Goal: Complete application form: Complete application form

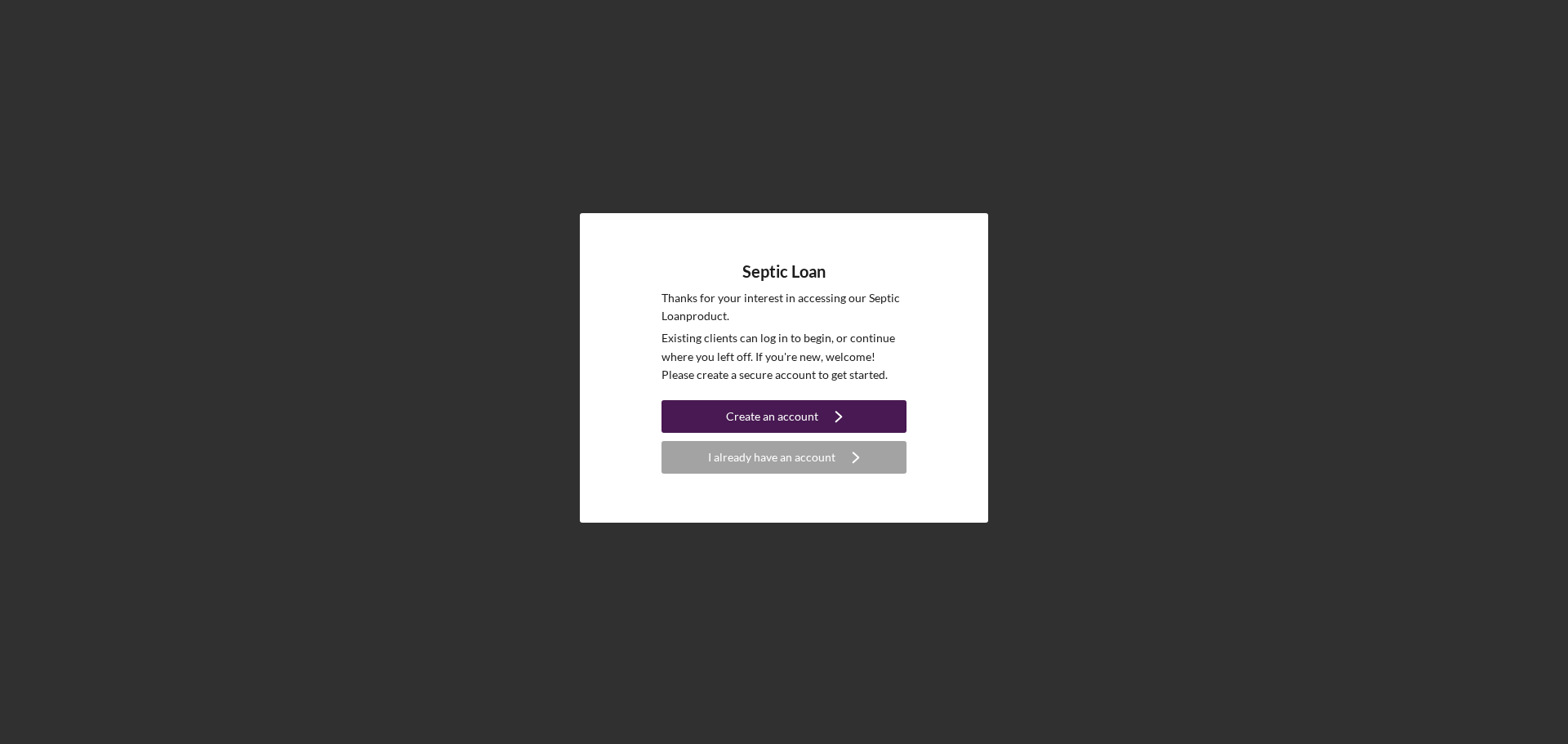
click at [761, 419] on div "Create an account" at bounding box center [771, 416] width 92 height 33
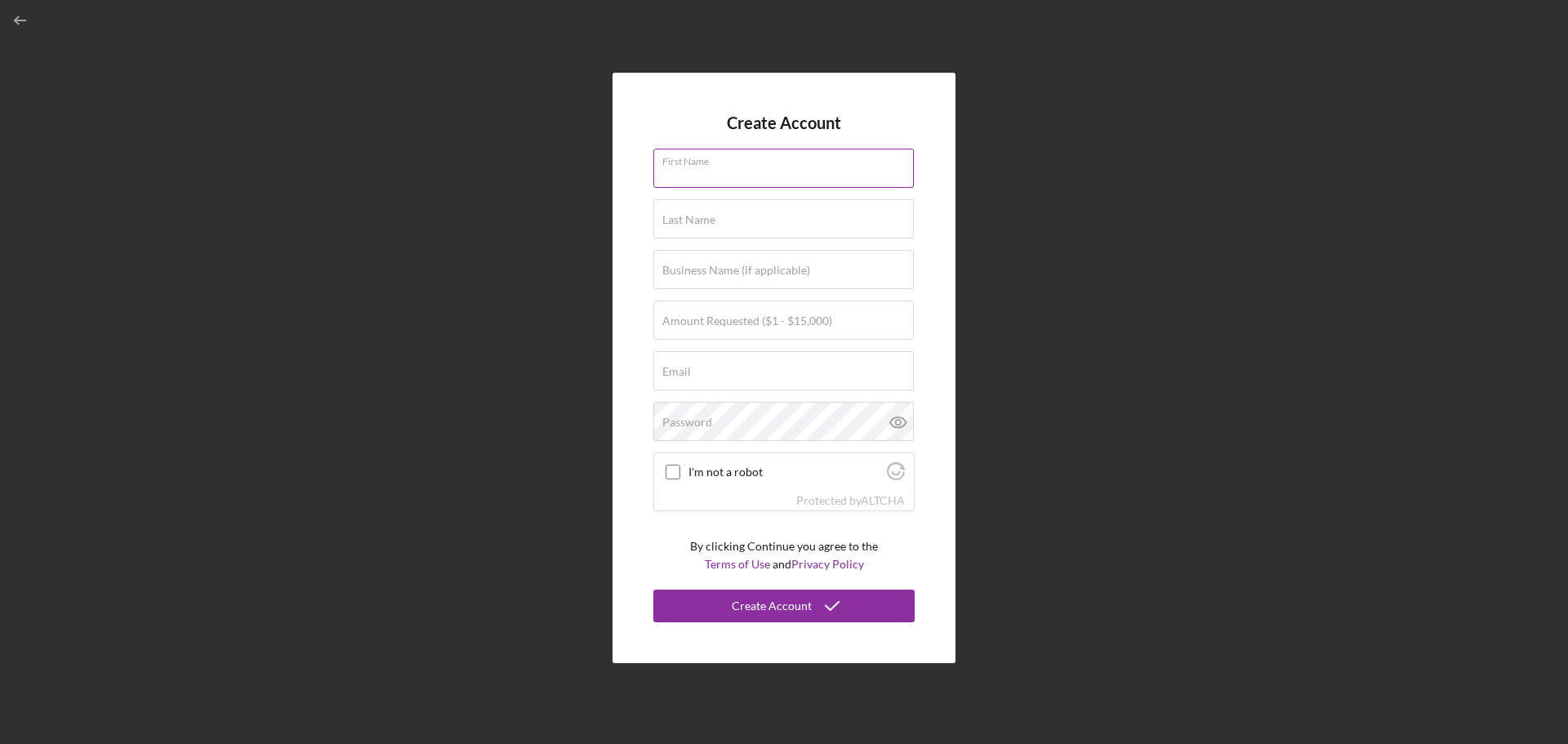
click at [723, 167] on div "First Name" at bounding box center [784, 169] width 262 height 41
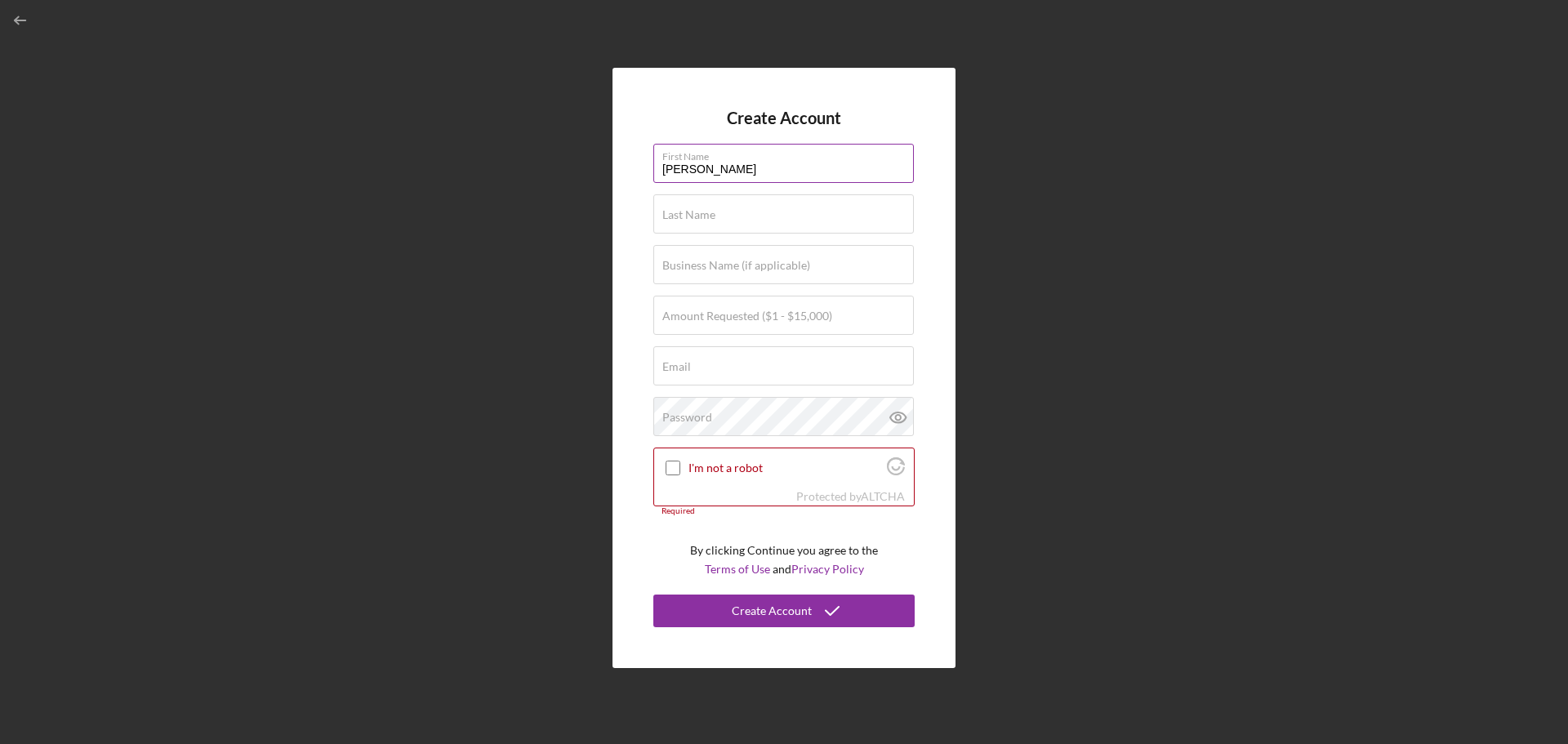
type input "[PERSON_NAME]"
type input "$7,500"
type input "[EMAIL_ADDRESS][DOMAIN_NAME]"
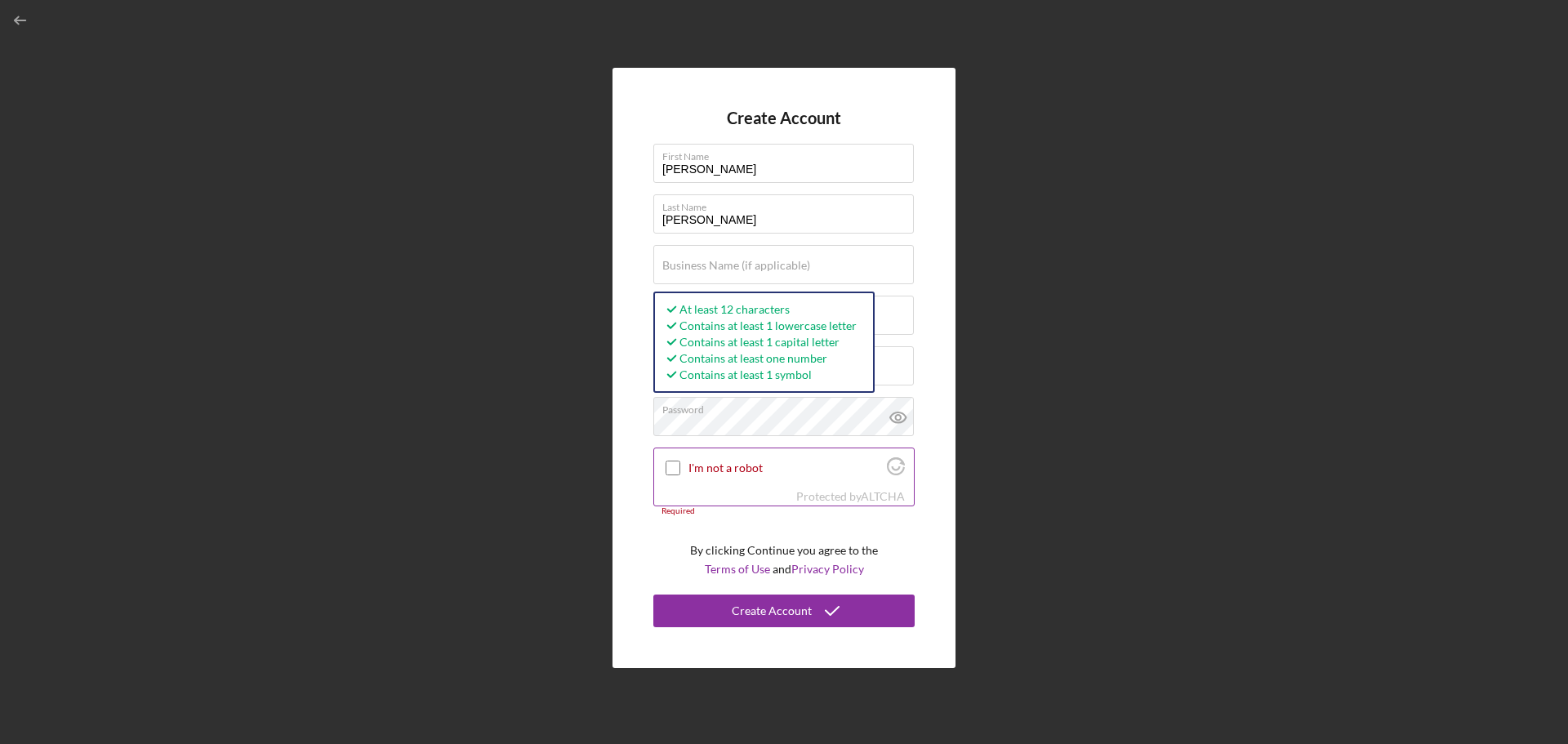
click at [671, 473] on input "I'm not a robot" at bounding box center [672, 468] width 14 height 14
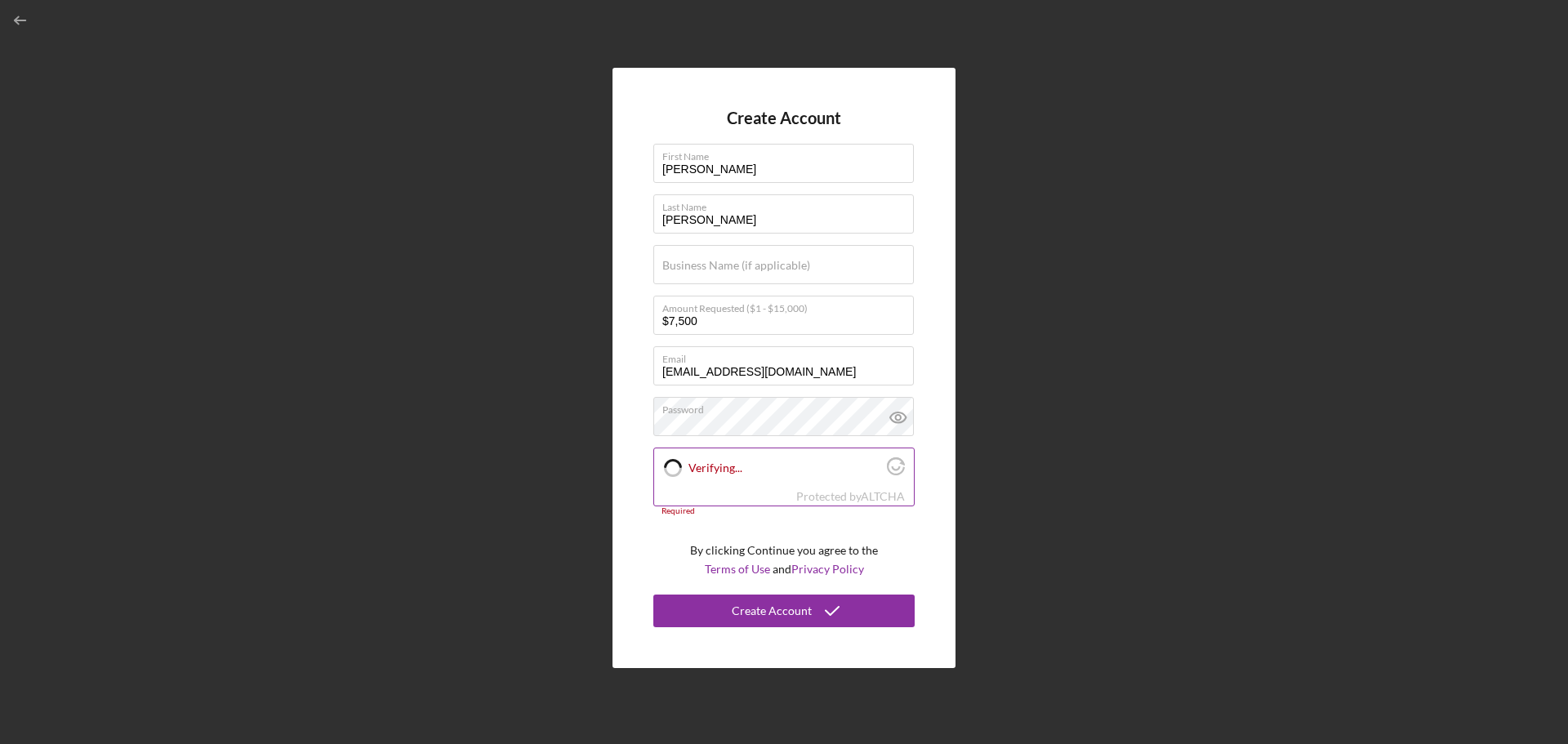
checkbox input "true"
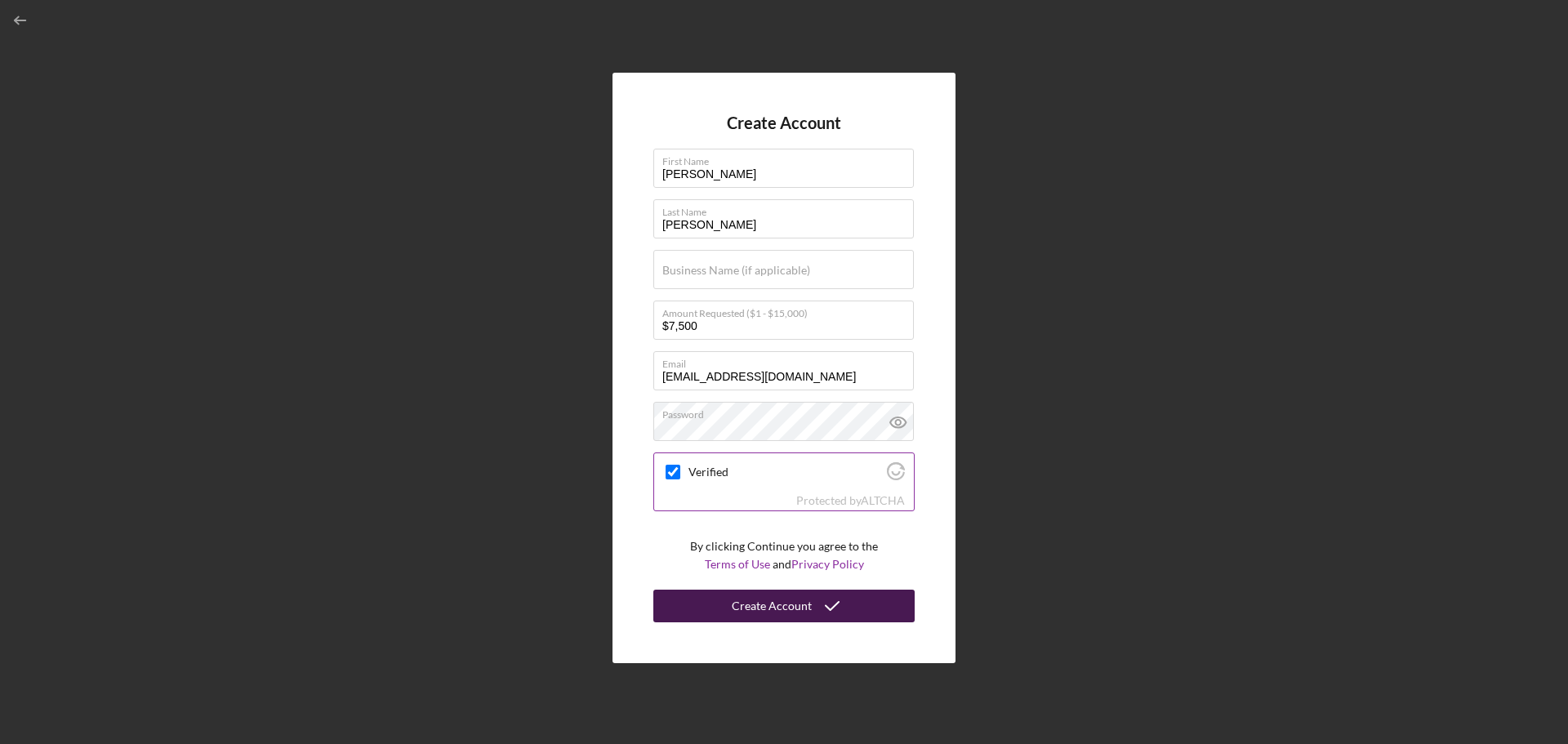
click at [746, 603] on div "Create Account" at bounding box center [771, 606] width 80 height 33
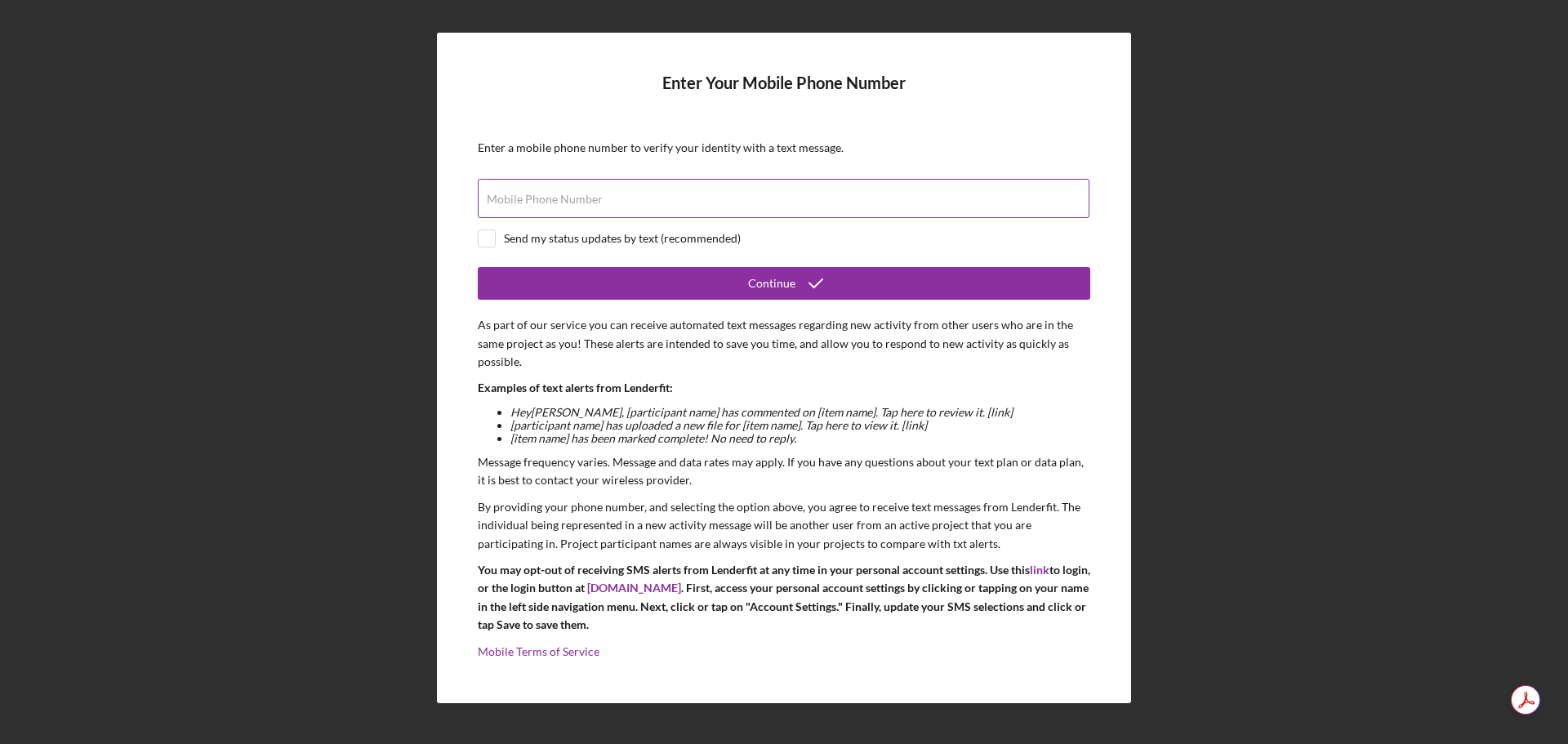
click at [804, 207] on input "Mobile Phone Number" at bounding box center [783, 198] width 612 height 39
type input "[PHONE_NUMBER]"
click at [489, 240] on input "checkbox" at bounding box center [487, 238] width 16 height 16
checkbox input "true"
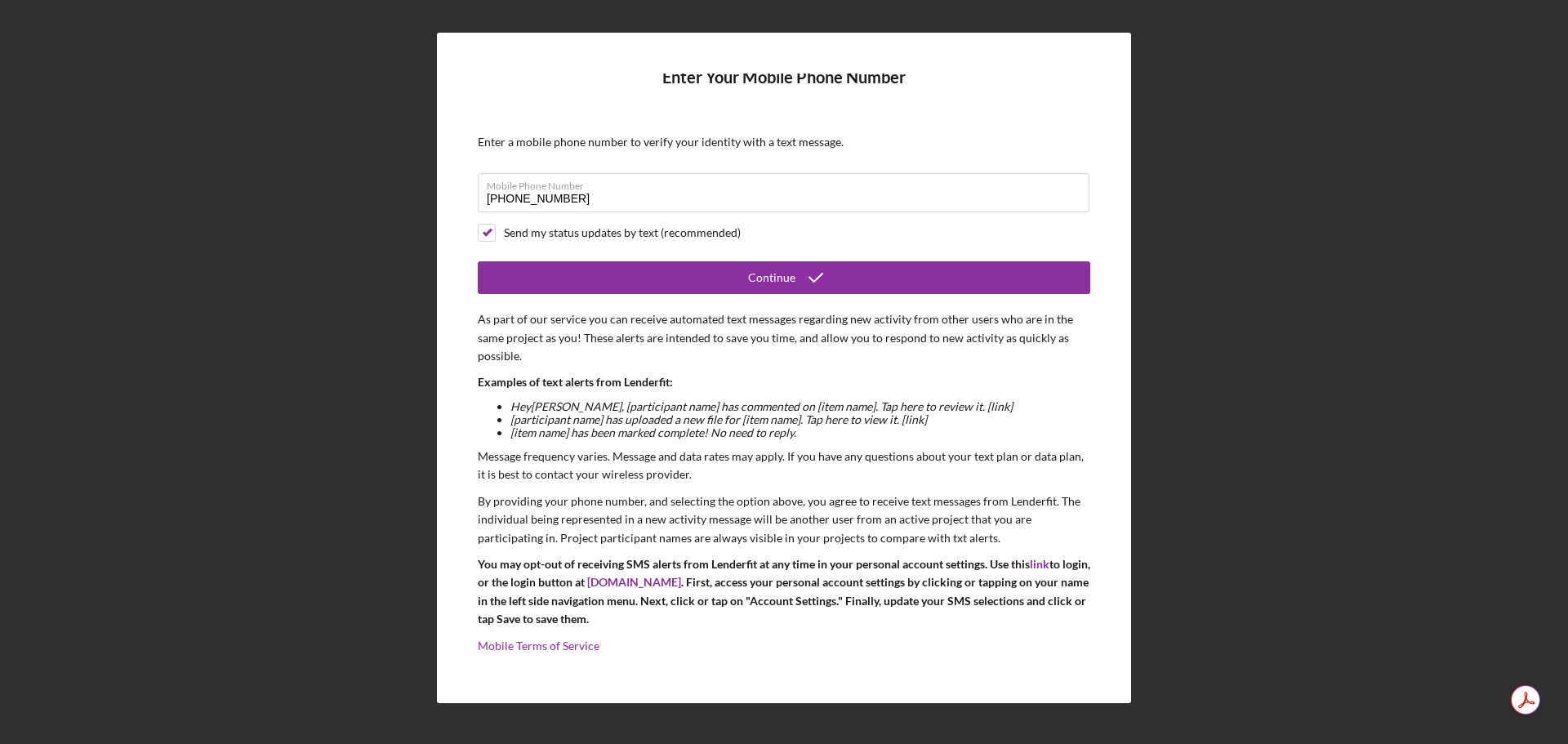
scroll to position [6, 0]
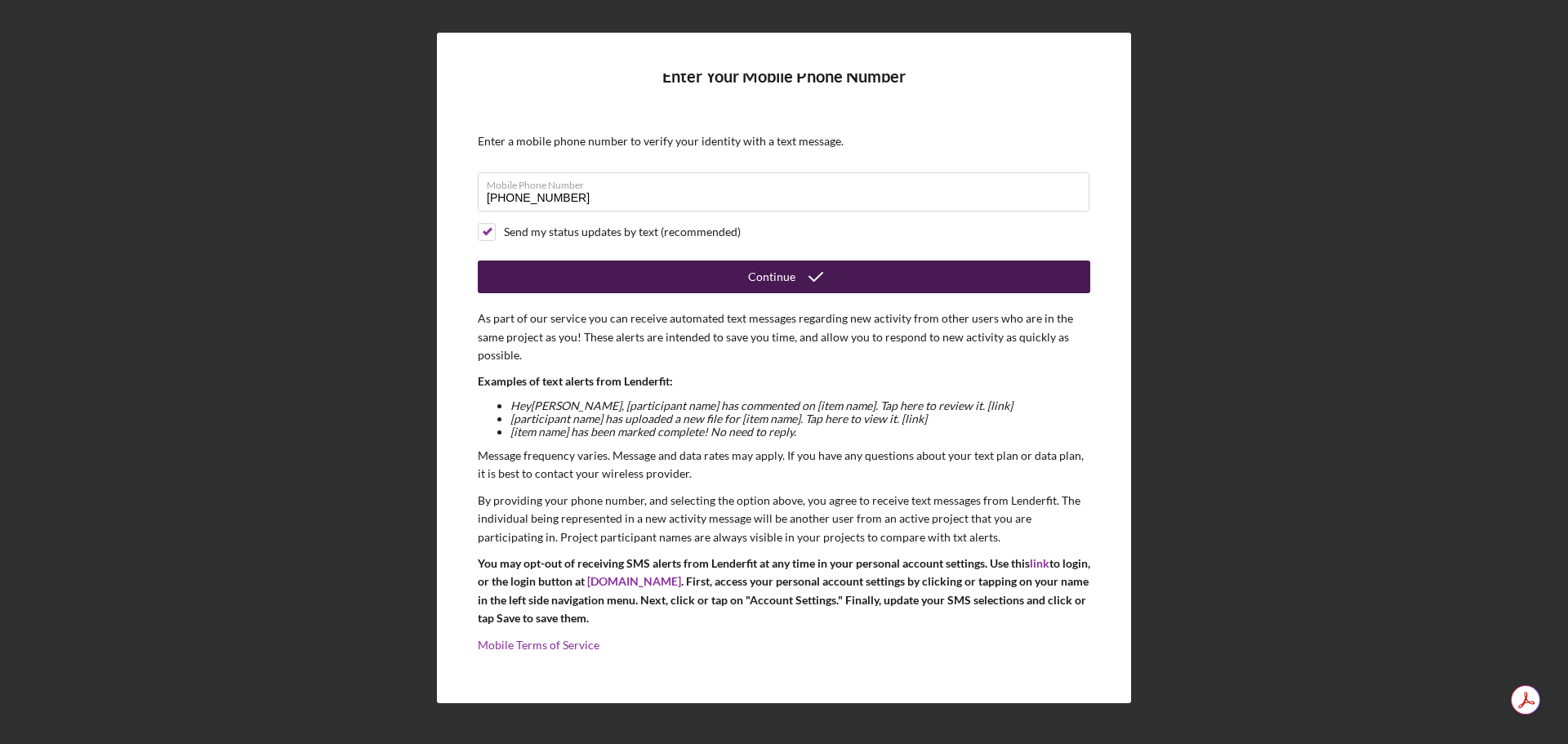
click at [761, 279] on div "Continue" at bounding box center [771, 277] width 47 height 33
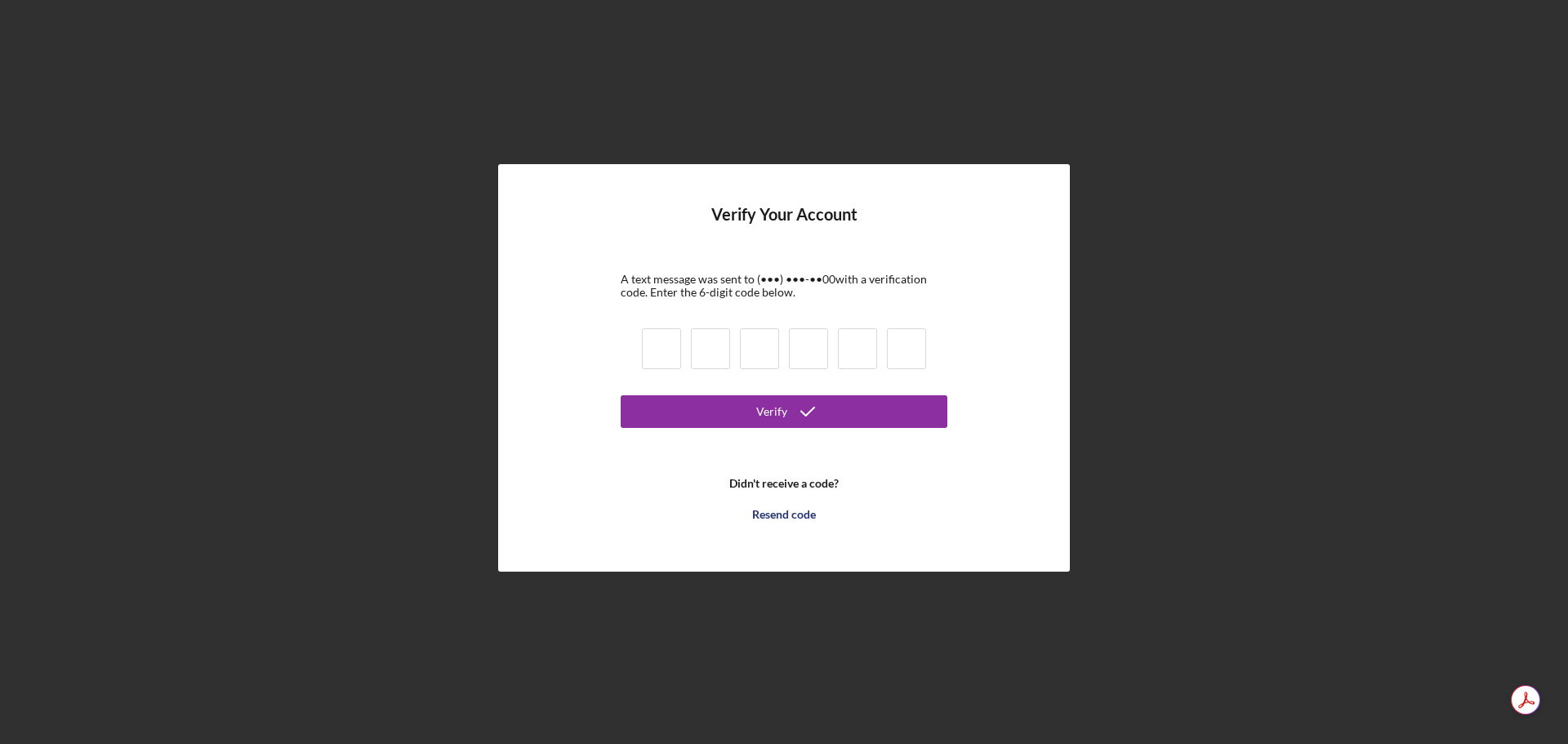
click at [653, 347] on input at bounding box center [662, 349] width 39 height 41
type input "3"
type input "5"
type input "3"
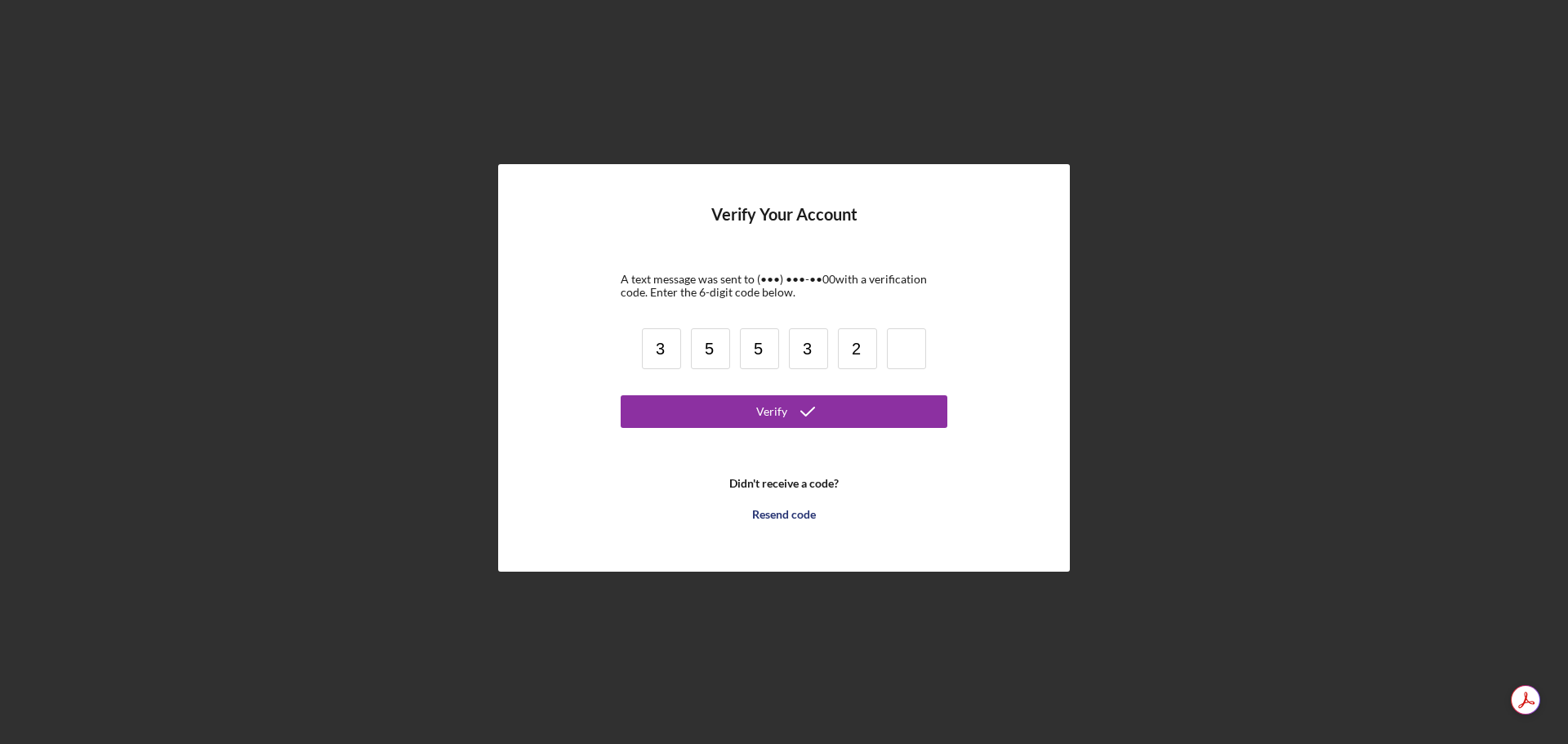
type input "2"
type input "4"
click at [714, 416] on button "Verify" at bounding box center [784, 412] width 327 height 33
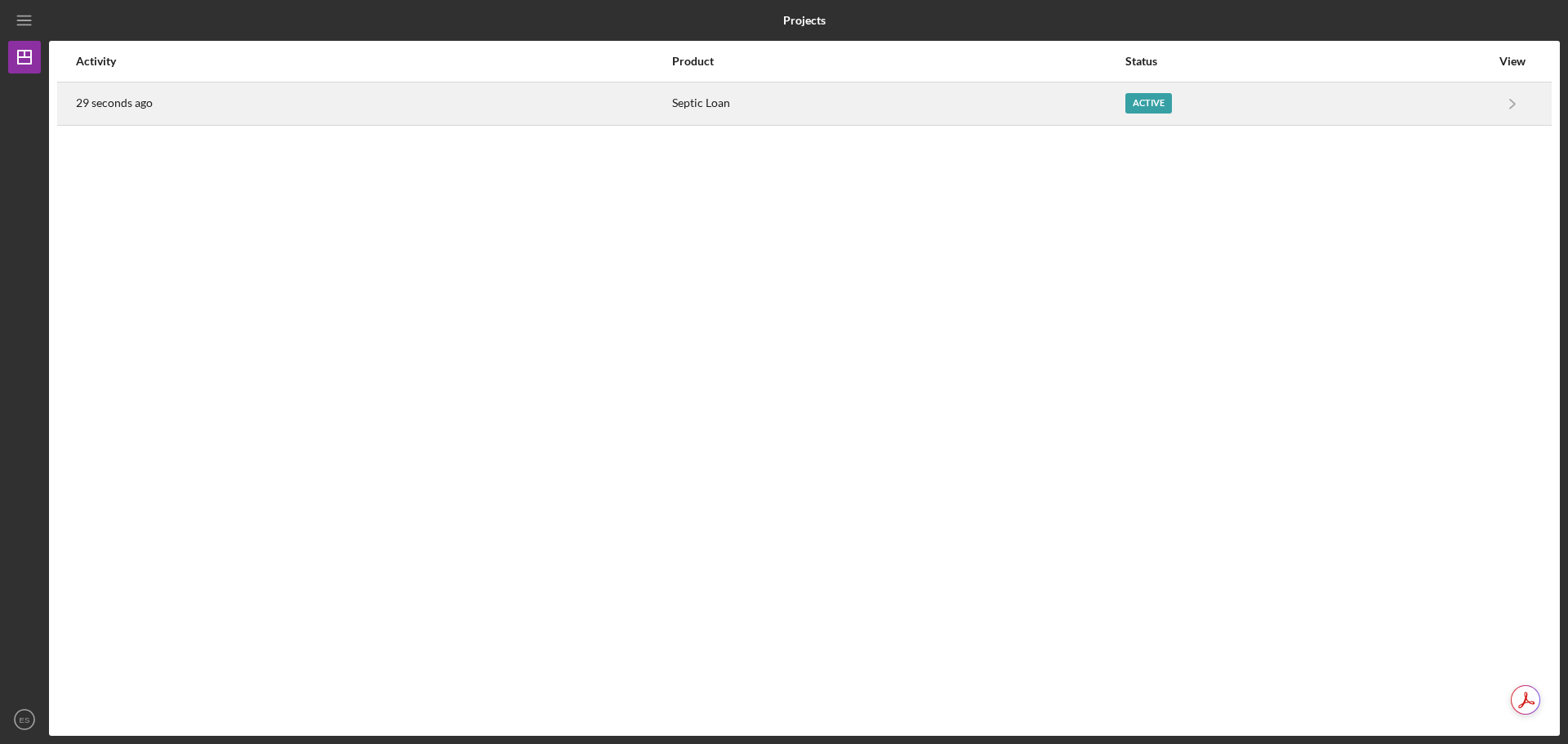
click at [1109, 105] on div "Septic Loan" at bounding box center [898, 104] width 452 height 41
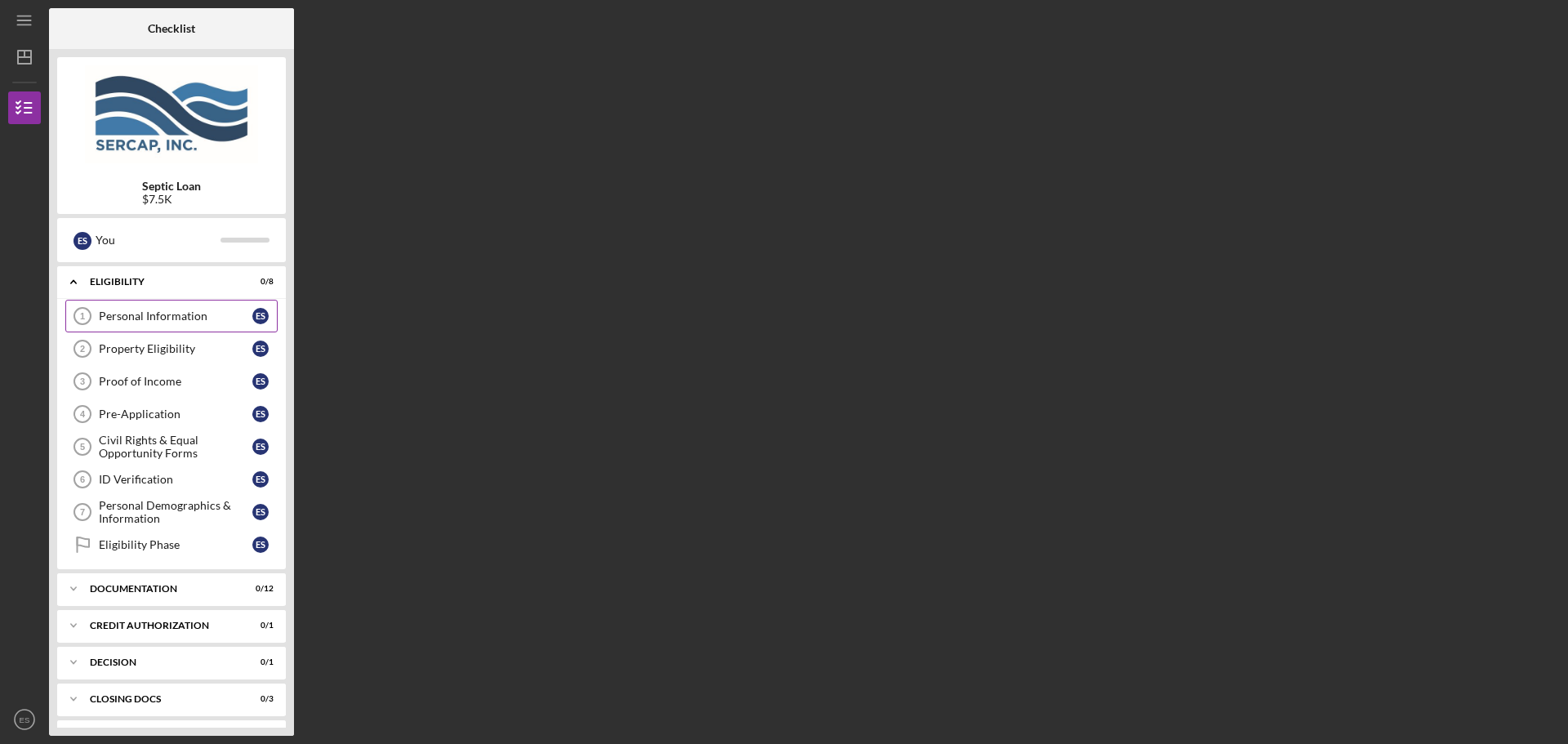
click at [200, 311] on div "Personal Information" at bounding box center [176, 316] width 154 height 13
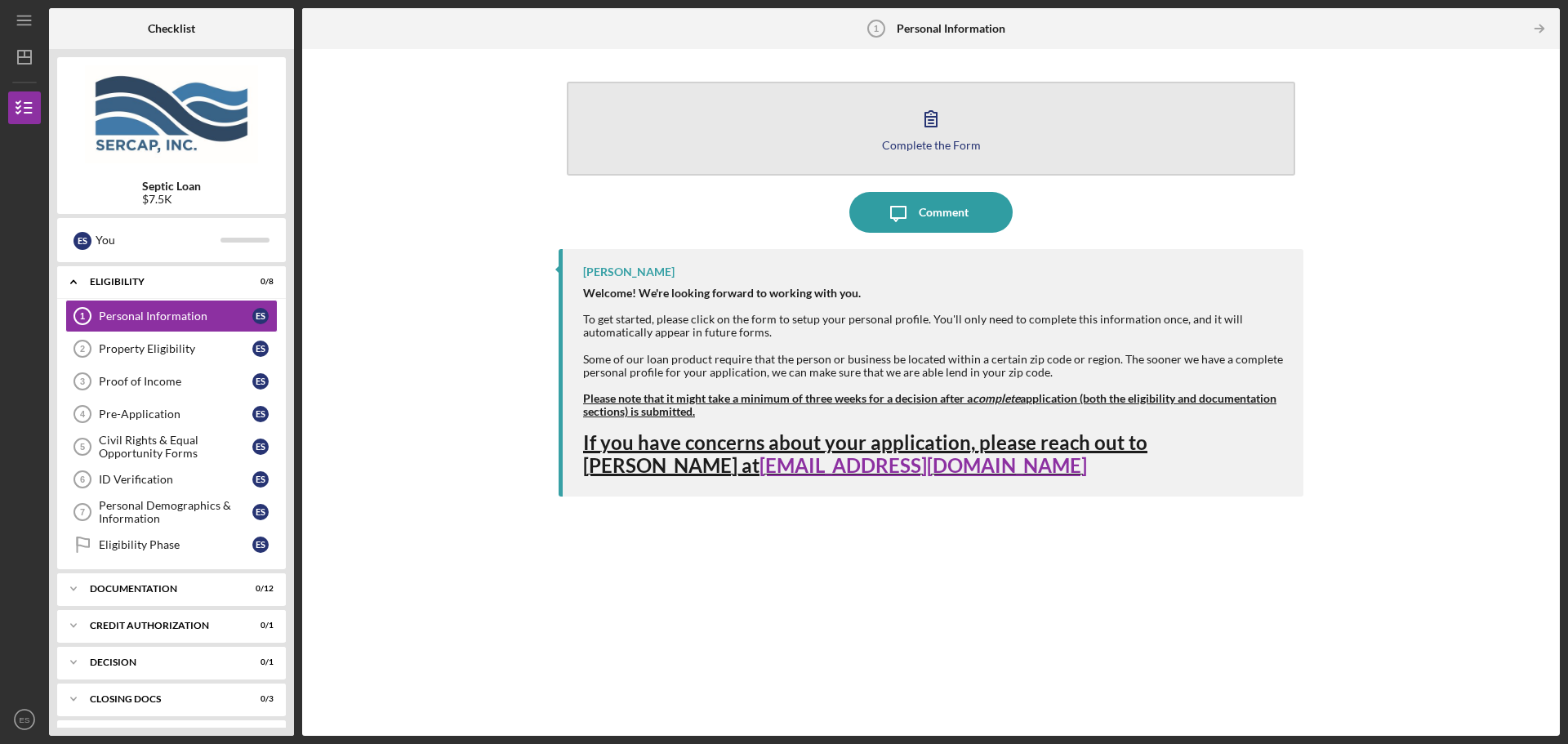
click at [932, 143] on div "Complete the Form" at bounding box center [931, 145] width 99 height 13
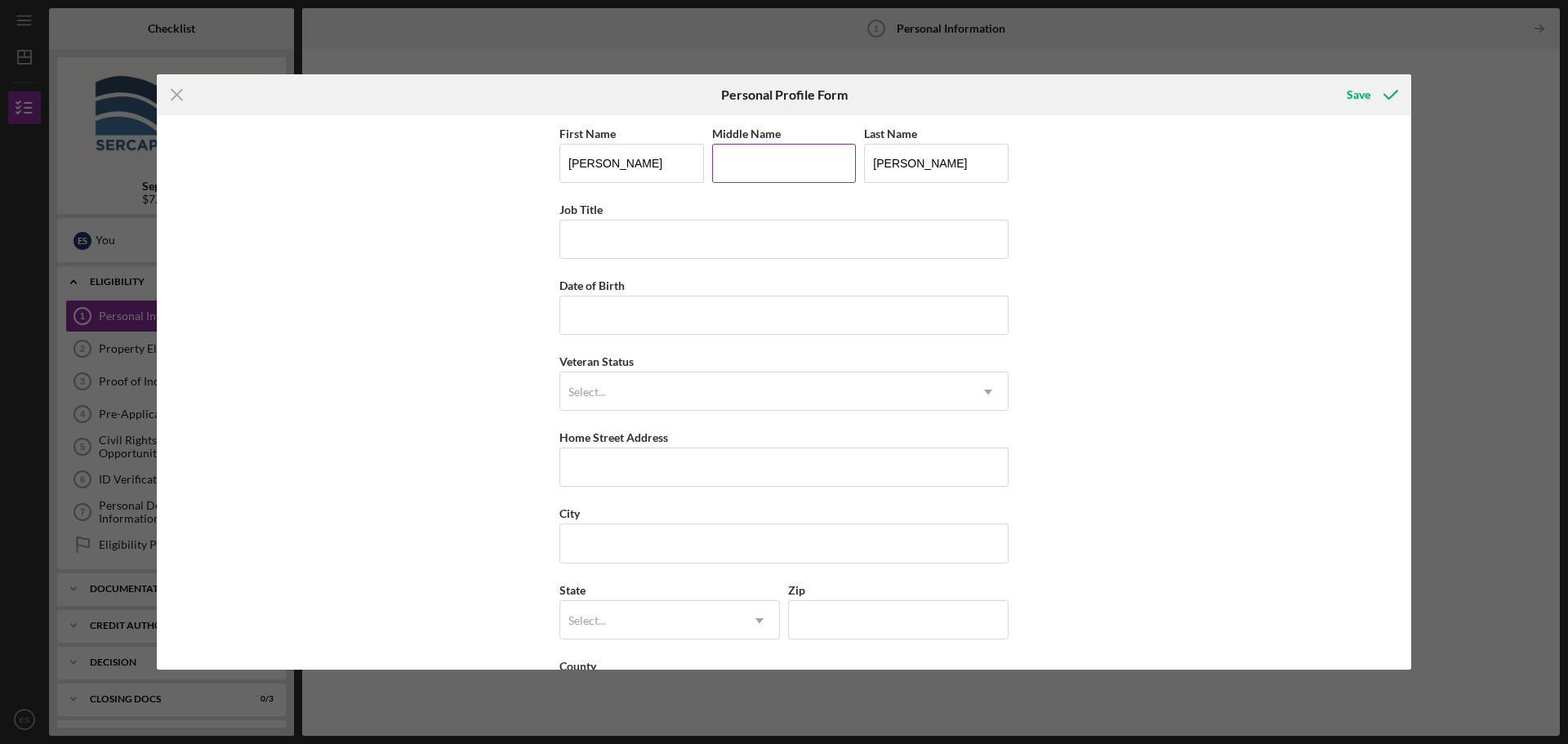
click at [765, 165] on input "Middle Name" at bounding box center [785, 163] width 145 height 39
type input "[PERSON_NAME]"
type input "[DATE]"
click at [709, 389] on div "Select..." at bounding box center [763, 392] width 408 height 38
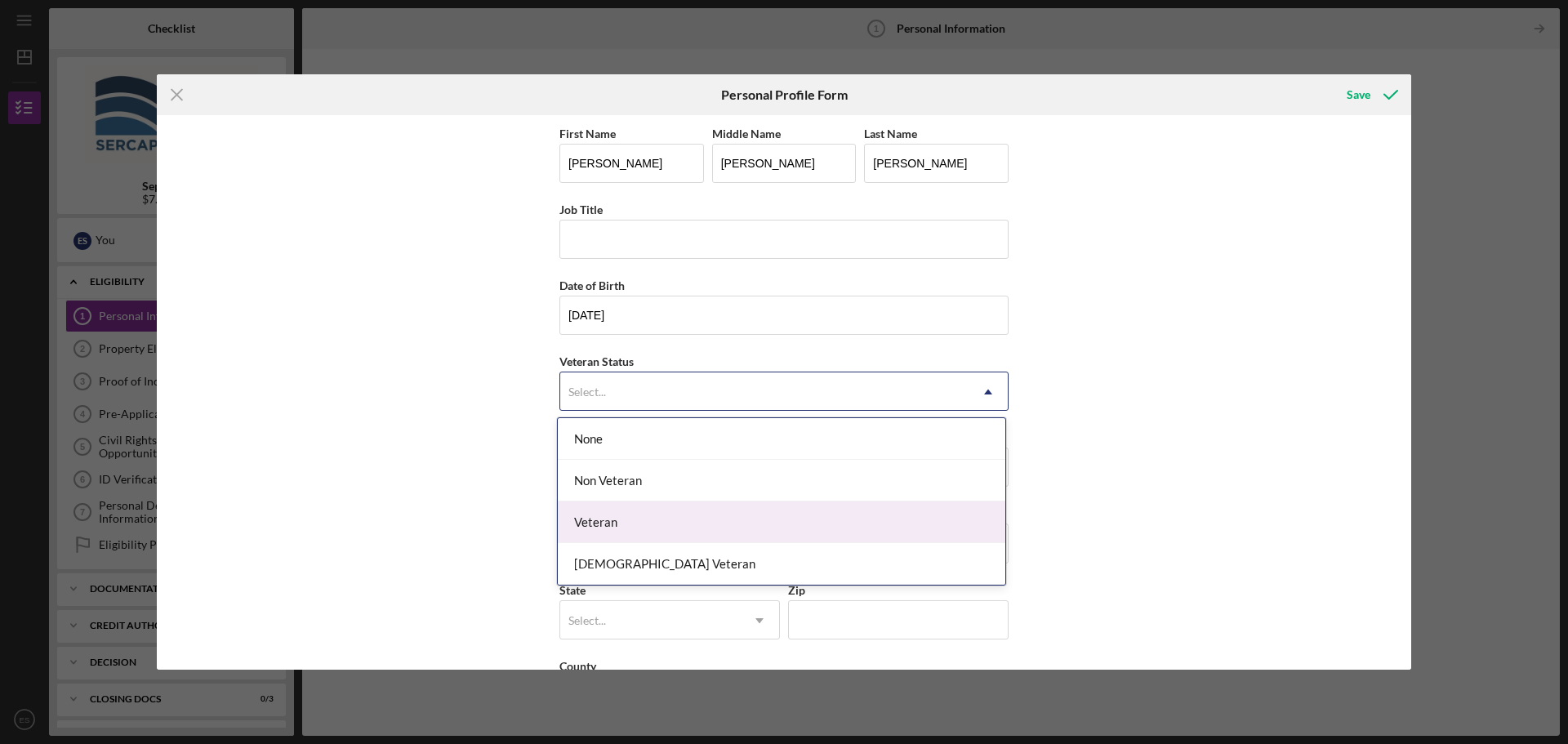
click at [614, 524] on div "Veteran" at bounding box center [781, 522] width 447 height 42
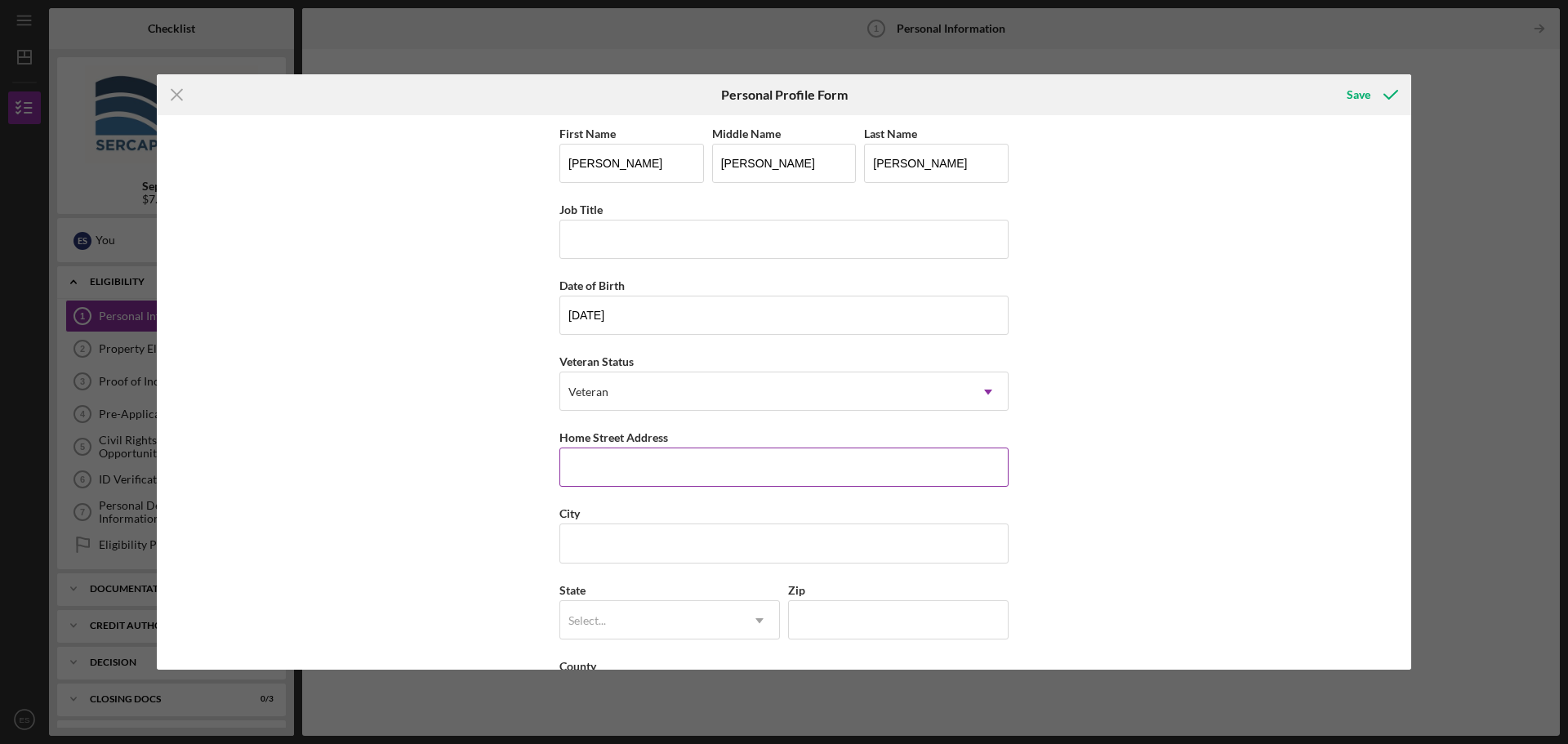
click at [619, 469] on input "Home Street Address" at bounding box center [783, 467] width 449 height 39
type input "[STREET_ADDRESS]"
type input "[GEOGRAPHIC_DATA]"
type input "g"
type input "3"
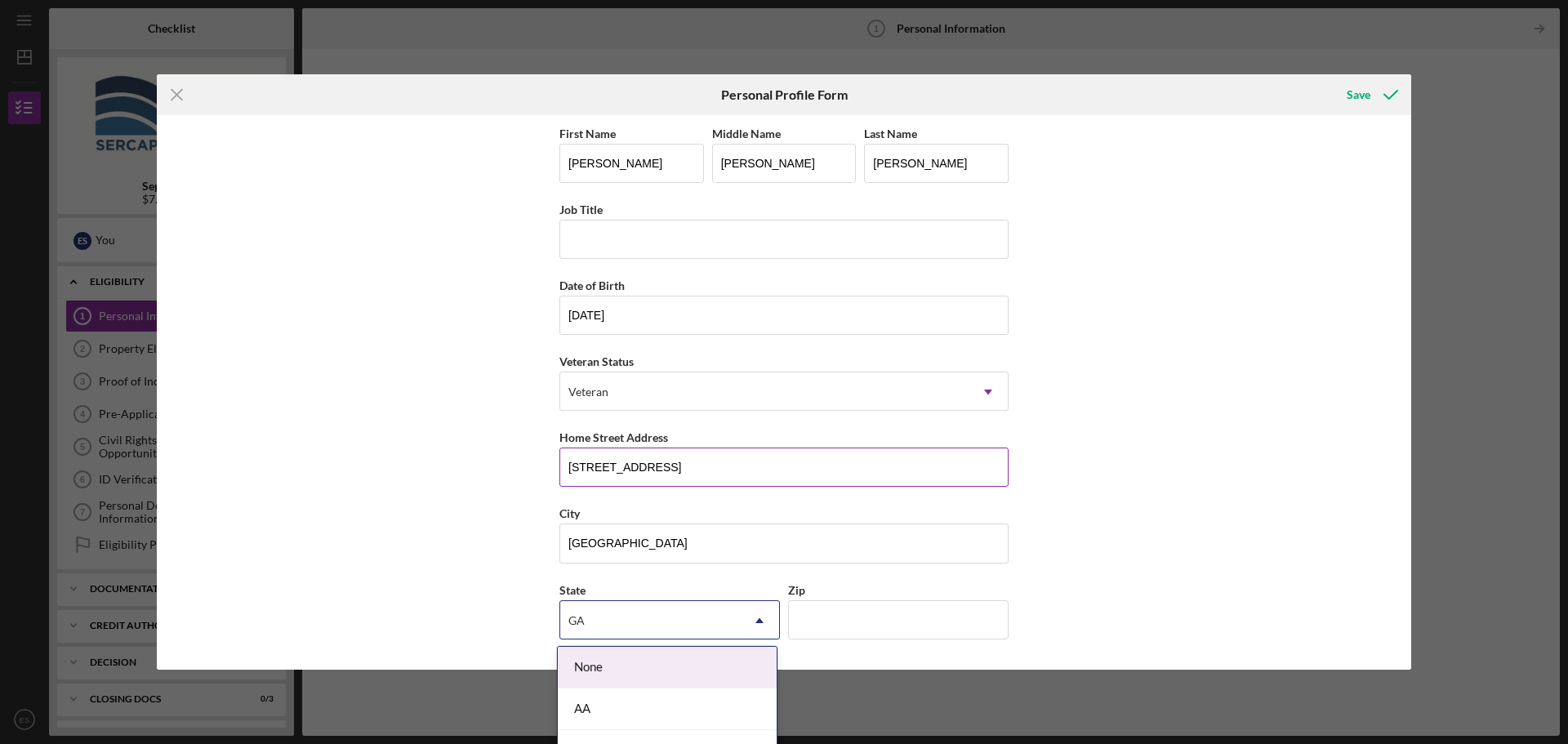
type input "g"
click at [619, 667] on div "GA" at bounding box center [667, 667] width 219 height 42
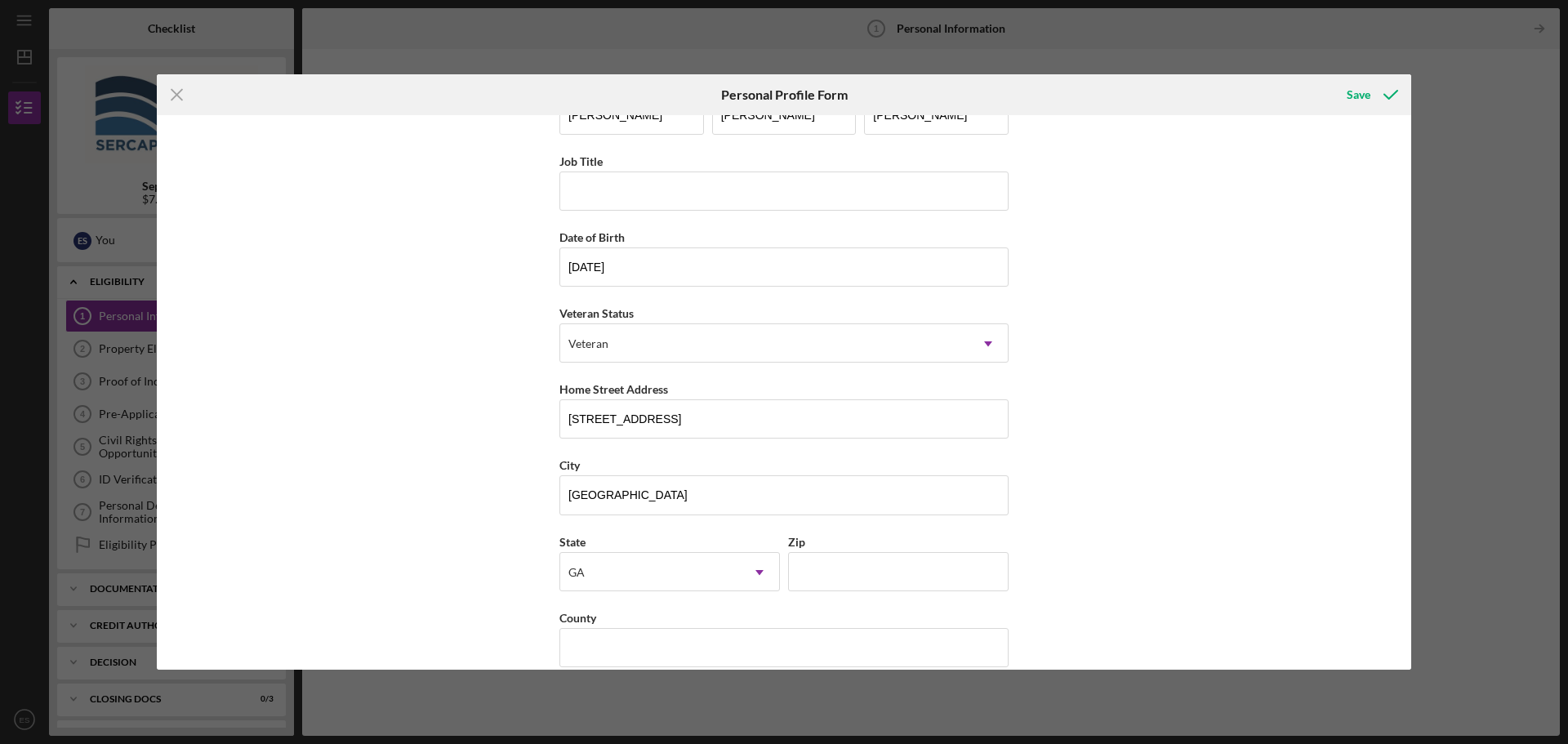
scroll to position [71, 0]
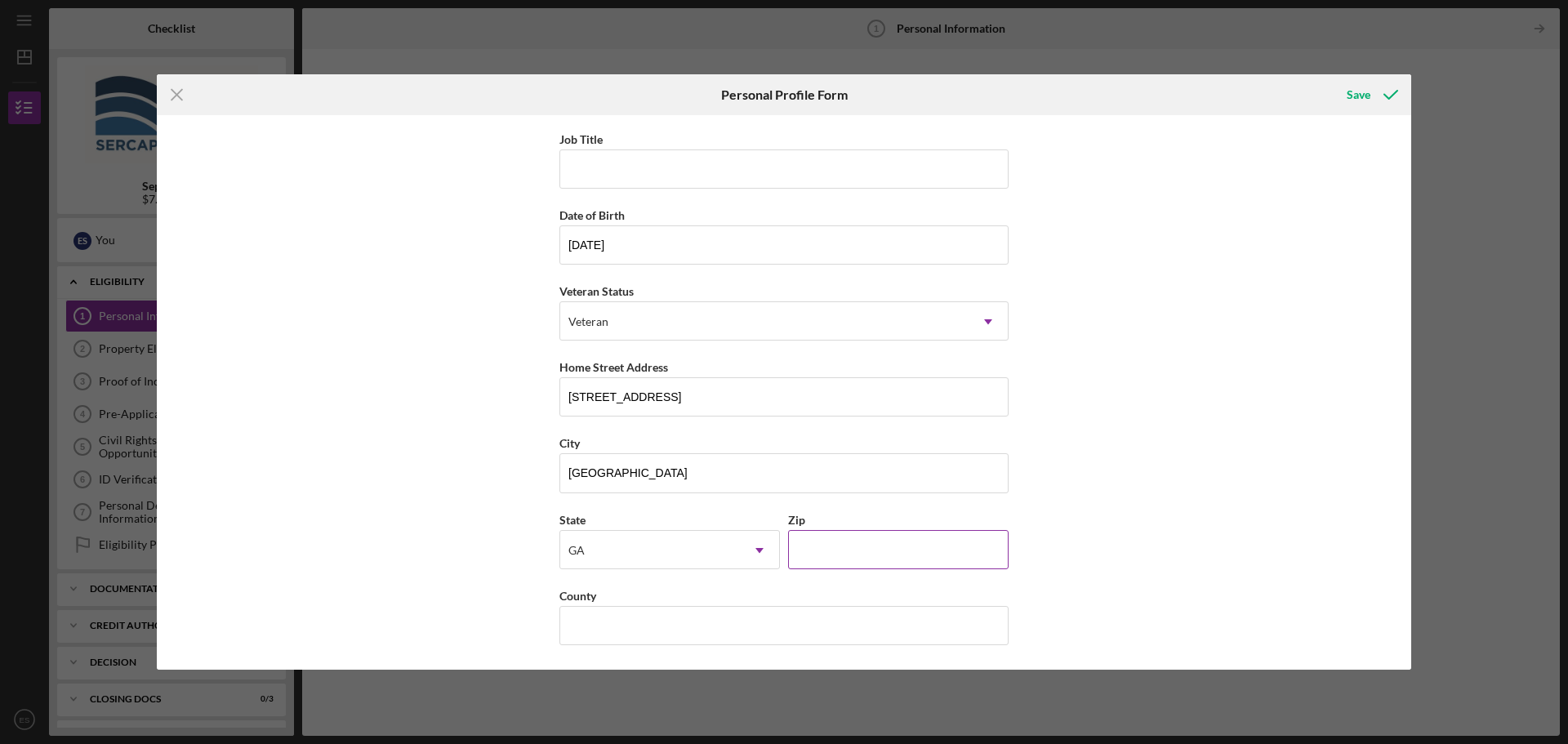
click at [829, 543] on input "Zip" at bounding box center [898, 550] width 221 height 39
type input "31030"
type input "Peach"
click at [1152, 406] on div "First Name [PERSON_NAME] Middle Name [PERSON_NAME] Last Name [PERSON_NAME] Job …" at bounding box center [784, 392] width 1255 height 555
click at [1358, 97] on div "Save" at bounding box center [1358, 95] width 24 height 33
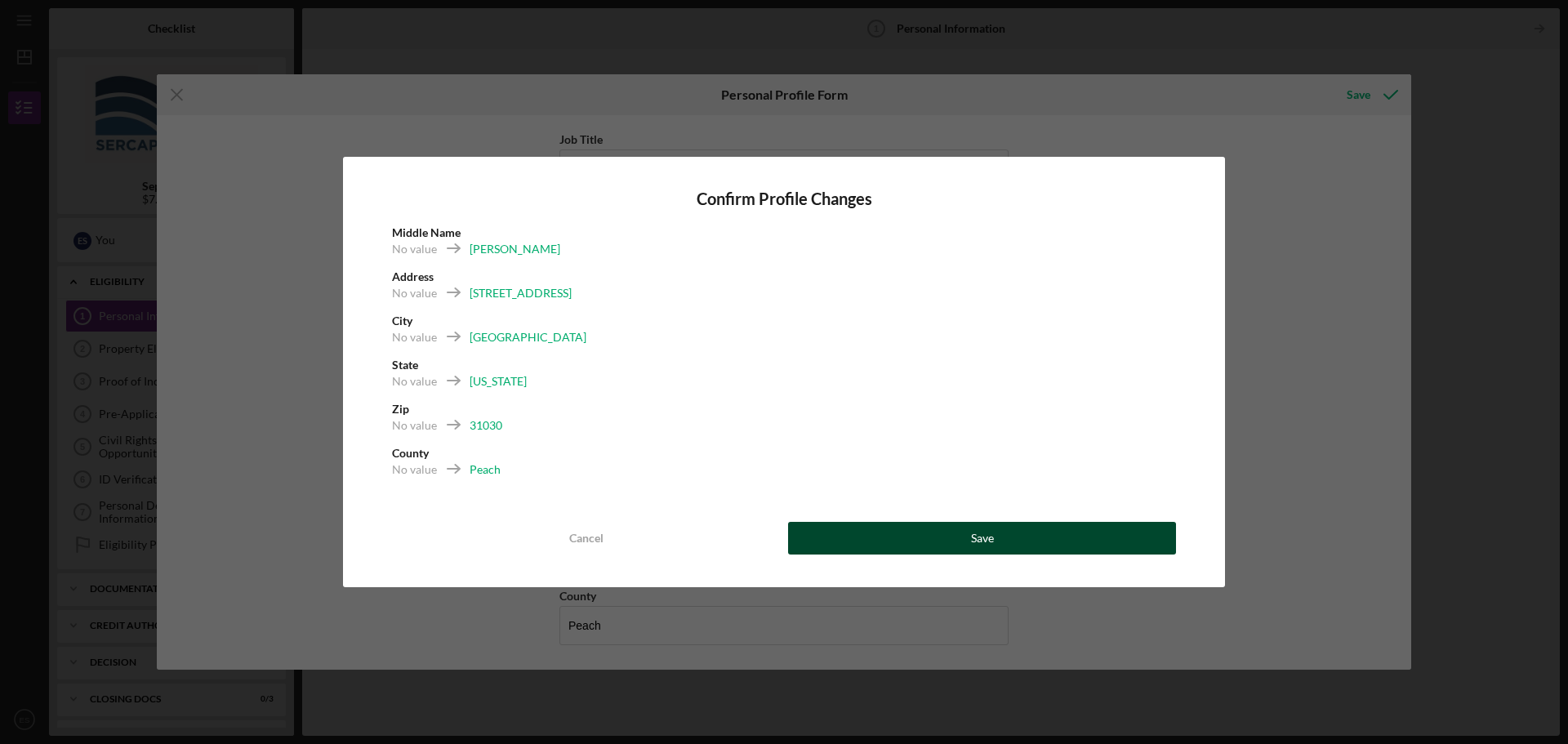
click at [959, 542] on button "Save" at bounding box center [982, 538] width 388 height 33
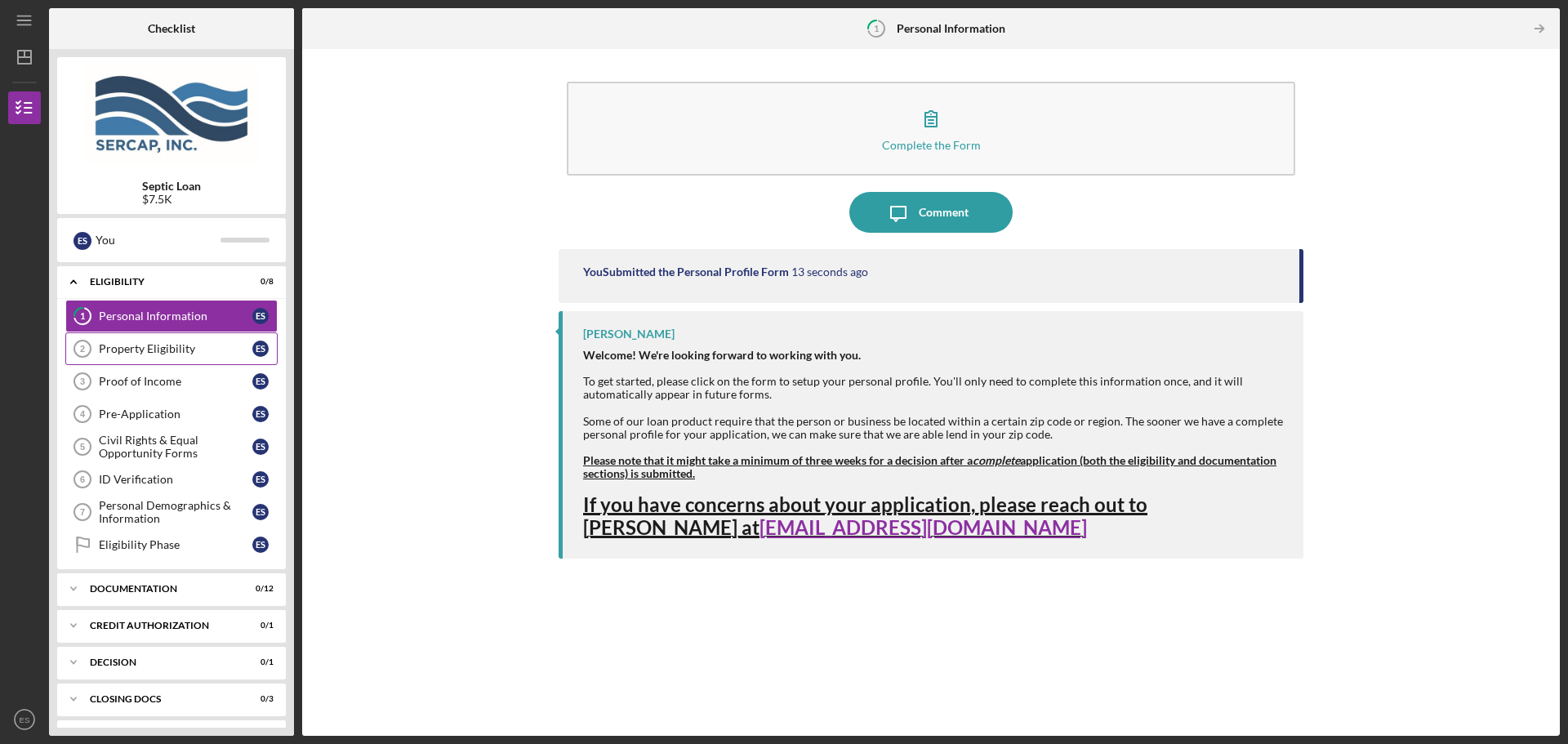
click at [197, 347] on div "Property Eligibility" at bounding box center [176, 348] width 154 height 13
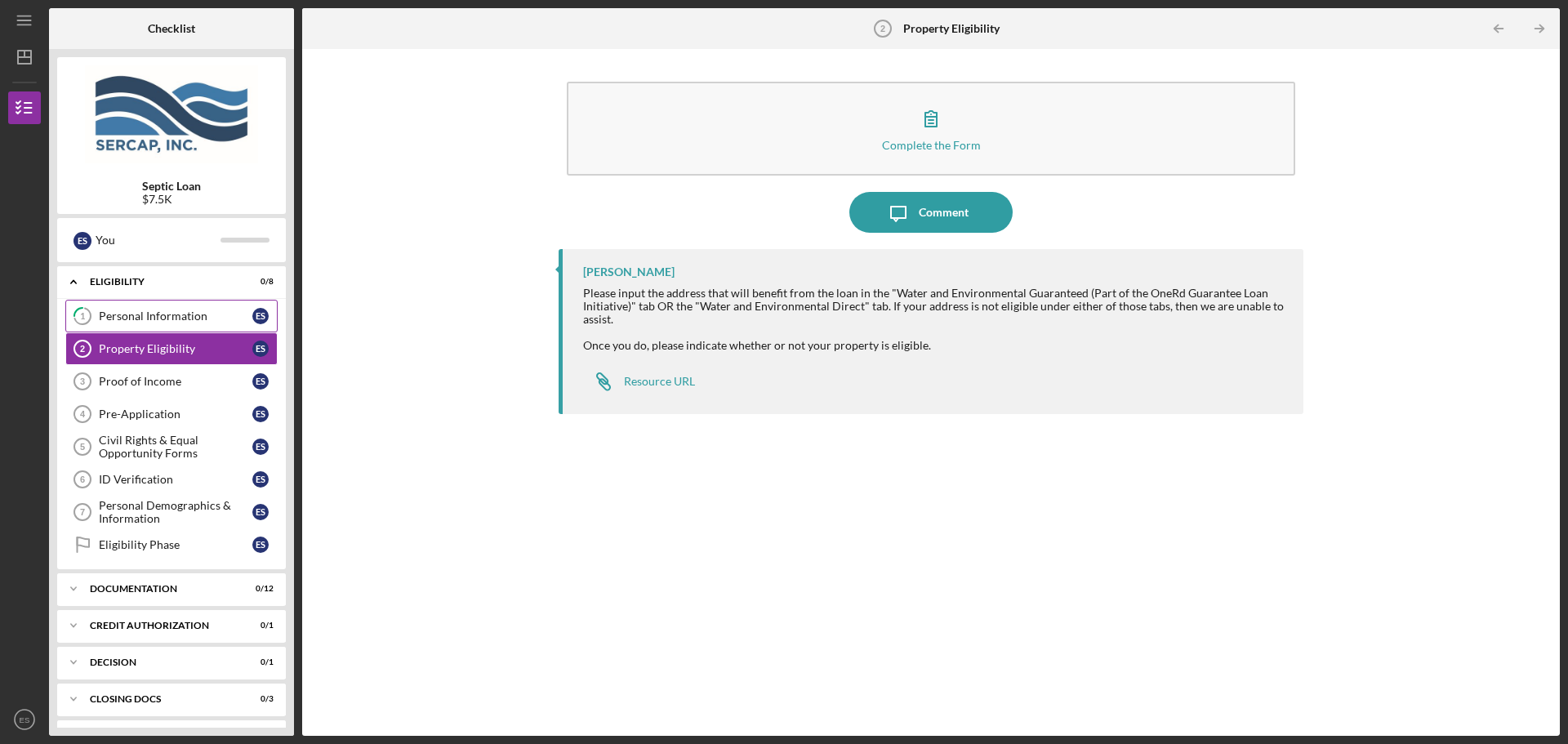
click at [147, 318] on div "Personal Information" at bounding box center [176, 316] width 154 height 13
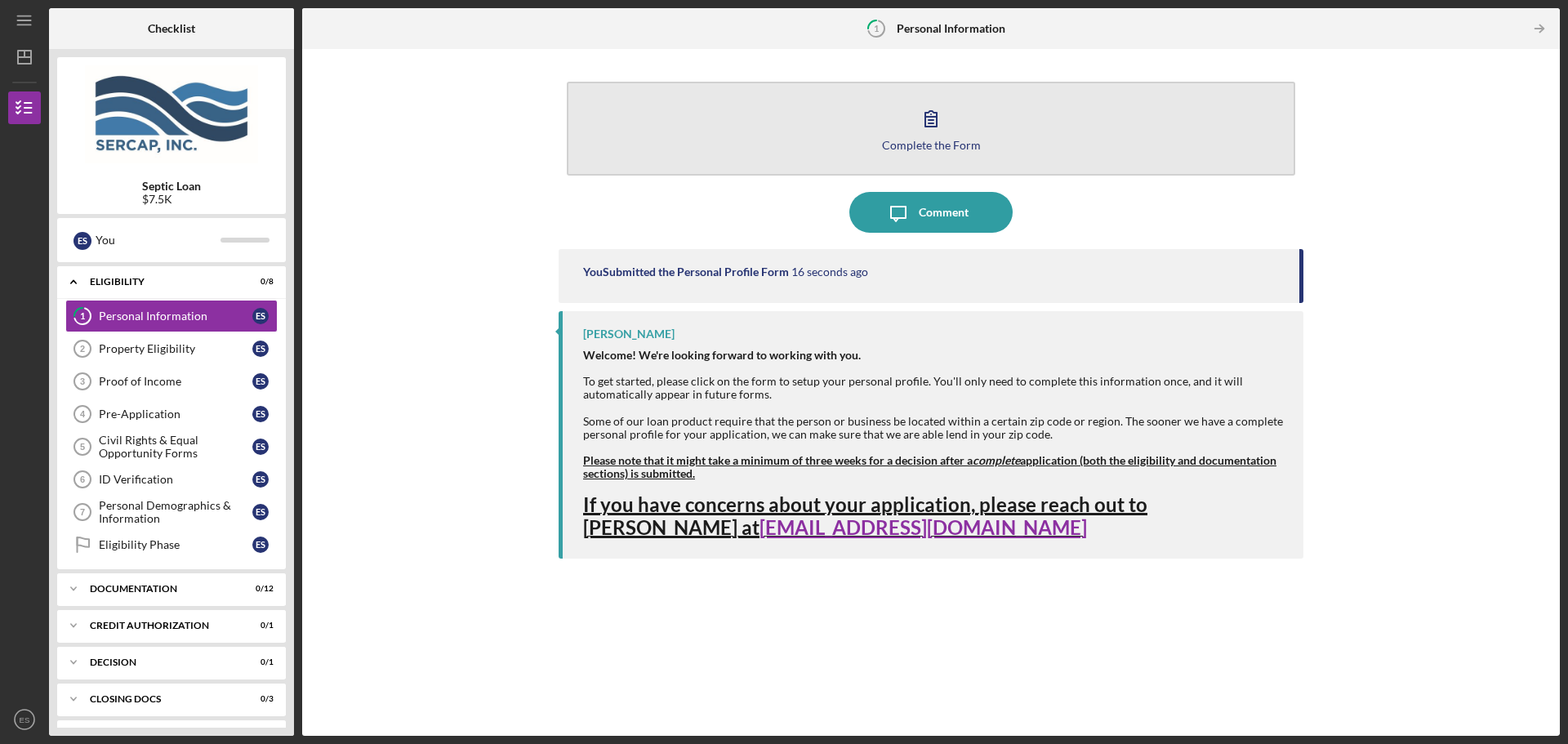
click at [911, 146] on div "Complete the Form" at bounding box center [931, 145] width 99 height 13
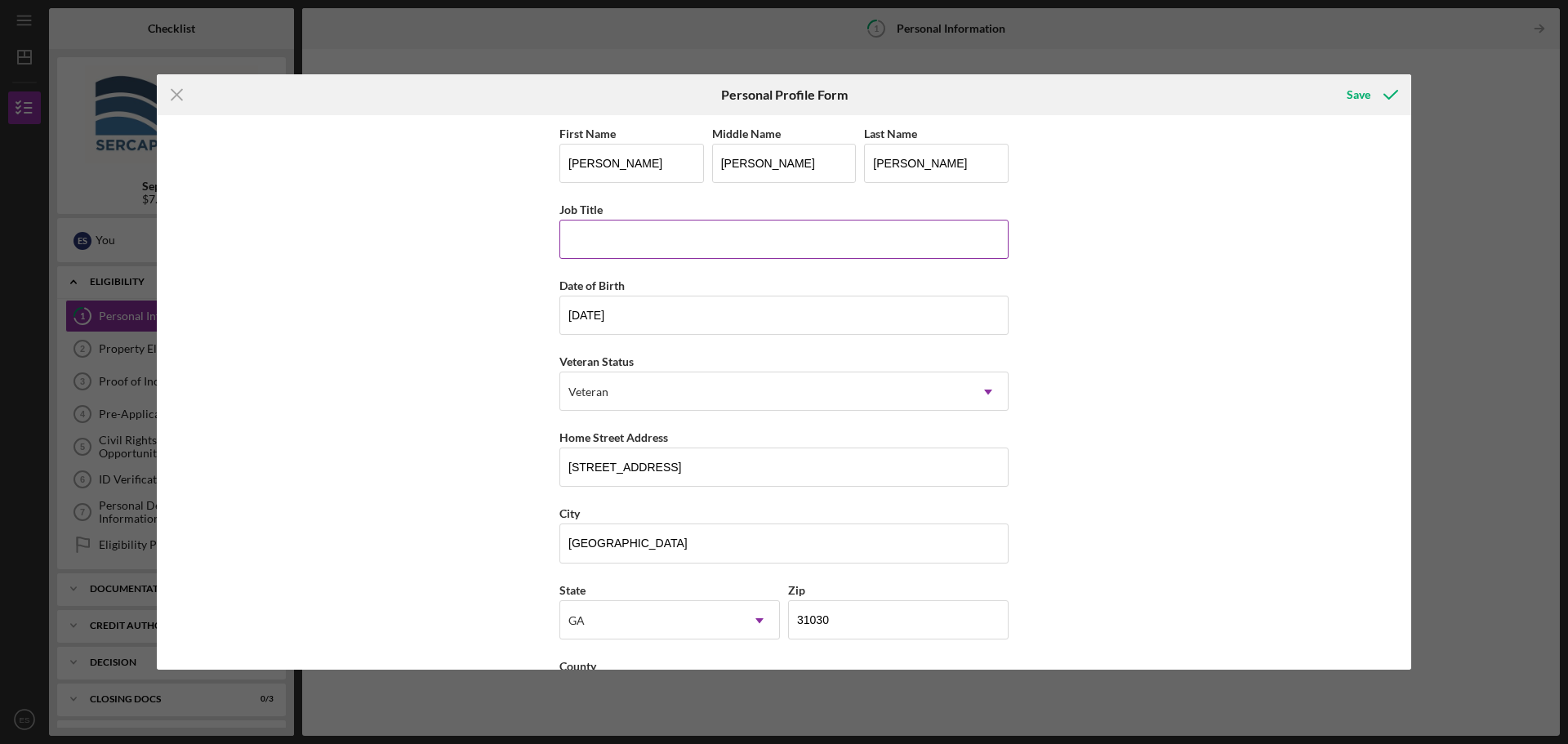
click at [583, 236] on input "Job Title" at bounding box center [783, 239] width 449 height 39
type input "N/A"
click at [1377, 94] on icon "submit" at bounding box center [1391, 95] width 41 height 41
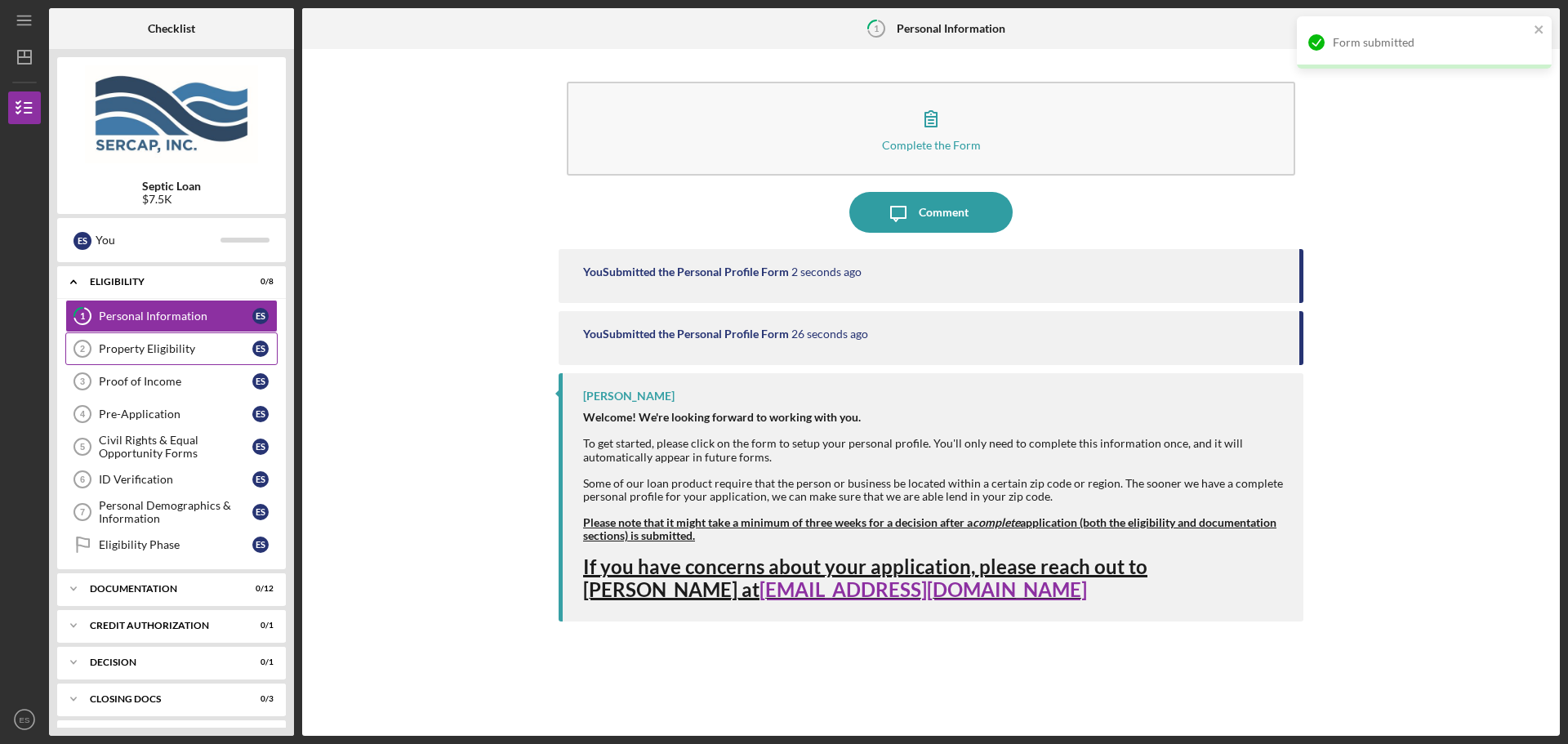
click at [154, 350] on div "Property Eligibility" at bounding box center [176, 348] width 154 height 13
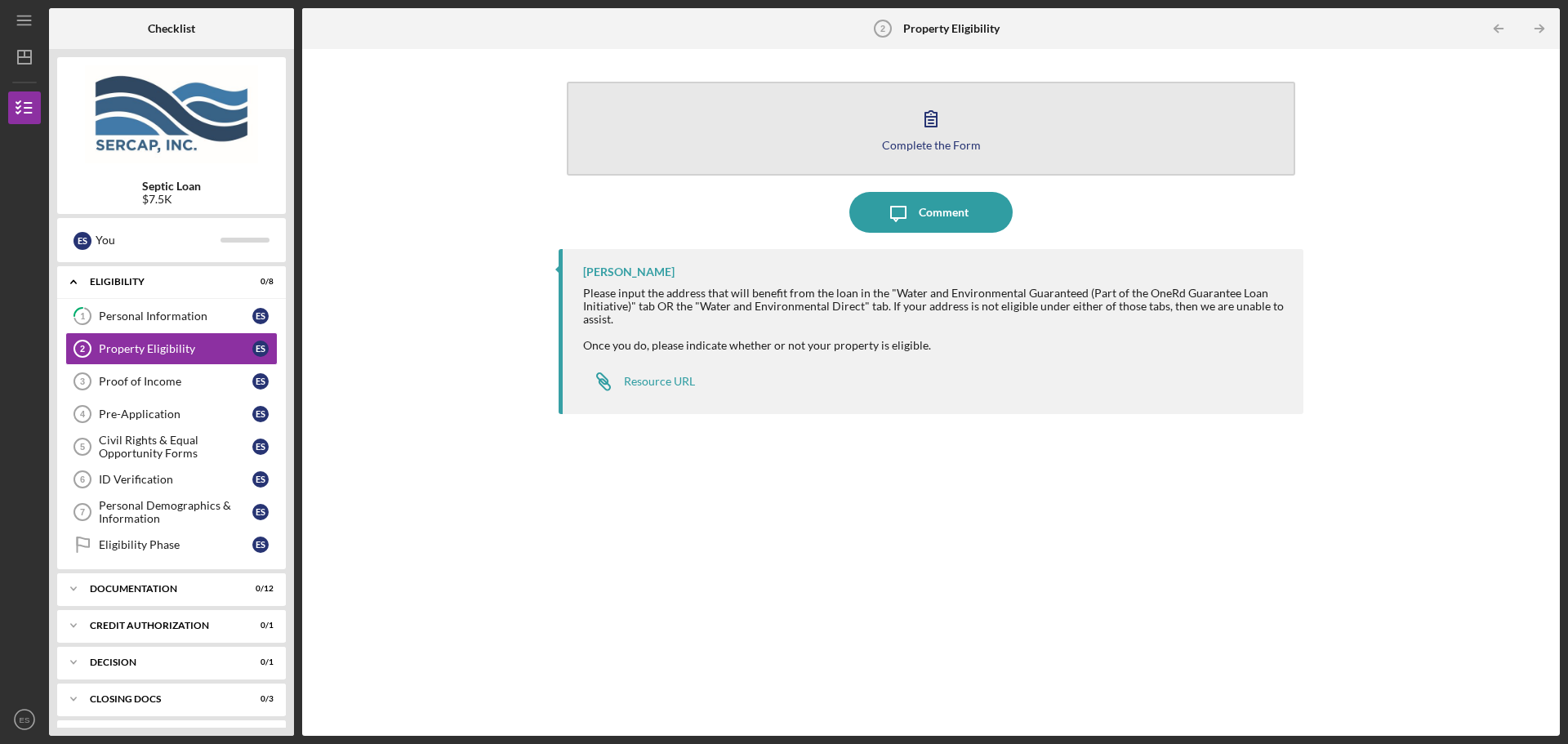
click at [900, 148] on div "Complete the Form" at bounding box center [931, 145] width 99 height 13
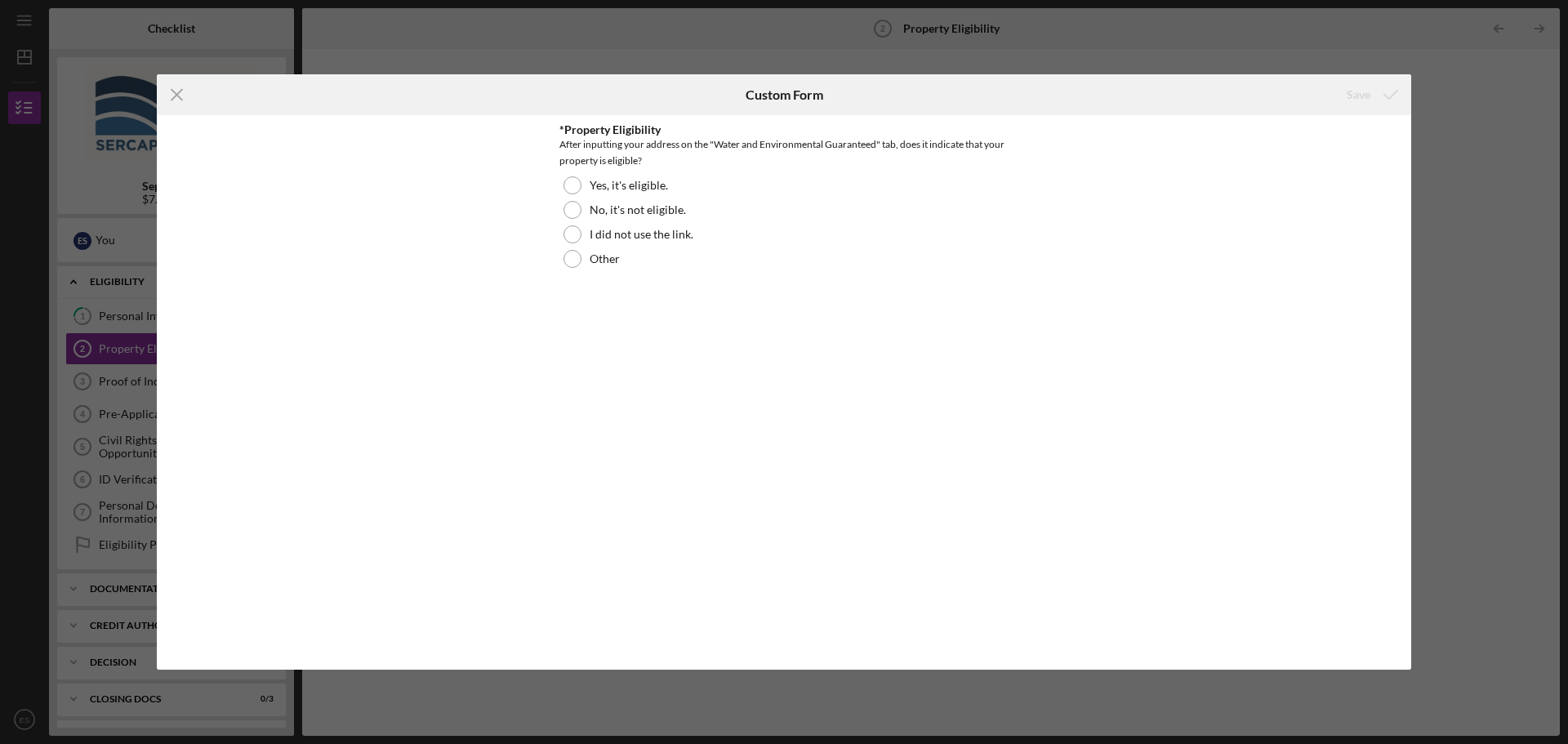
click at [643, 66] on div "Icon/Menu Close Custom Form Save *Property Eligibility After inputting your add…" at bounding box center [784, 372] width 1568 height 744
click at [624, 240] on label "I did not use the link." at bounding box center [641, 234] width 104 height 13
click at [1361, 91] on div "Save" at bounding box center [1358, 95] width 24 height 33
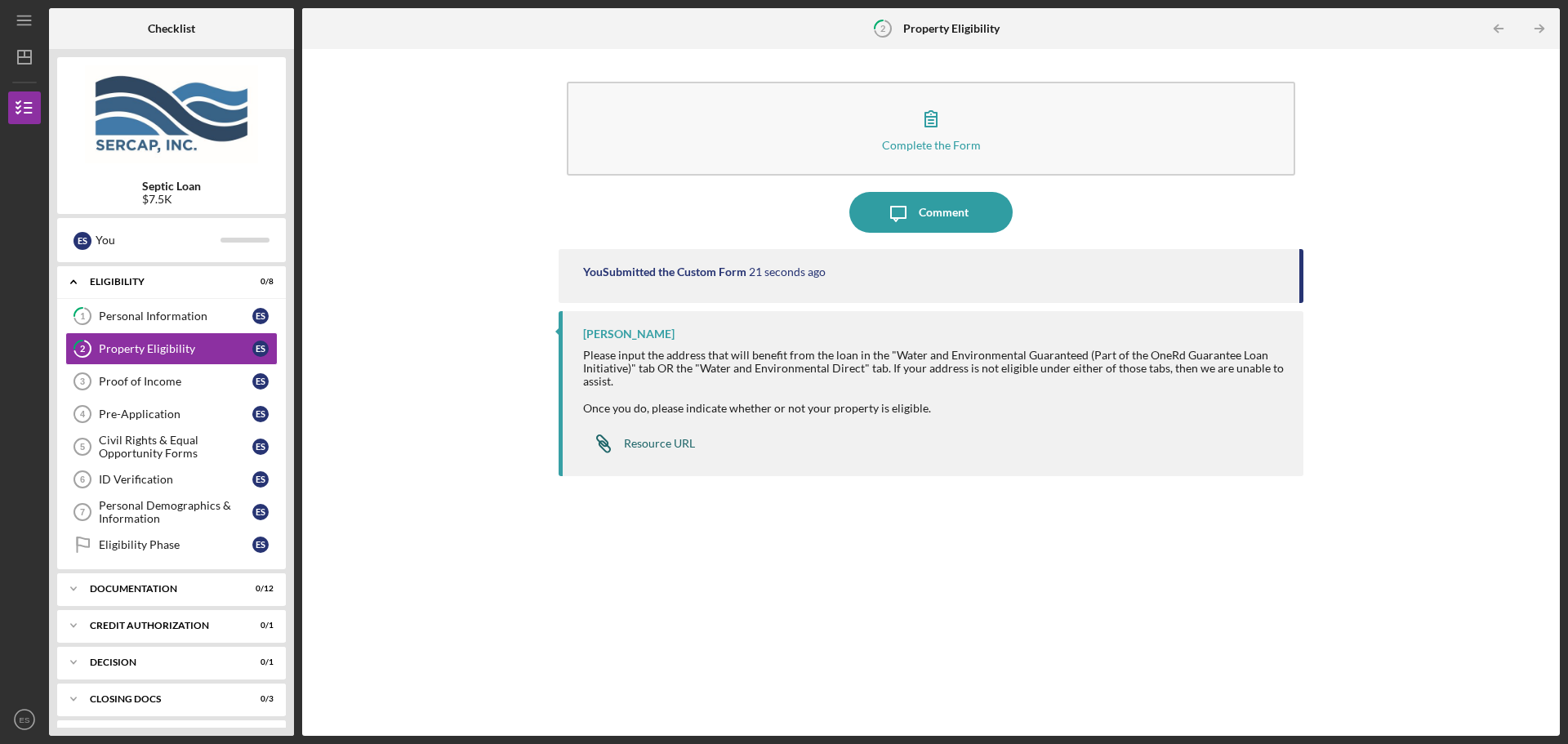
click at [667, 443] on div "Resource URL" at bounding box center [660, 443] width 71 height 13
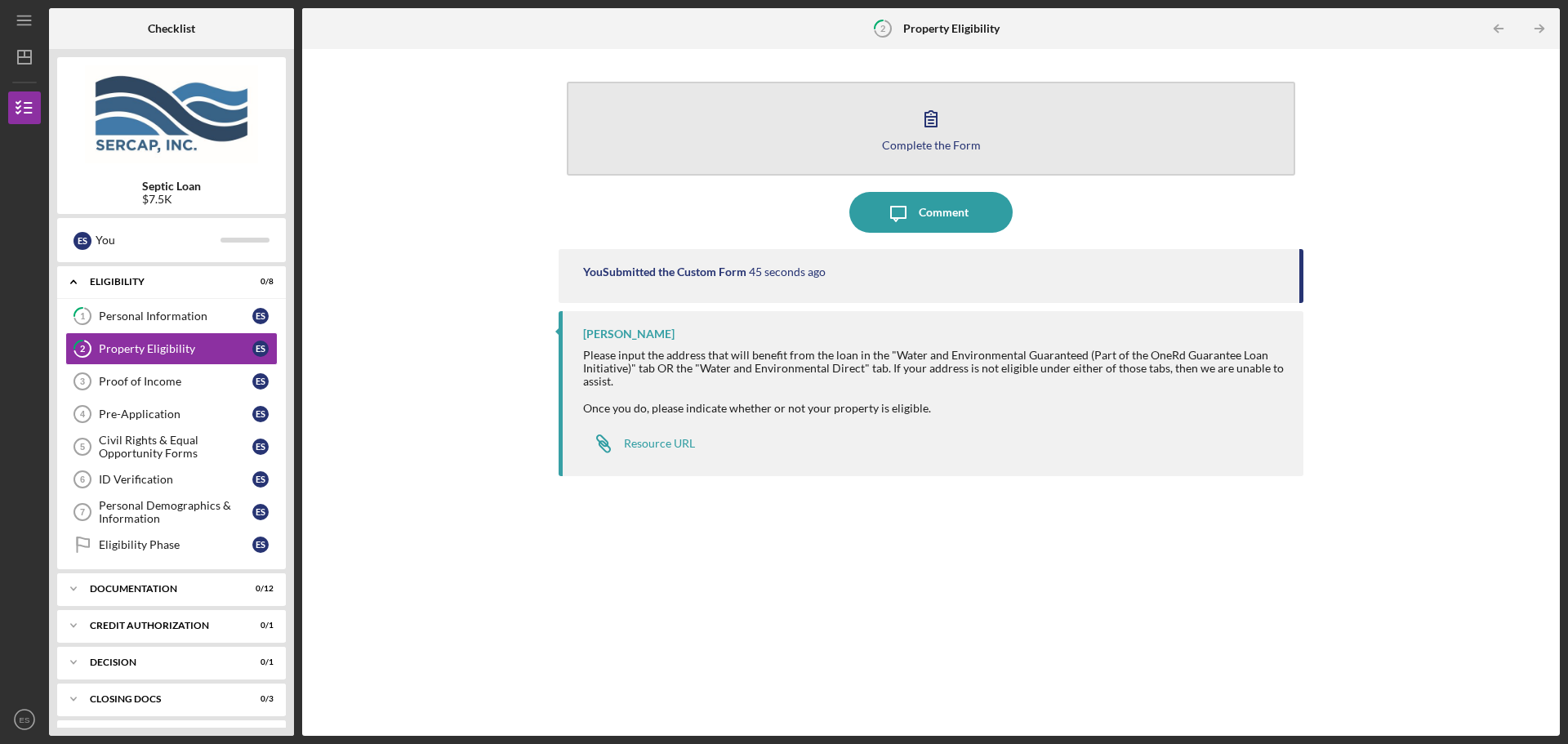
click at [914, 149] on div "Complete the Form" at bounding box center [931, 145] width 99 height 13
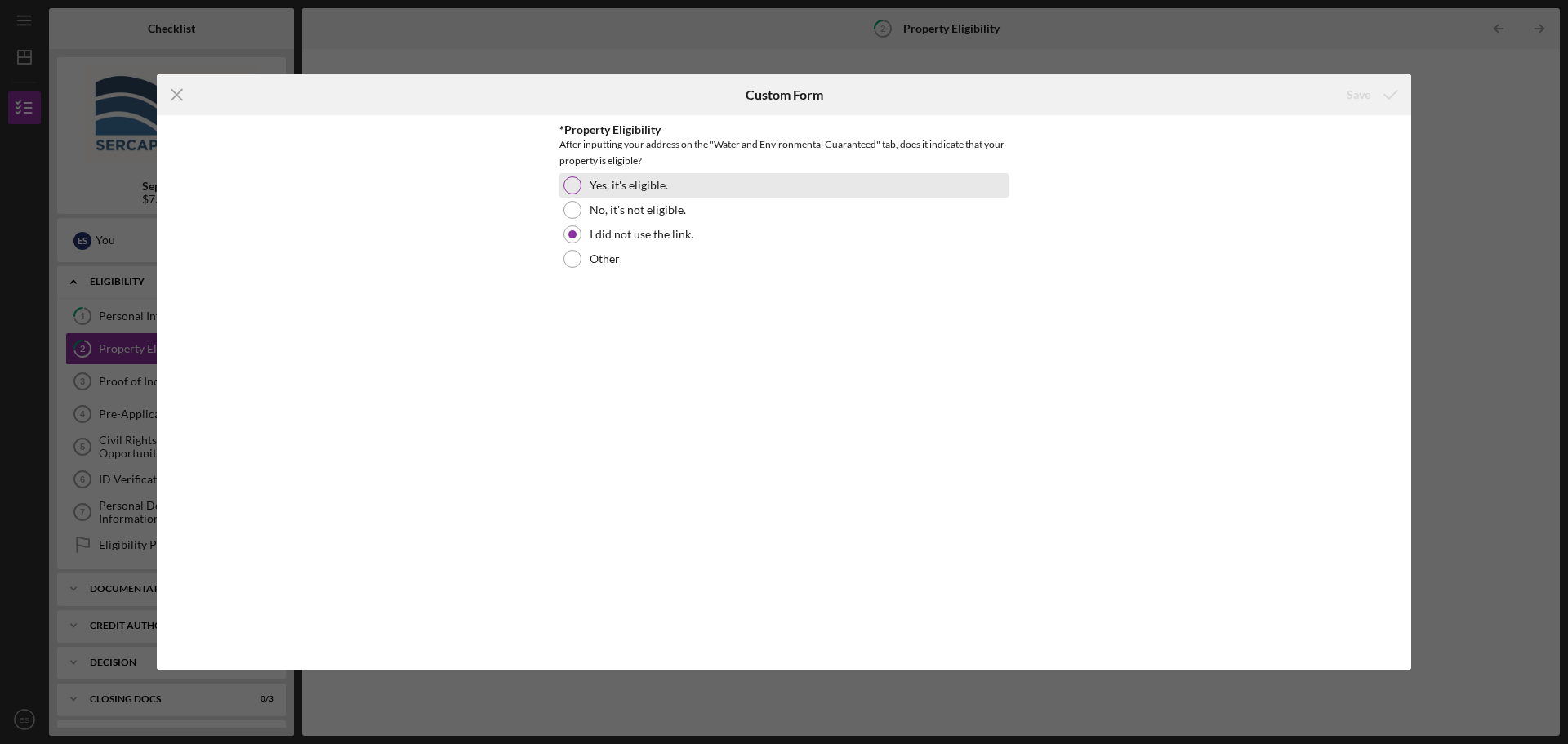
click at [658, 186] on label "Yes, it's eligible." at bounding box center [629, 185] width 79 height 13
click at [1354, 88] on div "Save" at bounding box center [1358, 95] width 24 height 33
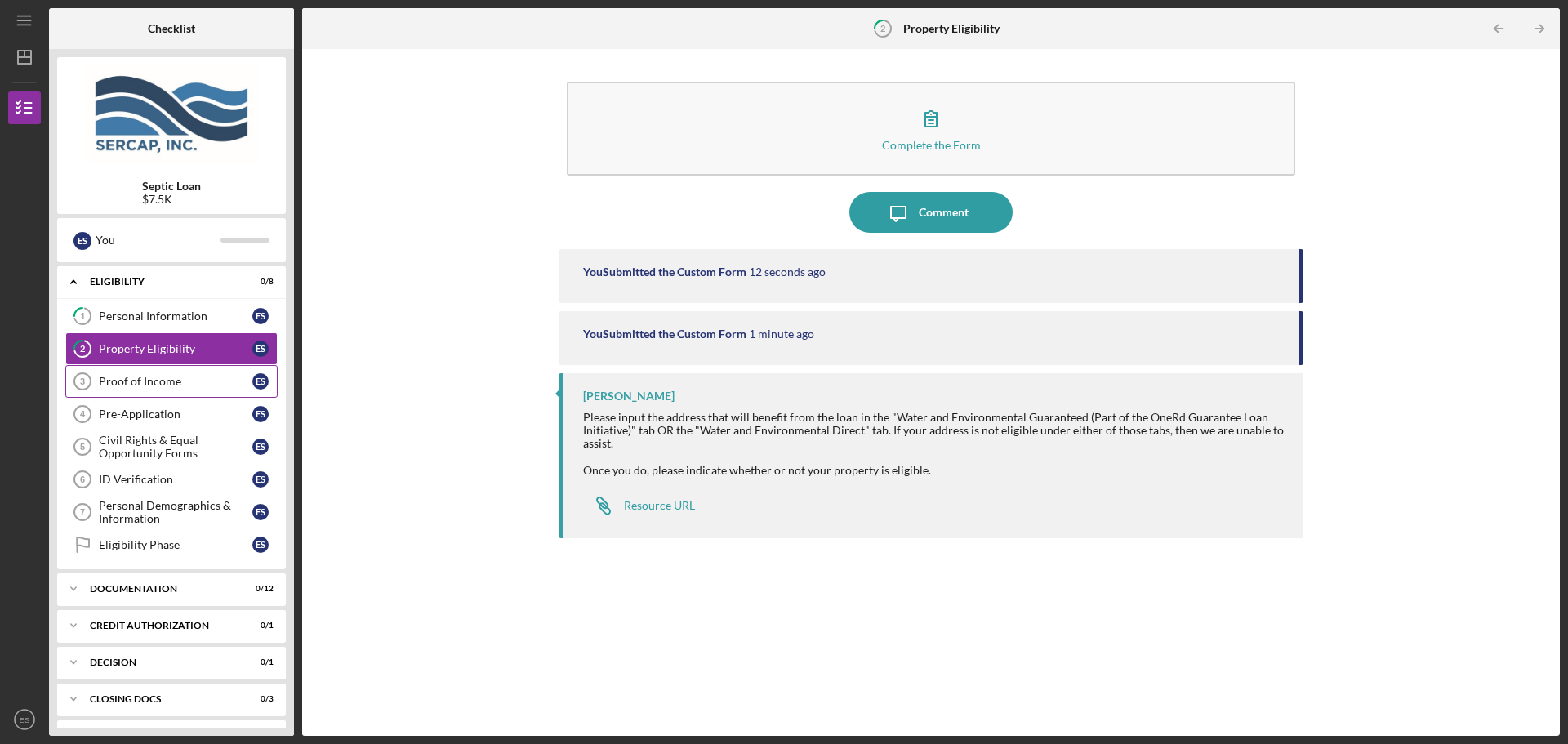
click at [180, 382] on div "Proof of Income" at bounding box center [176, 381] width 154 height 13
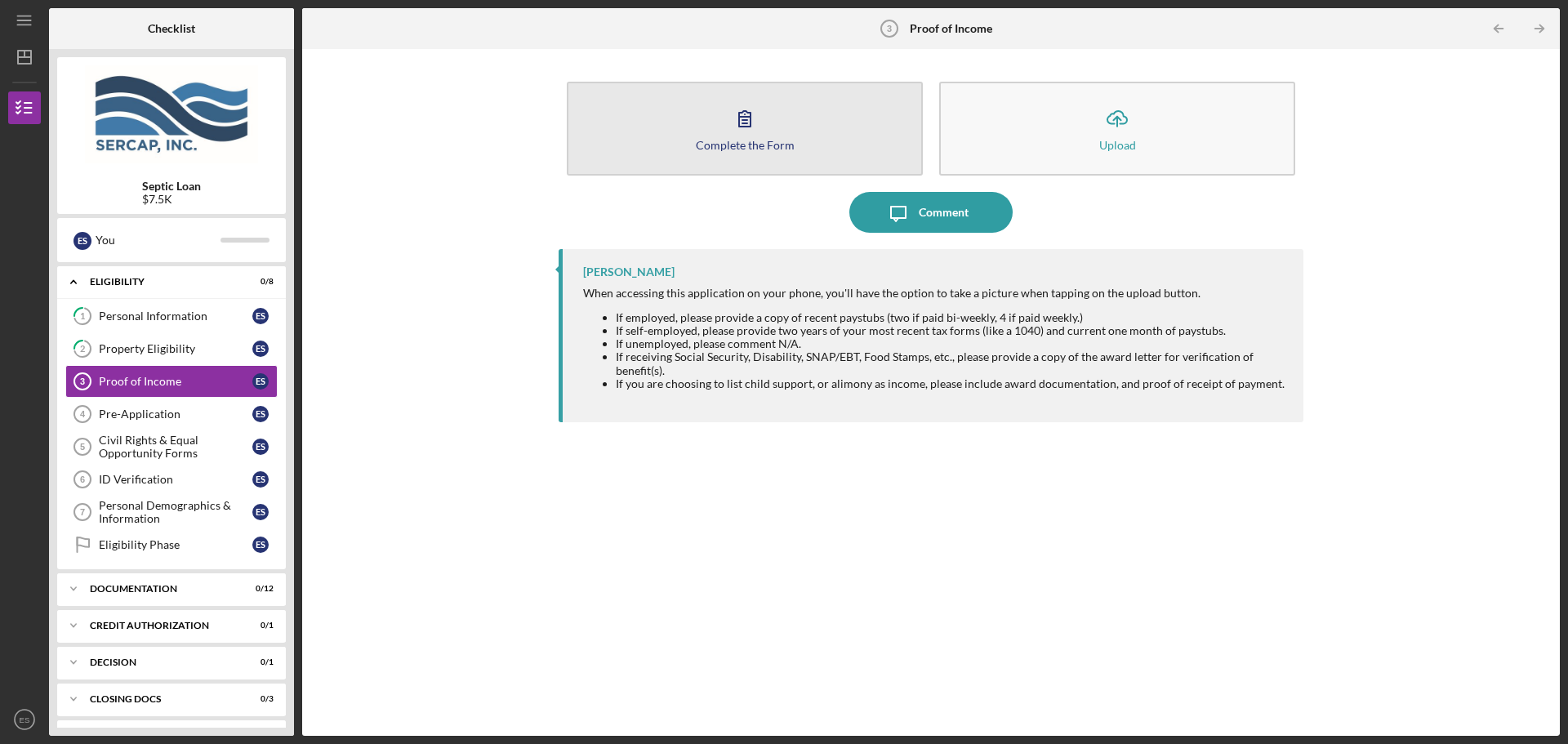
click at [771, 136] on button "Complete the Form Form" at bounding box center [745, 128] width 356 height 94
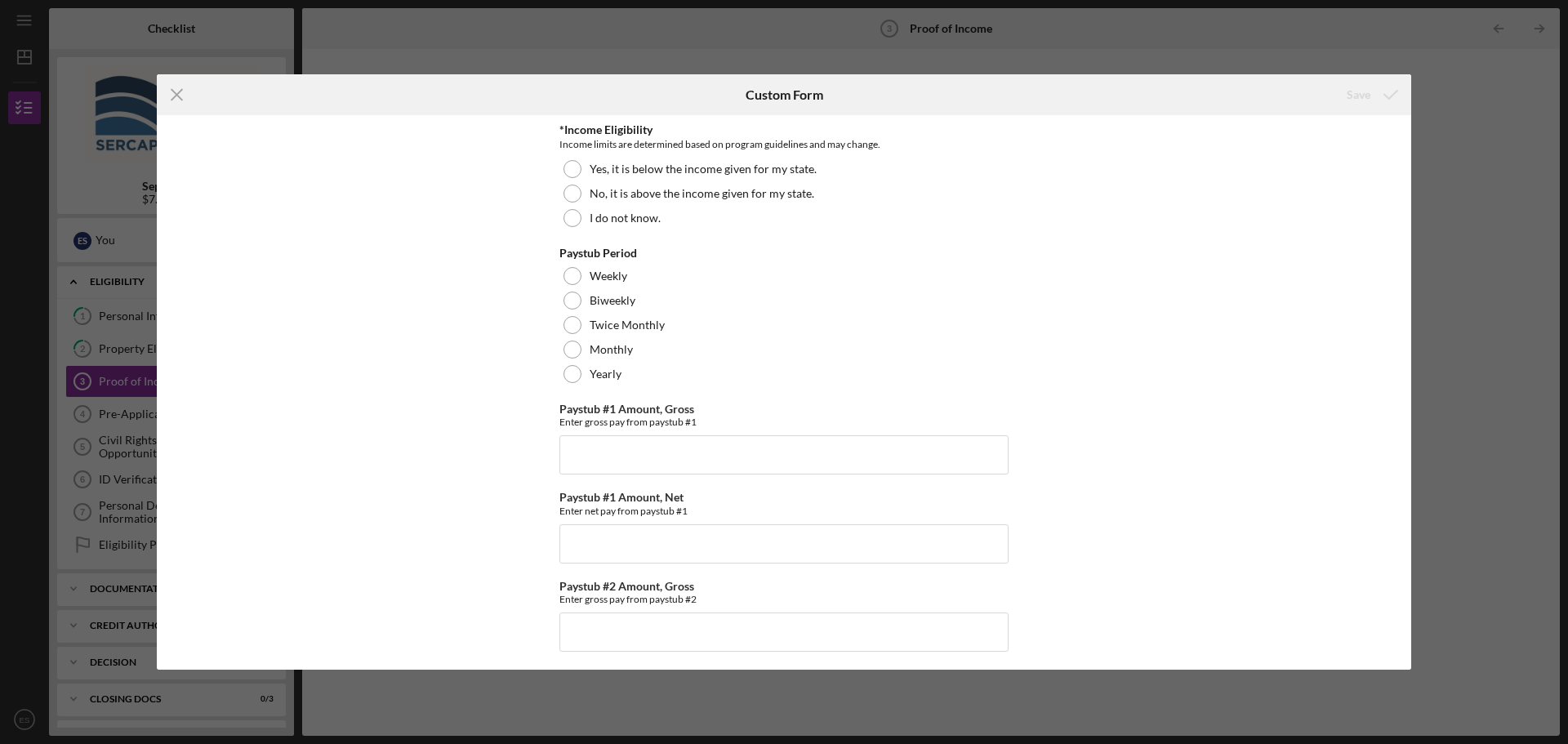
click at [595, 70] on div "Icon/Menu Close Custom Form Save *Income Eligibility Income limits are determin…" at bounding box center [784, 372] width 1568 height 744
click at [1359, 44] on div "Icon/Menu Close Custom Form Save *Income Eligibility Income limits are determin…" at bounding box center [784, 372] width 1568 height 744
click at [177, 94] on line at bounding box center [177, 96] width 11 height 11
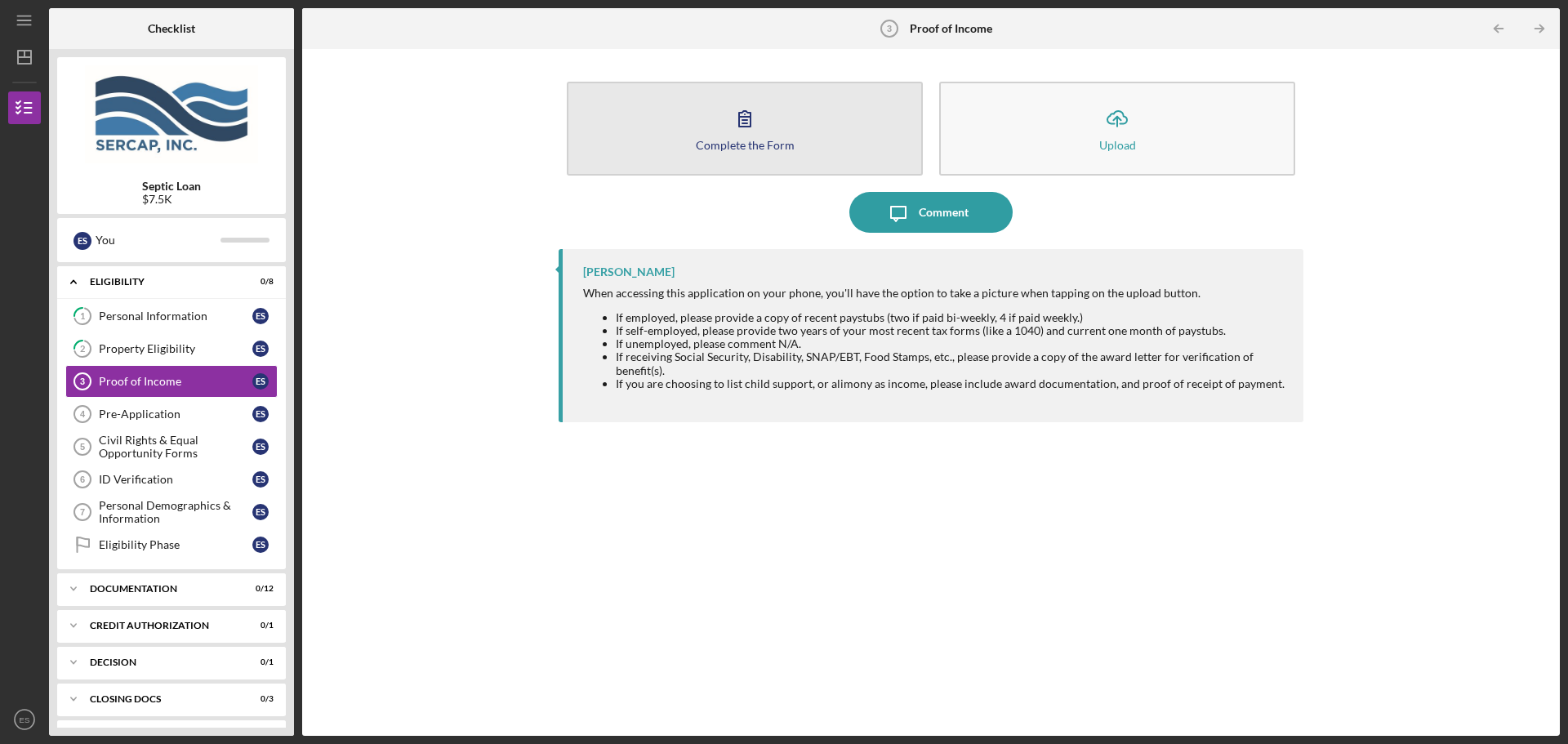
click at [706, 147] on div "Complete the Form" at bounding box center [745, 145] width 99 height 13
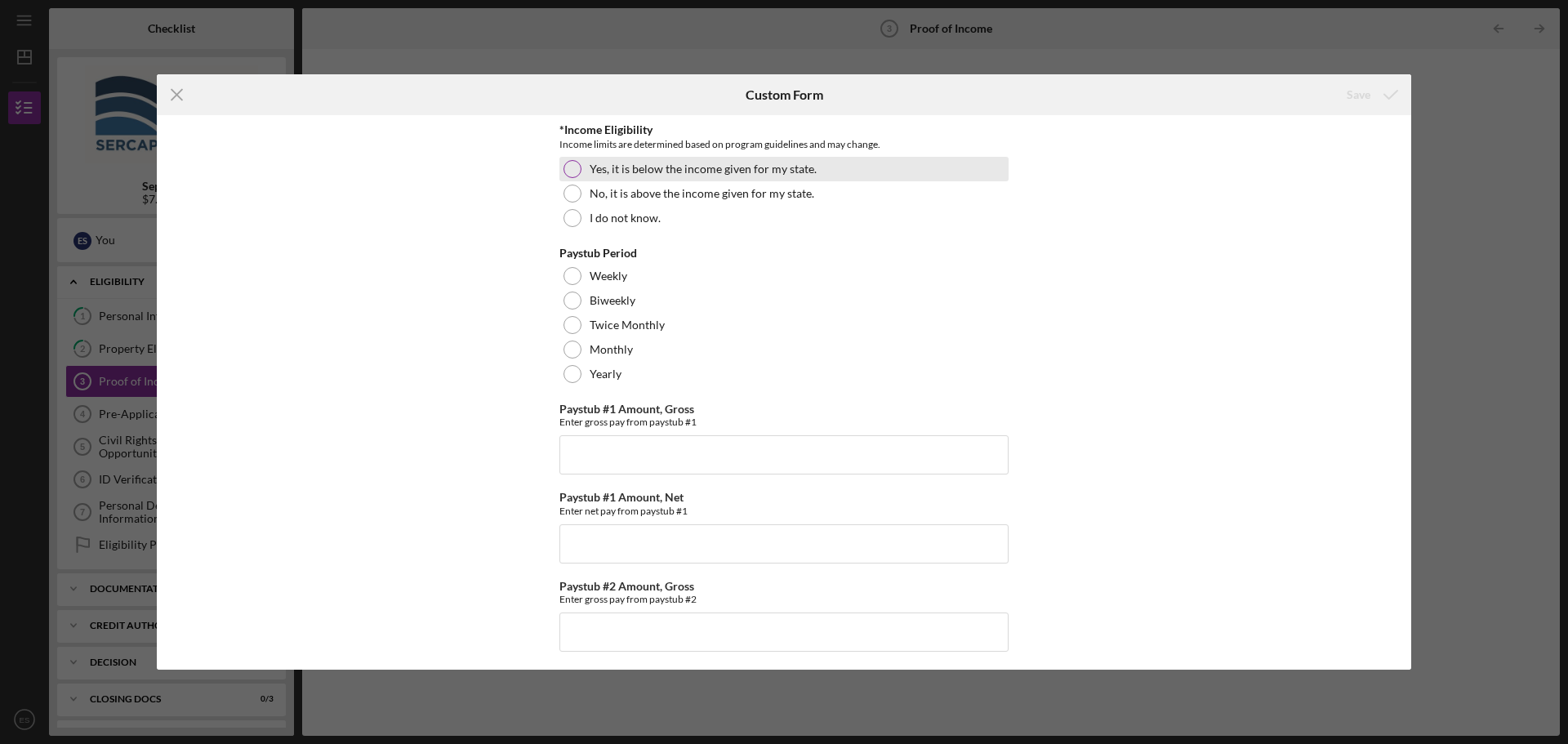
click at [575, 166] on div at bounding box center [572, 169] width 18 height 18
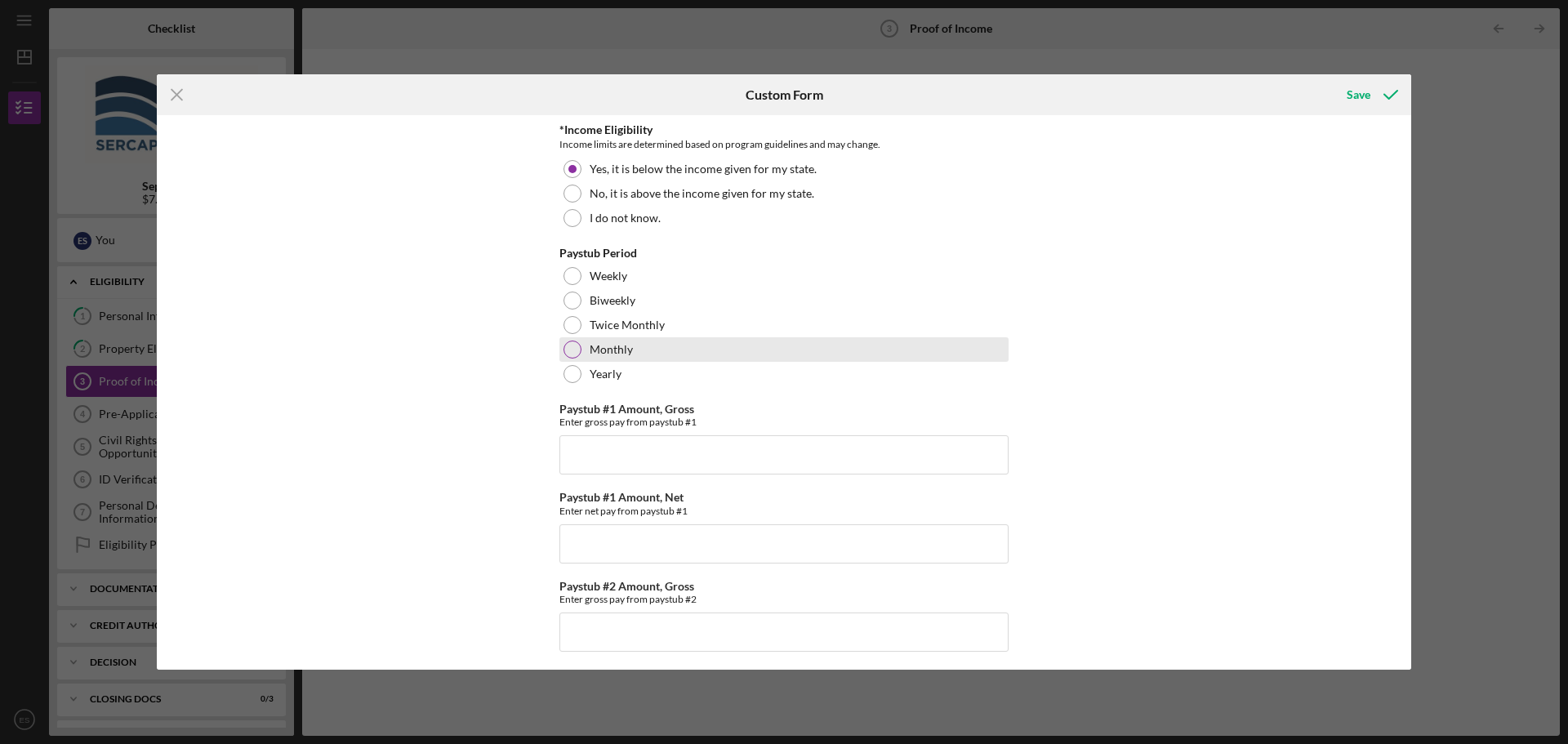
click at [579, 347] on div "Monthly" at bounding box center [783, 349] width 449 height 24
click at [1348, 97] on div "Save" at bounding box center [1358, 95] width 24 height 33
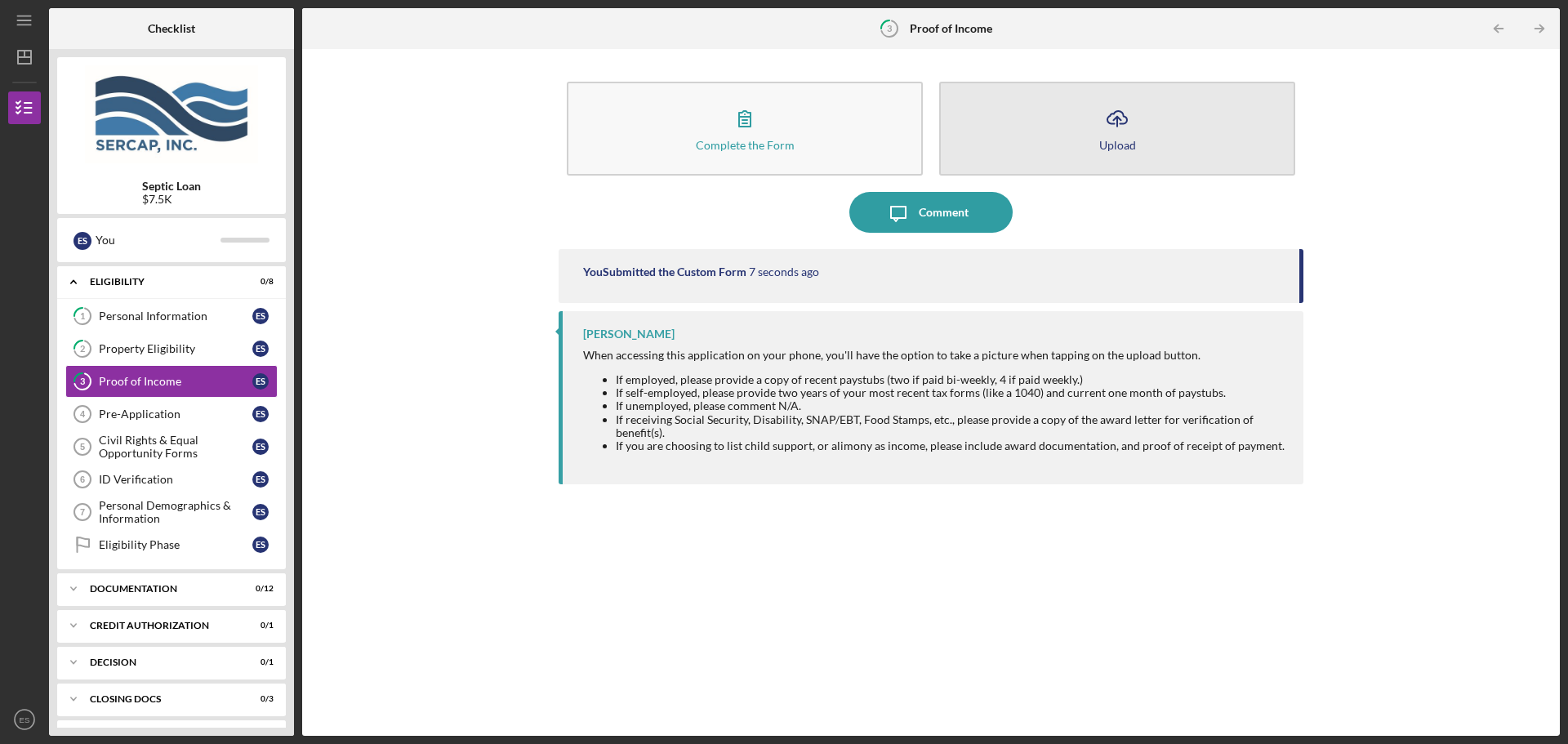
click at [1085, 145] on button "Icon/Upload Upload" at bounding box center [1117, 128] width 356 height 94
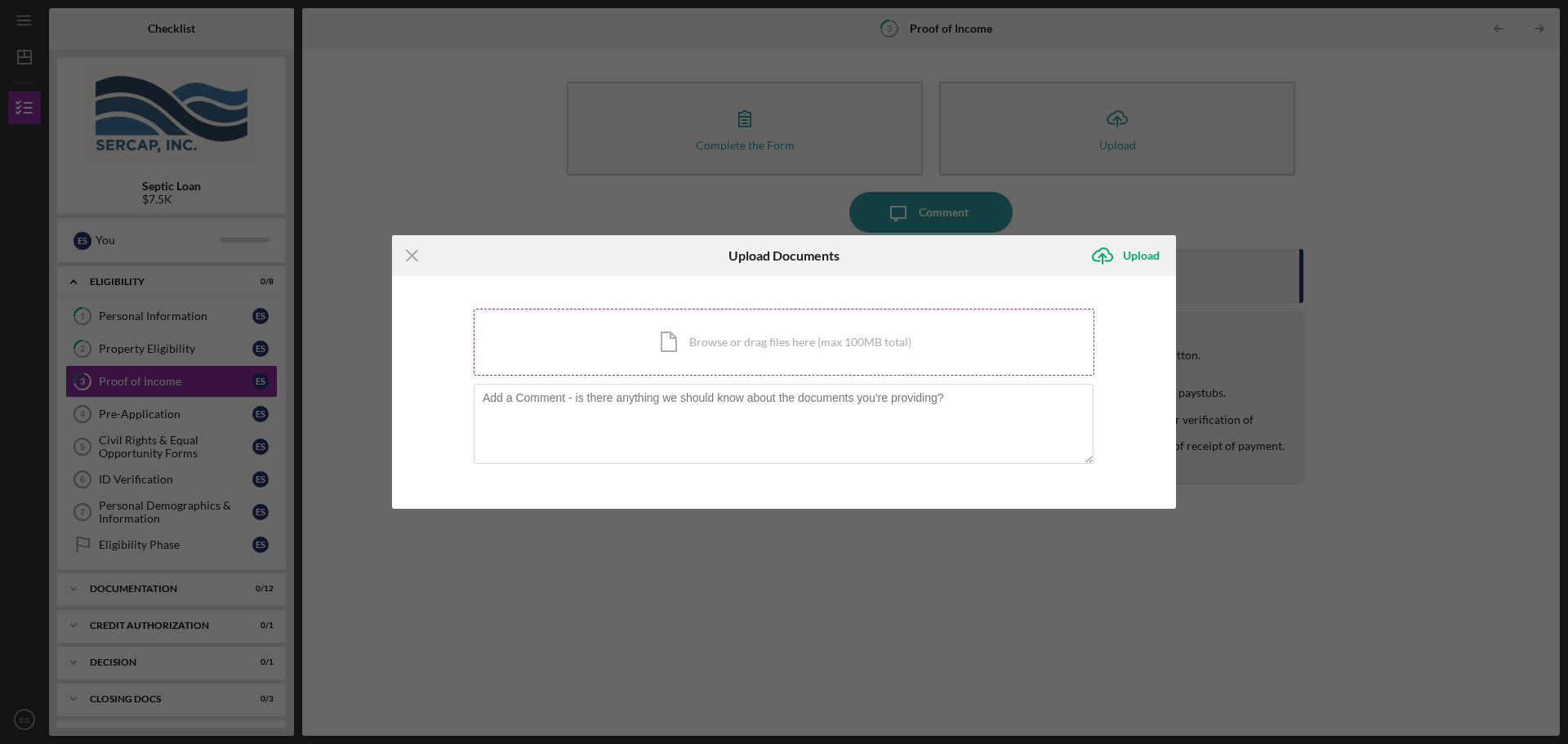
click at [758, 343] on div "Icon/Document Browse or drag files here (max 100MB total) Tap to choose files o…" at bounding box center [783, 342] width 621 height 67
click at [808, 352] on div "Icon/Document Browse or drag files here (max 100MB total) Tap to choose files o…" at bounding box center [783, 342] width 621 height 67
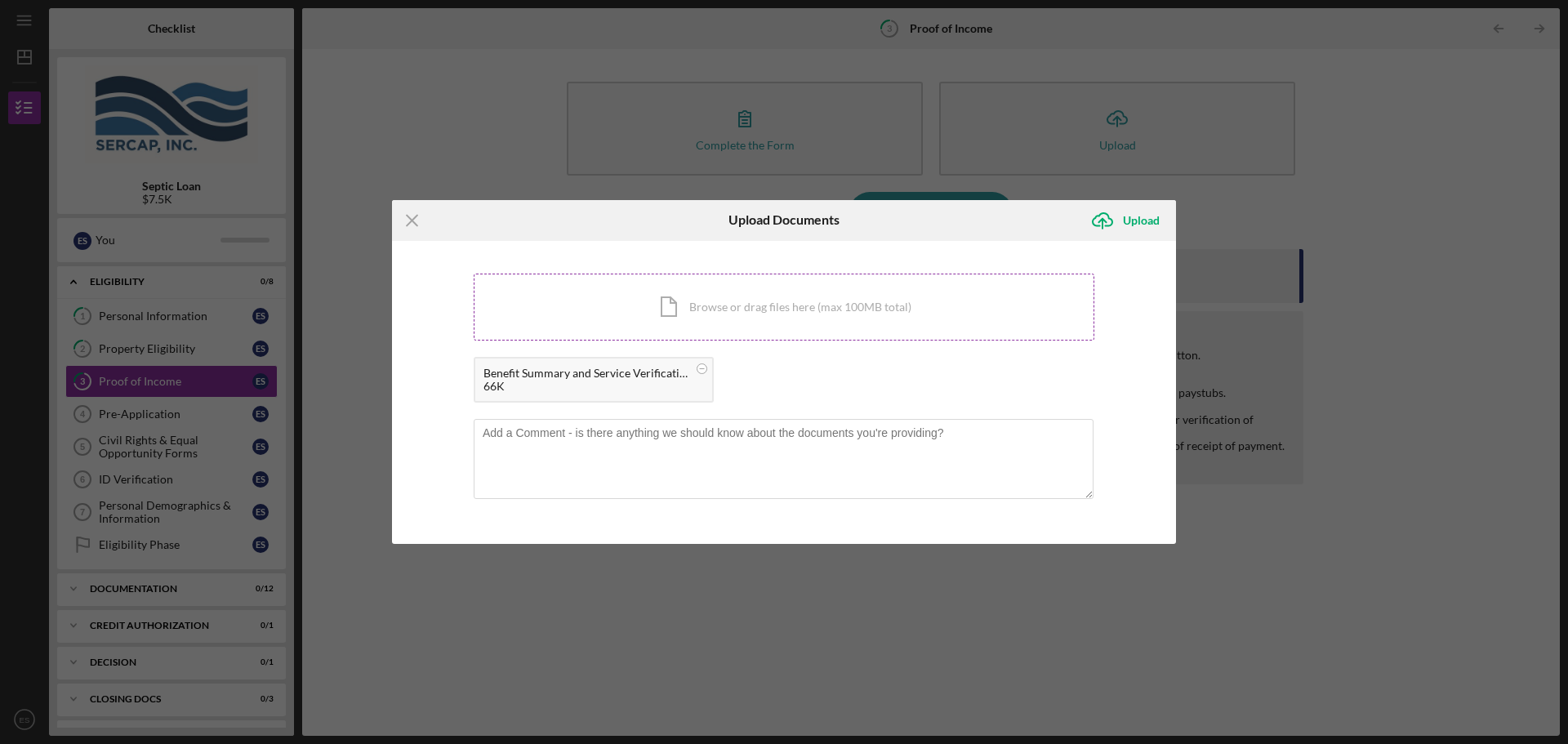
click at [773, 313] on div "Icon/Document Browse or drag files here (max 100MB total) Tap to choose files o…" at bounding box center [783, 306] width 621 height 67
click at [1111, 222] on icon "Icon/Upload" at bounding box center [1103, 221] width 41 height 41
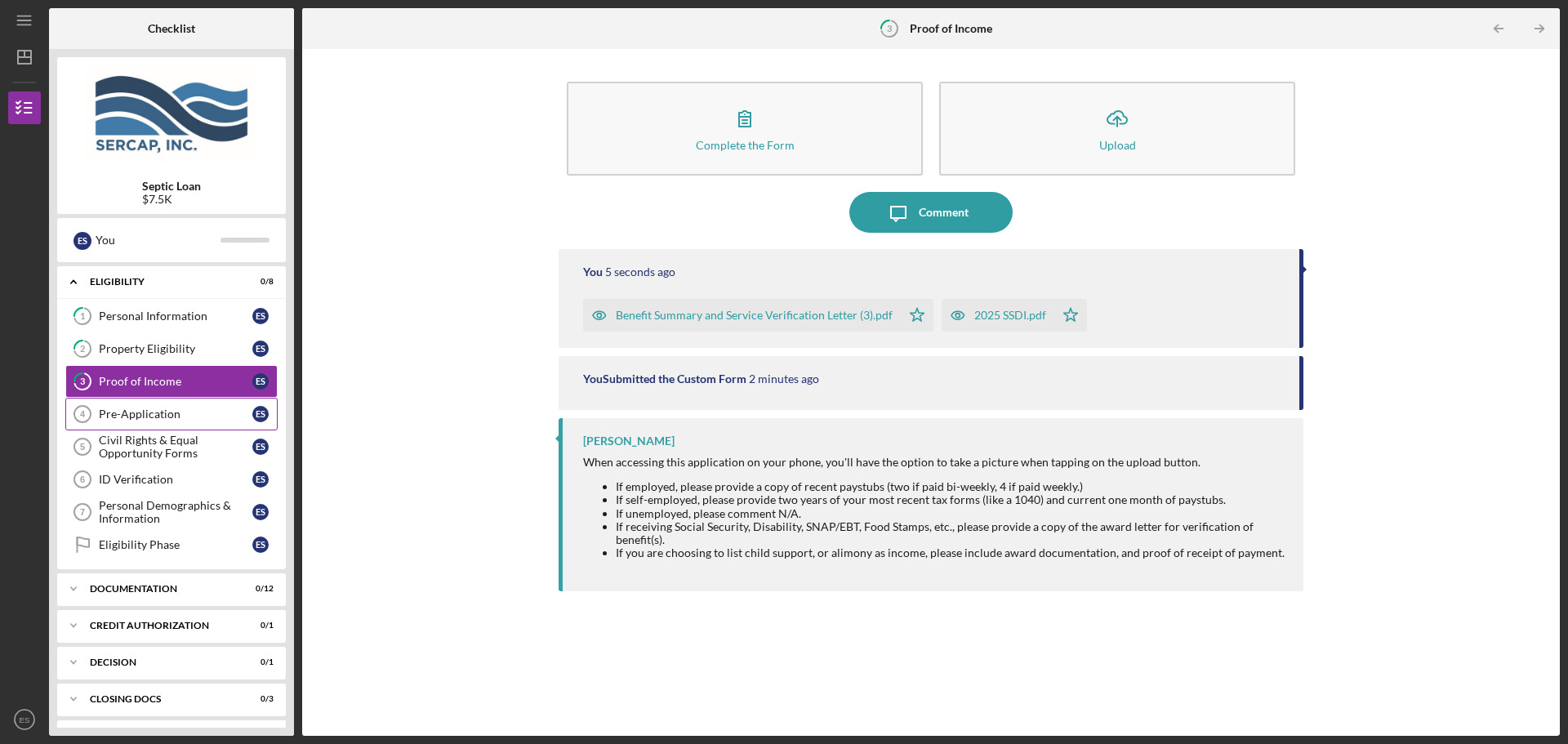
click at [187, 414] on div "Pre-Application" at bounding box center [176, 414] width 154 height 13
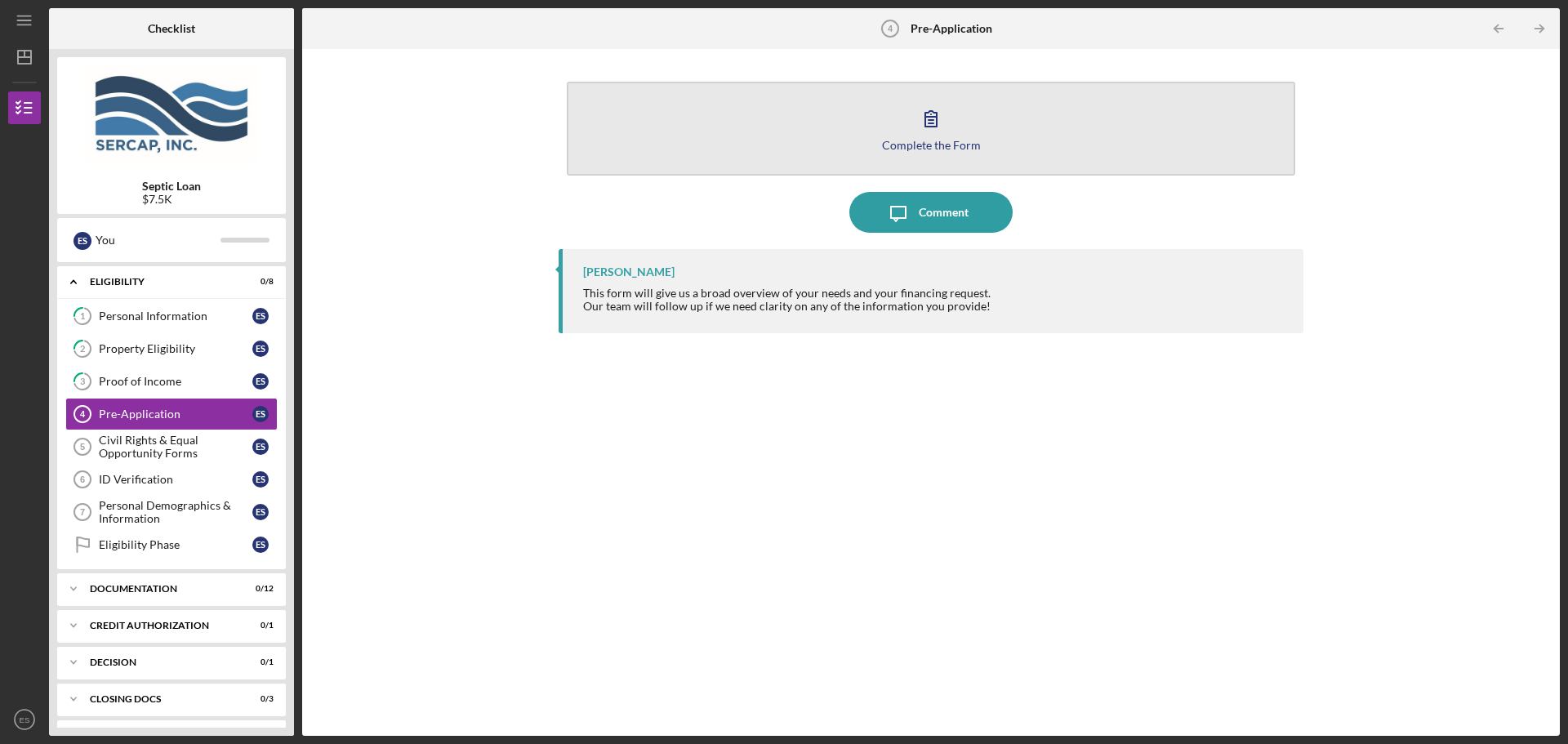
click at [946, 126] on icon "button" at bounding box center [931, 119] width 41 height 41
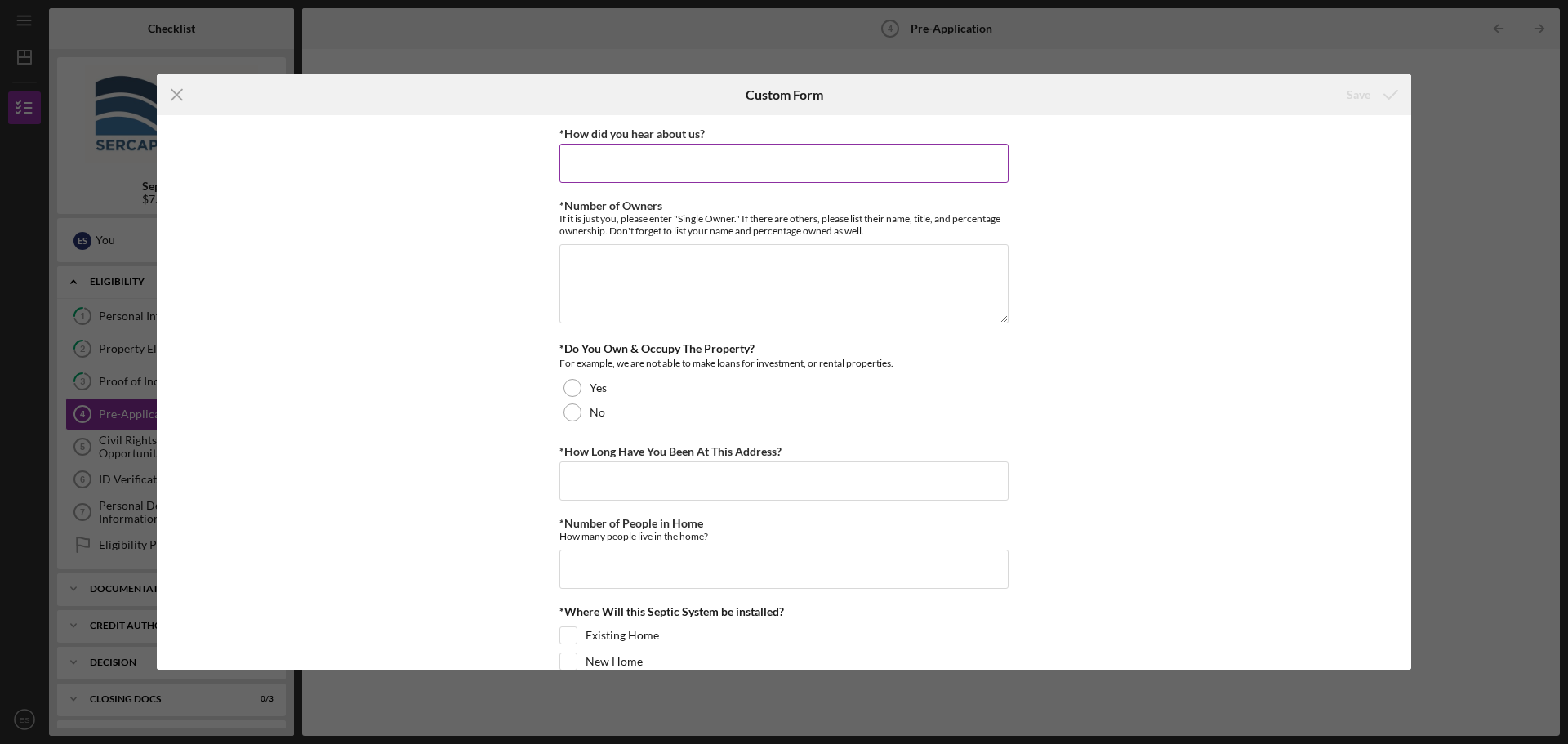
click at [696, 164] on input "*How did you hear about us?" at bounding box center [783, 163] width 449 height 39
type input "Google search"
click at [636, 269] on textarea "*Number of Owners" at bounding box center [783, 283] width 449 height 79
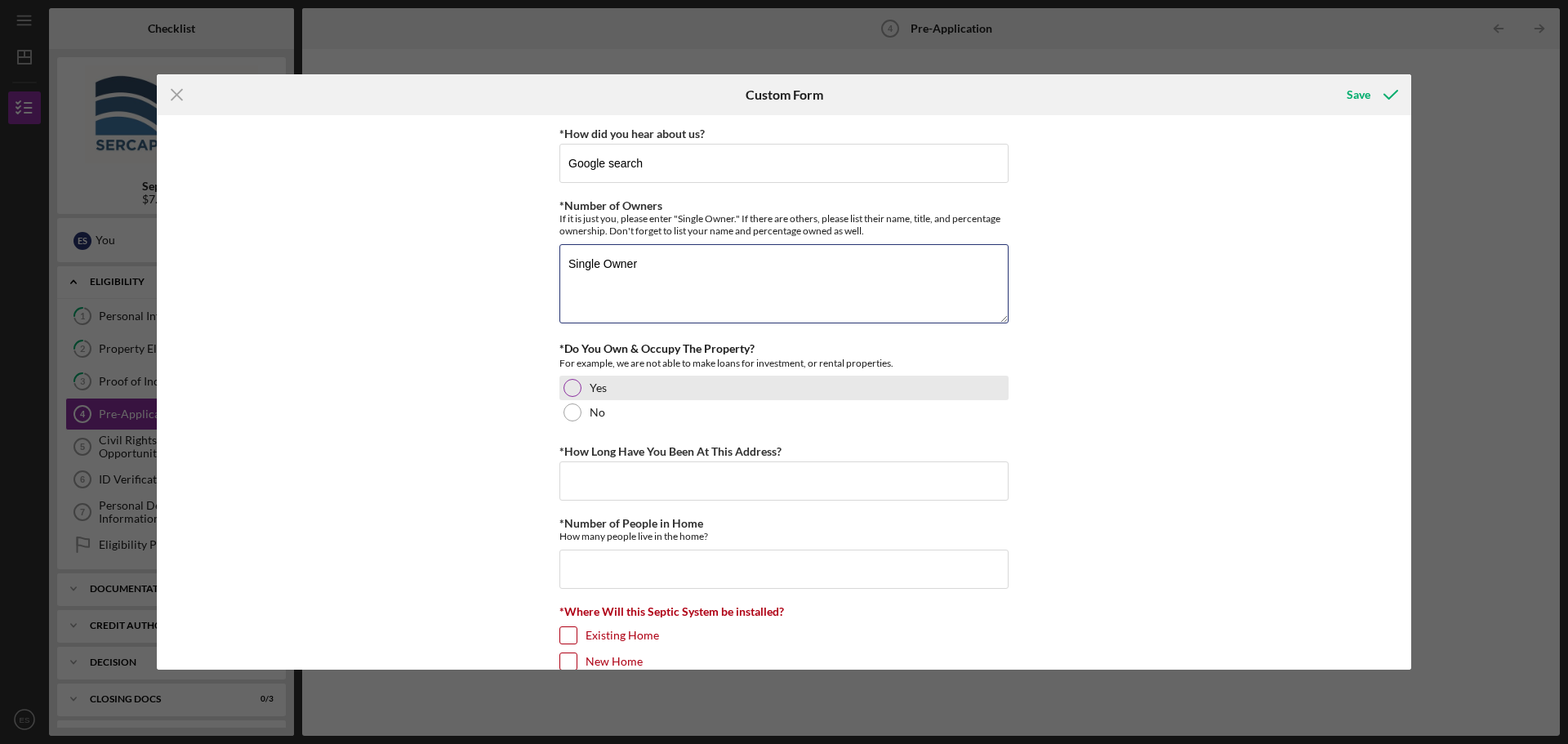
type textarea "Single Owner"
click at [563, 387] on div at bounding box center [572, 388] width 18 height 18
click at [614, 482] on input "*How Long Have You Been At This Address?" at bounding box center [783, 481] width 449 height 39
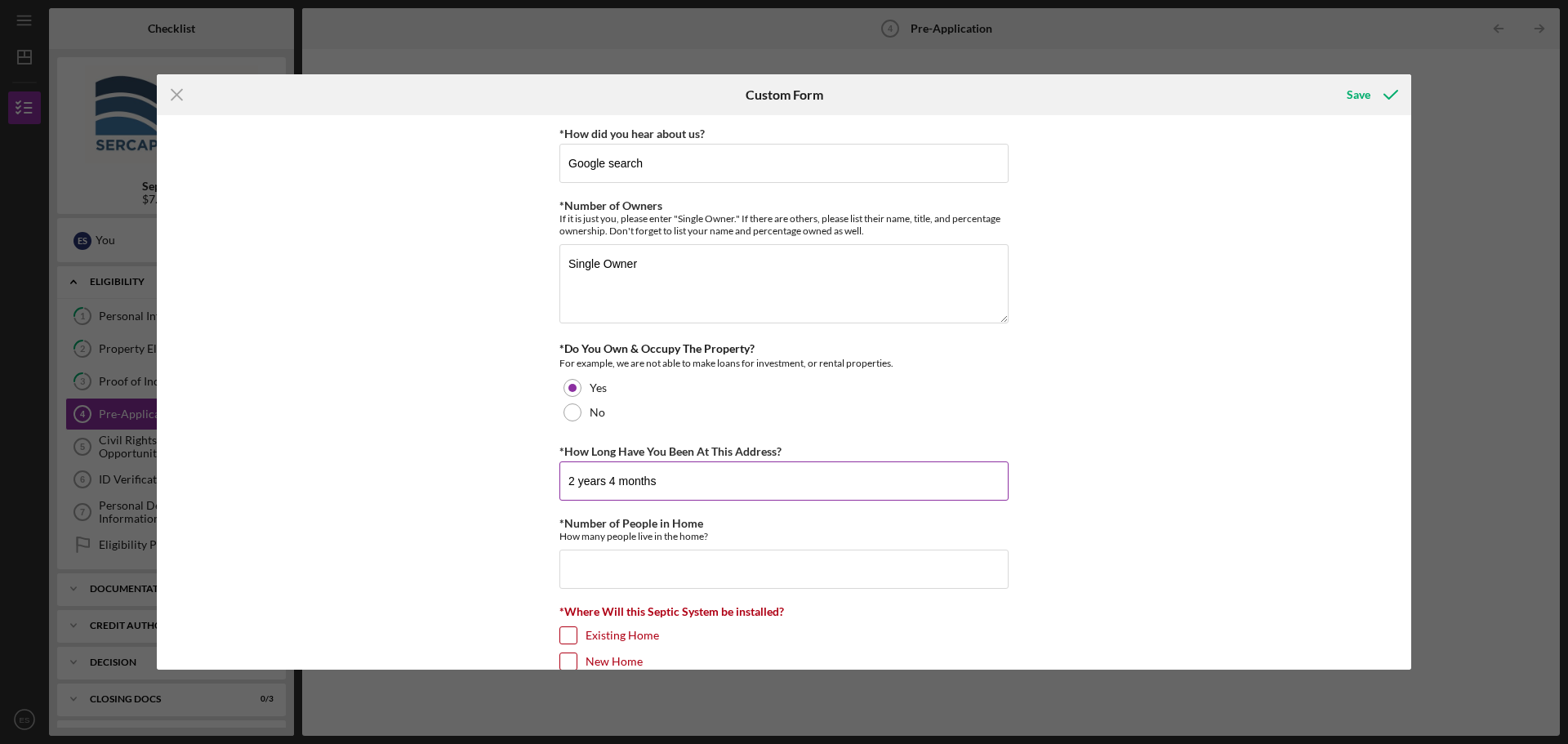
click at [610, 479] on input "2 years 4 months" at bounding box center [783, 481] width 449 height 39
type input "2 years 3 months"
click at [634, 568] on input "*Number of People in Home" at bounding box center [783, 570] width 449 height 39
type input "7"
click at [1062, 466] on div "*How did you hear about us? Google search *Number of Owners If it is just you, …" at bounding box center [784, 392] width 1255 height 555
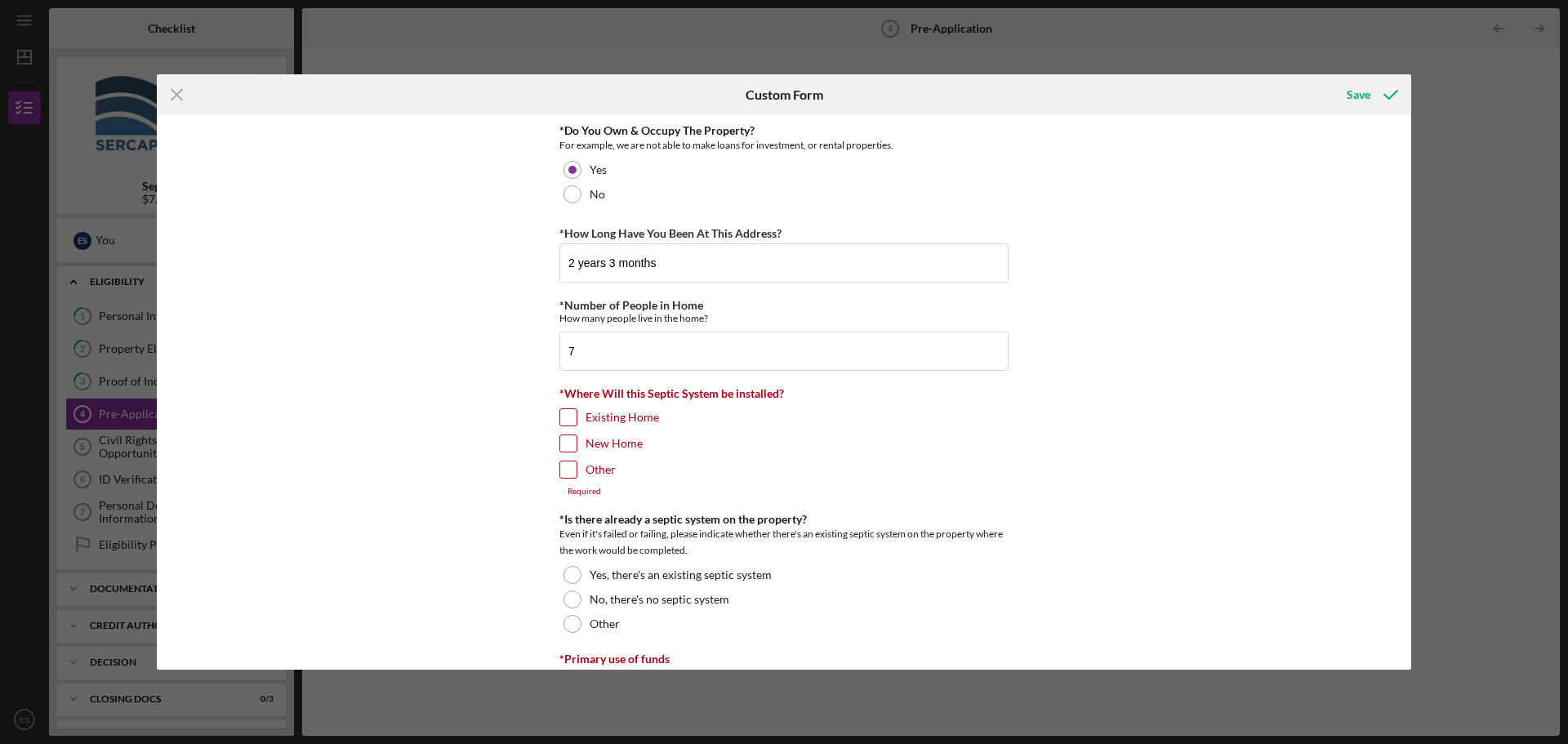
scroll to position [245, 0]
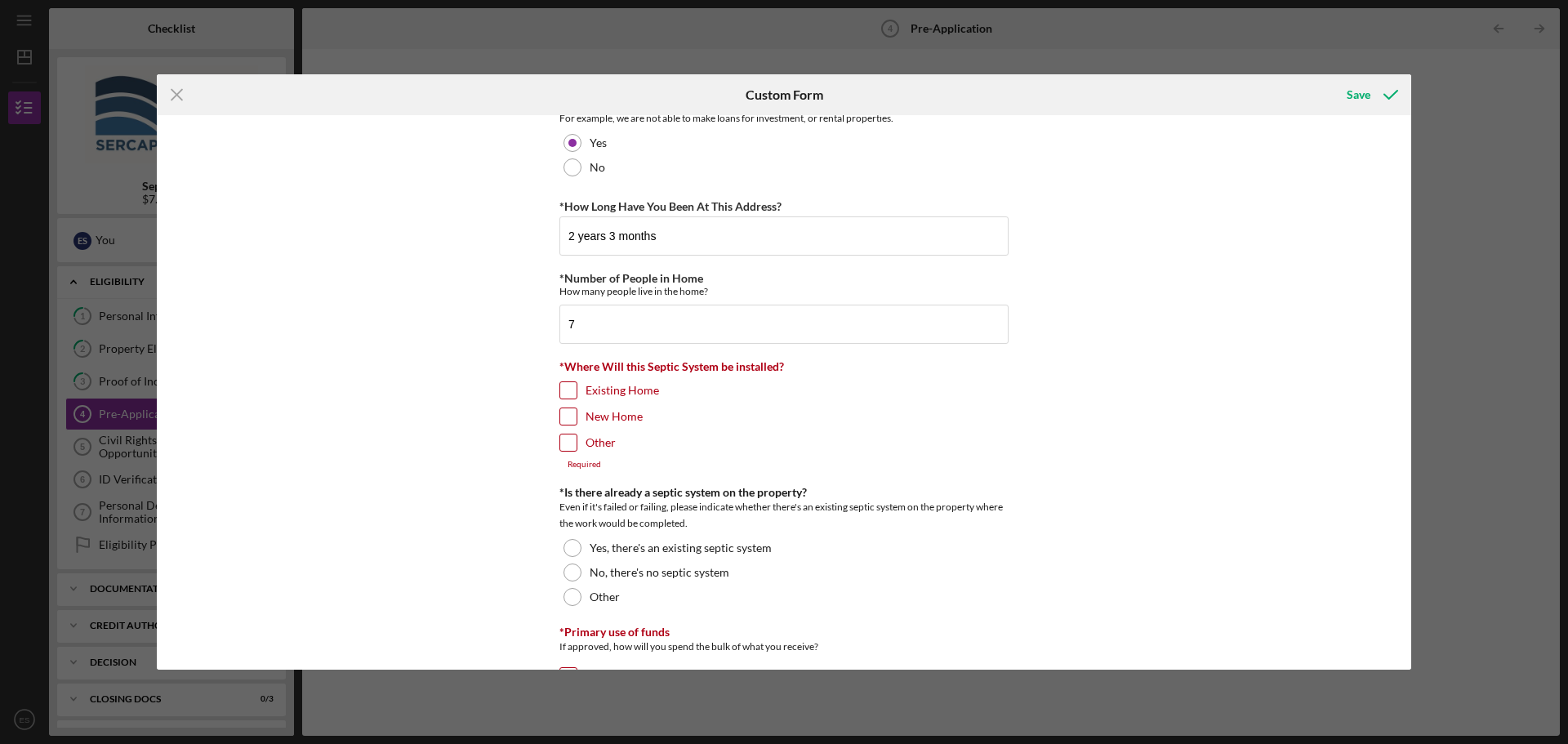
click at [568, 381] on div at bounding box center [568, 390] width 18 height 18
click at [565, 390] on input "Existing Home" at bounding box center [568, 390] width 16 height 16
checkbox input "true"
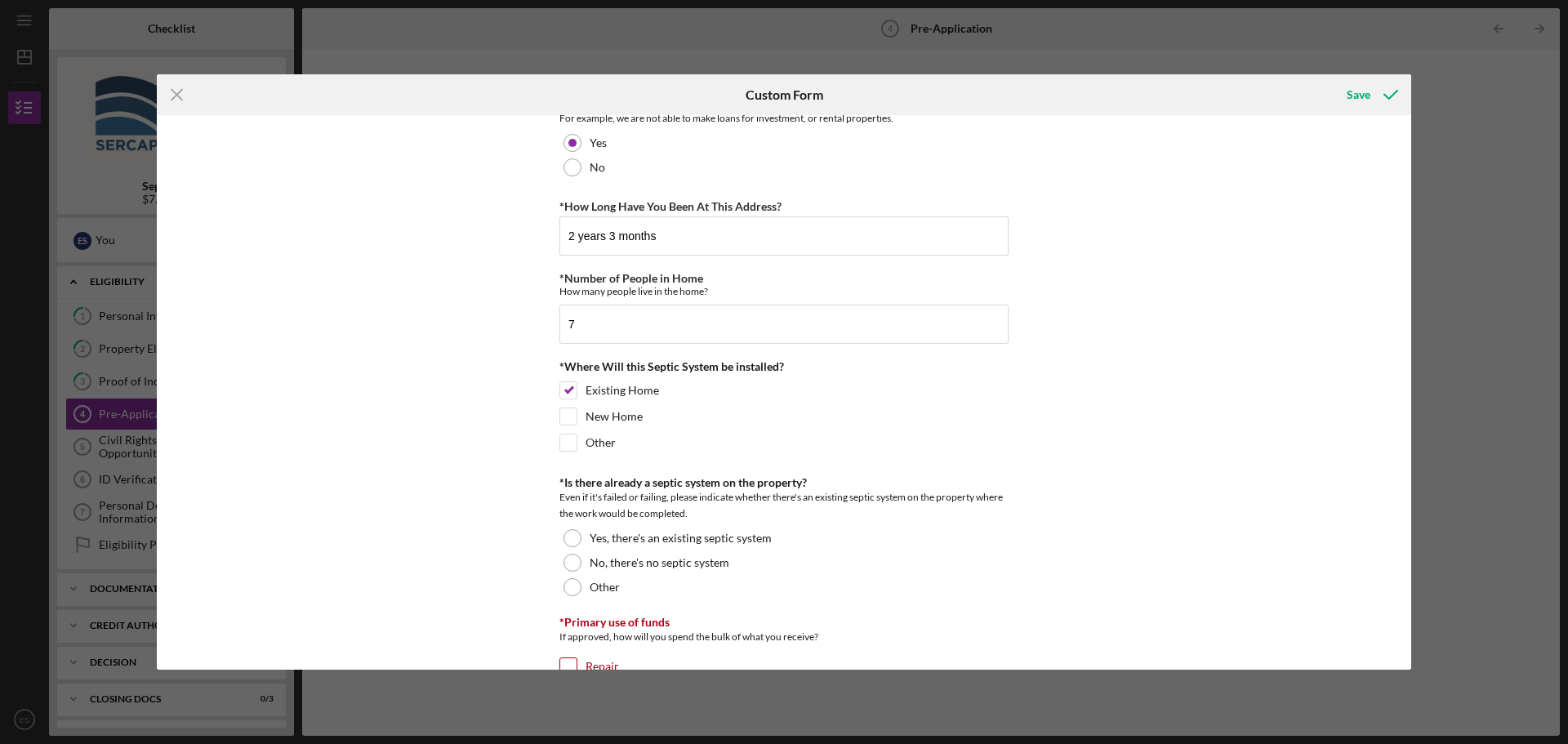
click at [473, 423] on div "*How did you hear about us? Google search *Number of Owners If it is just you, …" at bounding box center [784, 392] width 1255 height 555
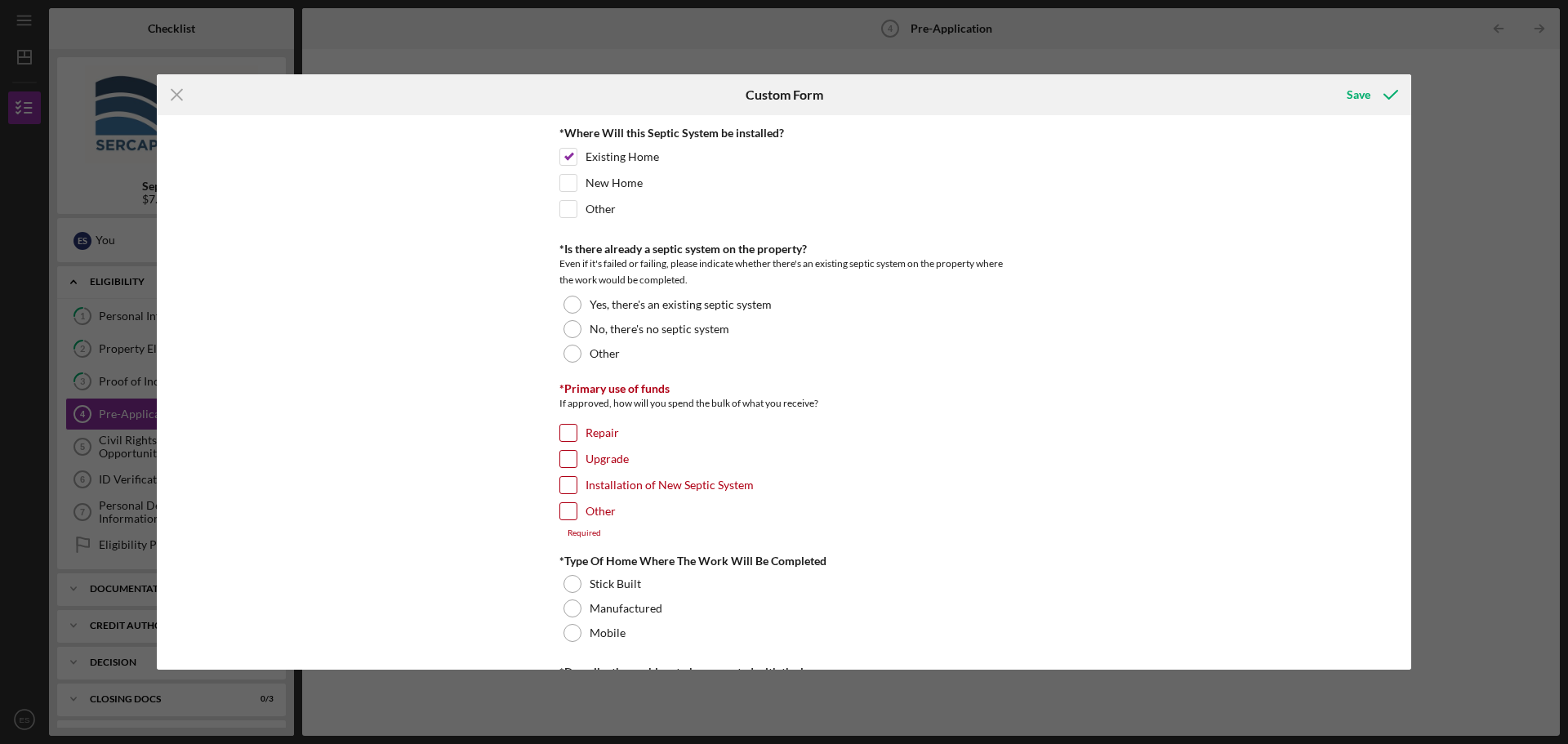
scroll to position [490, 0]
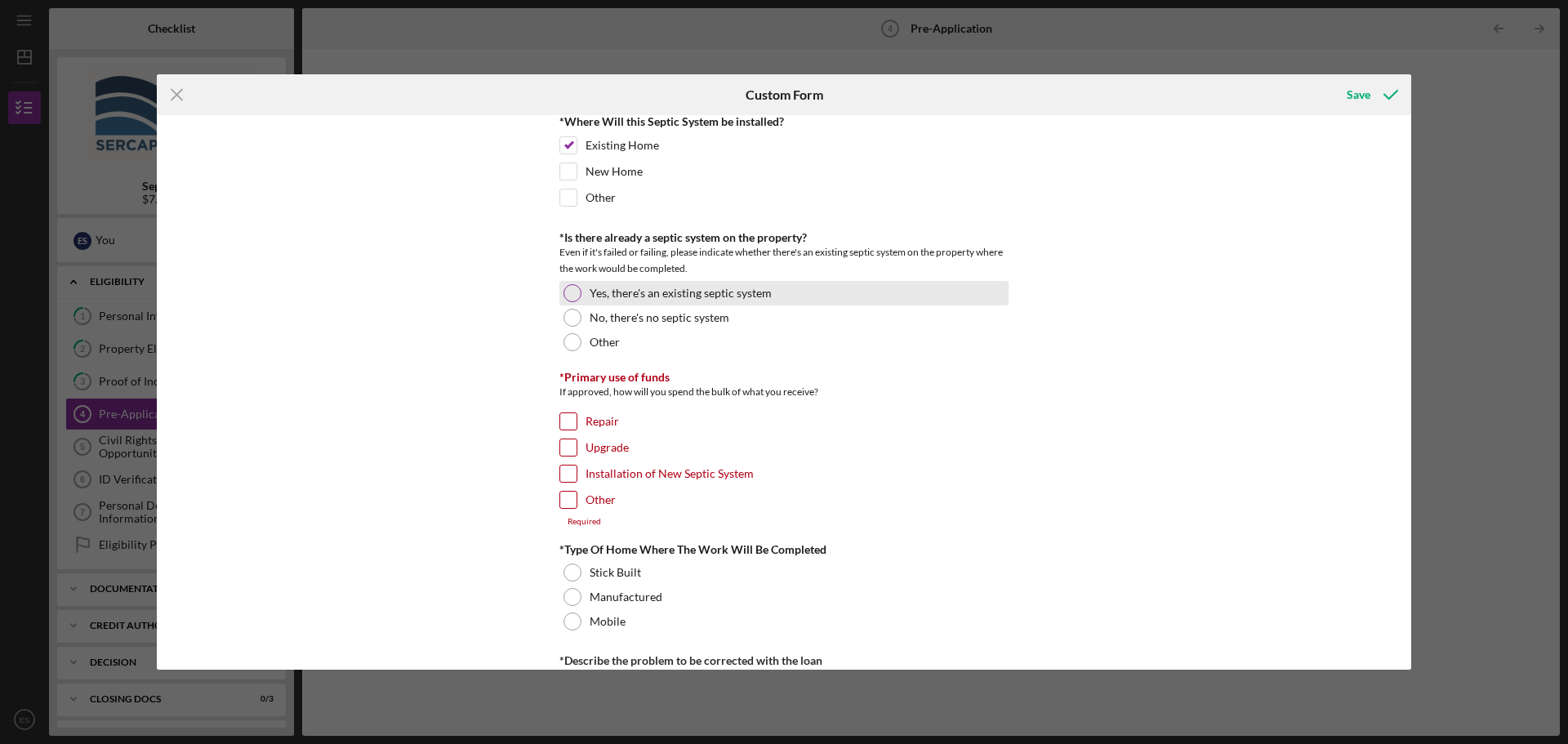
click at [570, 297] on div at bounding box center [572, 293] width 18 height 18
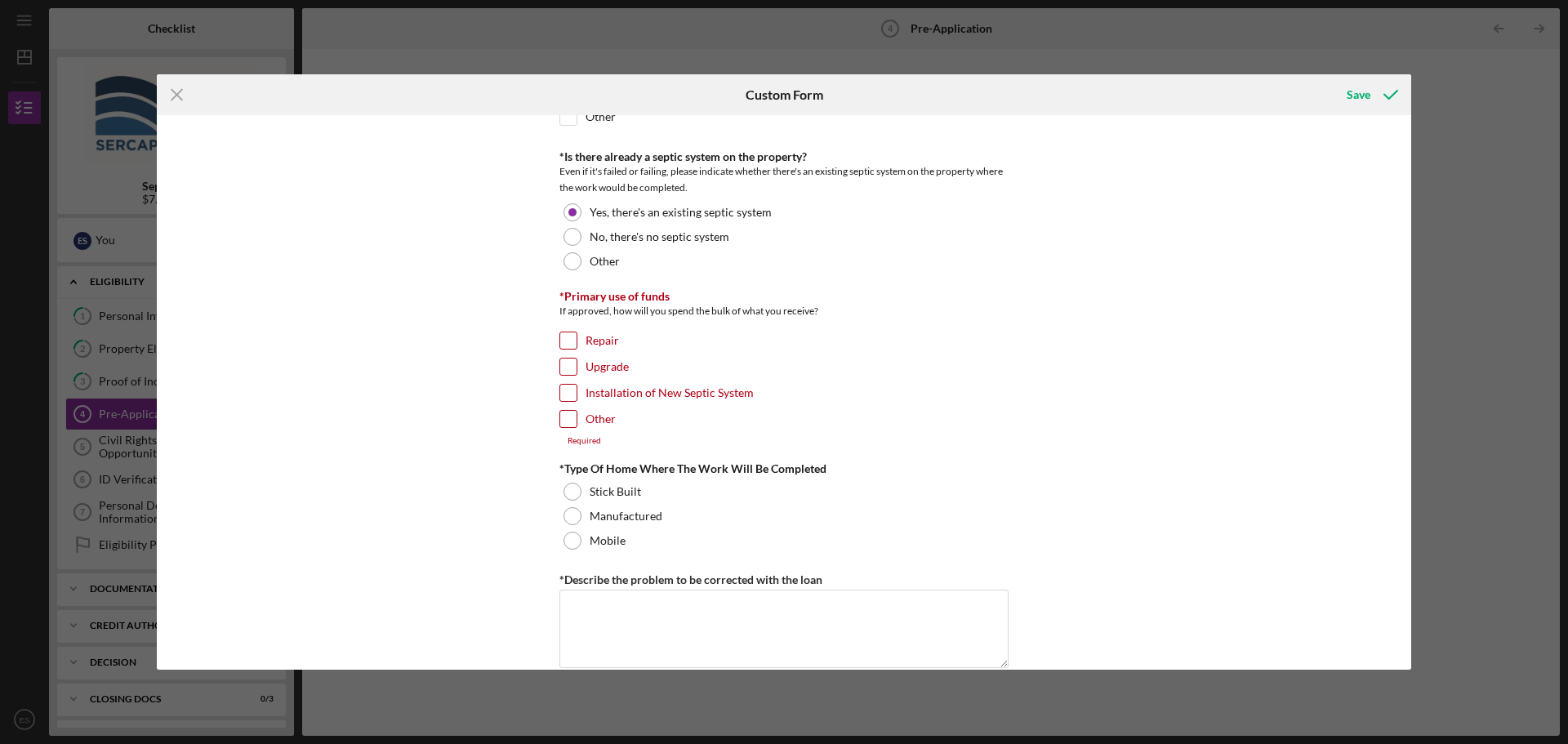
scroll to position [572, 0]
click at [570, 358] on input "Upgrade" at bounding box center [568, 366] width 16 height 16
checkbox input "true"
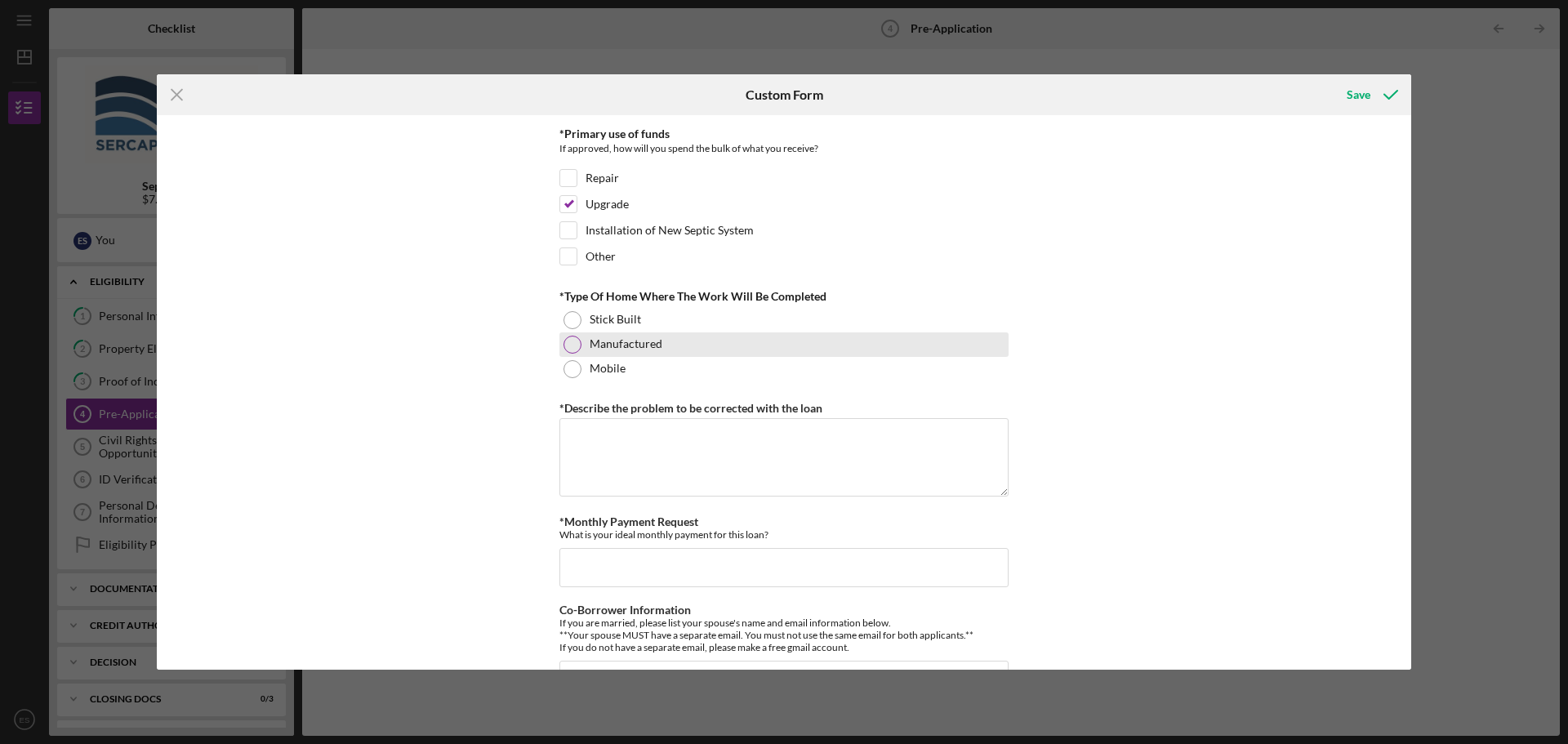
scroll to position [735, 0]
click at [587, 318] on div "Stick Built" at bounding box center [783, 318] width 449 height 24
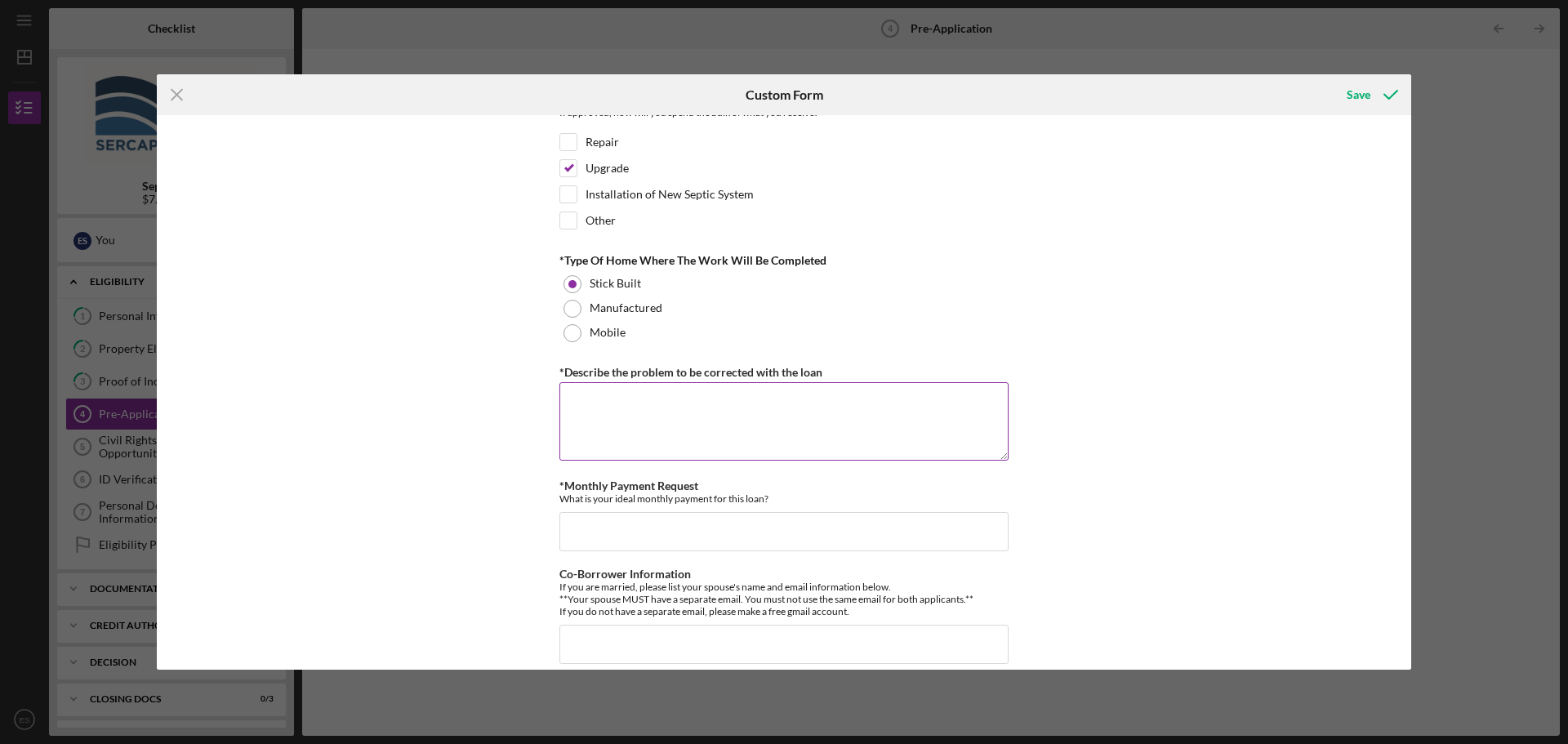
scroll to position [789, 0]
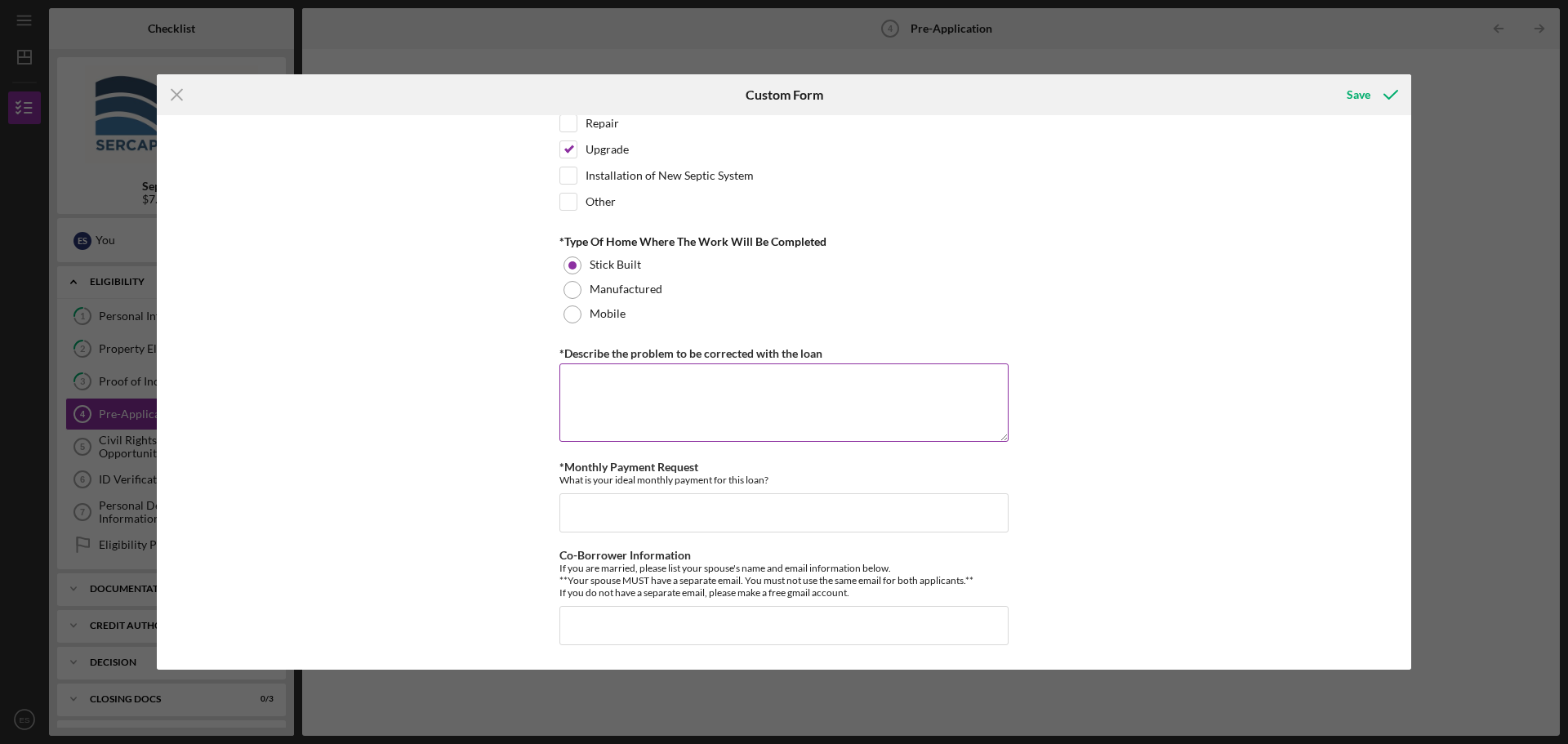
click at [779, 380] on textarea "*Describe the problem to be corrected with the loan" at bounding box center [783, 403] width 449 height 79
click at [633, 386] on textarea "Current syste mis from 1950 and has failed causing sewage backup on top of tank…" at bounding box center [783, 403] width 449 height 79
click at [646, 386] on textarea "Current syste mis from 1950 and has failed causing sewage backup on top of tank…" at bounding box center [783, 403] width 449 height 79
click at [650, 408] on textarea "Current system is from 1950 and has failed causing sewage backup on top of tank…" at bounding box center [783, 403] width 449 height 79
type textarea "Current system is from 1950 and has failed causing sewage backup on top of tank…"
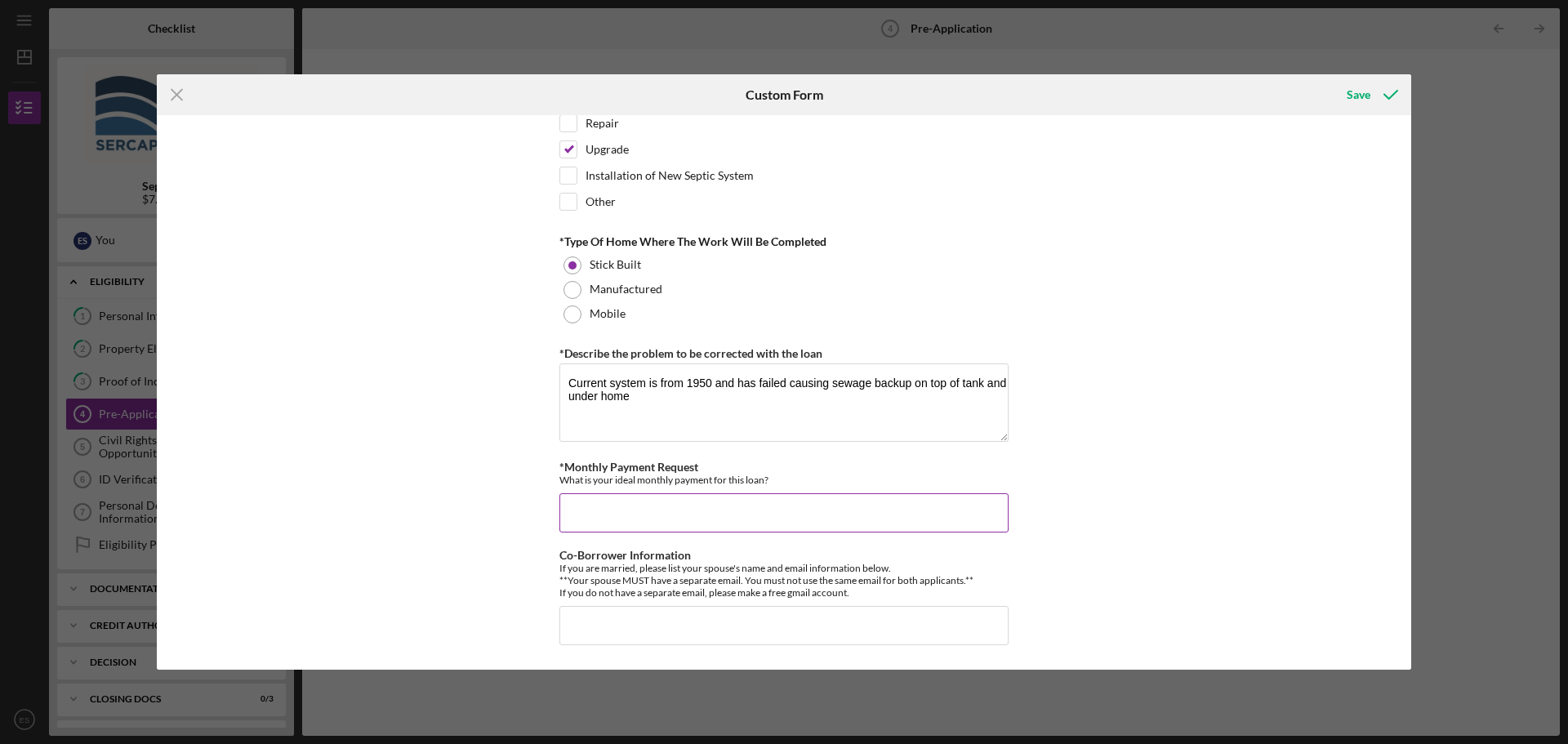
click at [702, 512] on input "*Monthly Payment Request" at bounding box center [783, 513] width 449 height 39
type input "250"
click at [1128, 546] on div "*How did you hear about us? Google search *Number of Owners If it is just you, …" at bounding box center [784, 392] width 1255 height 555
click at [791, 615] on input "Co-Borrower Information" at bounding box center [783, 626] width 449 height 39
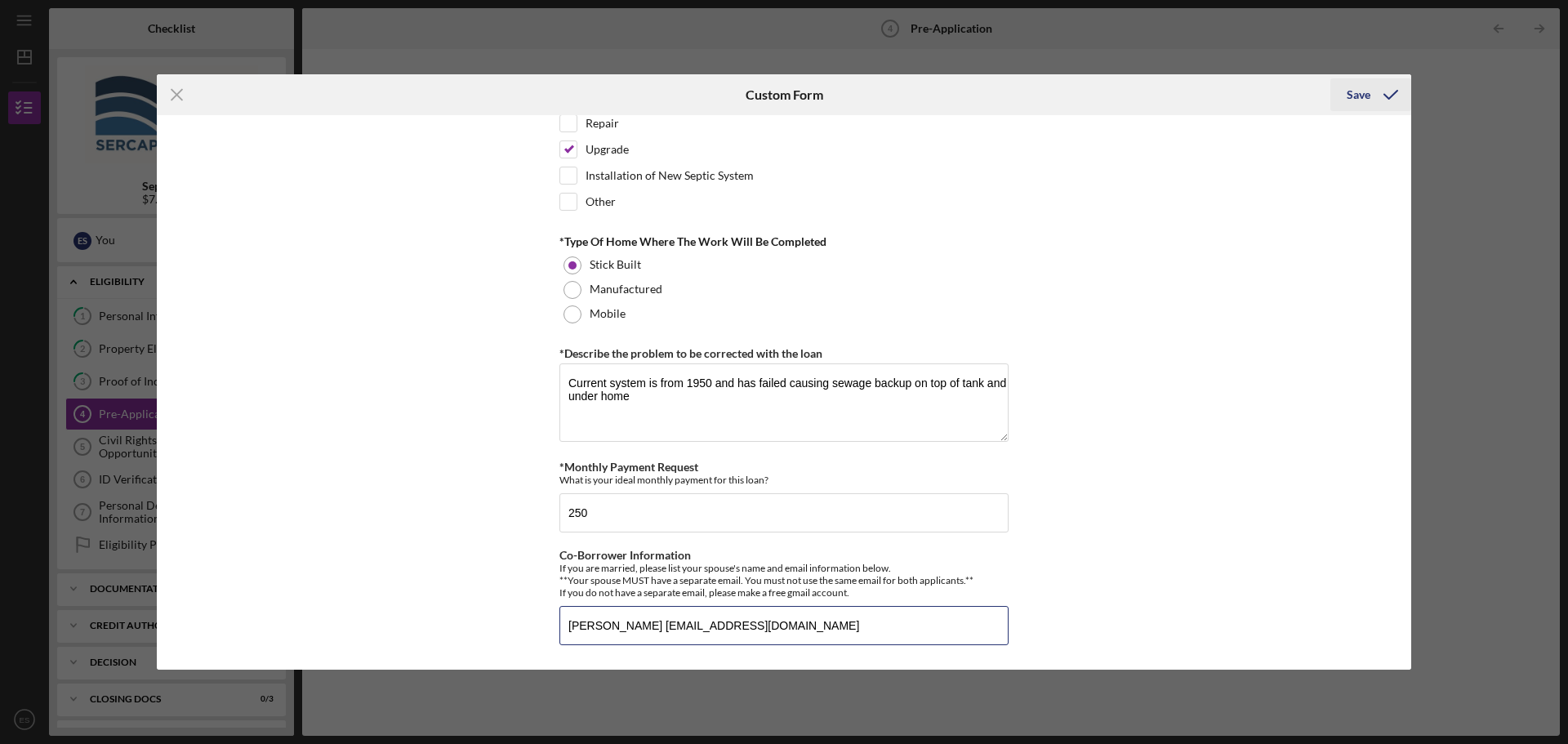
type input "[PERSON_NAME] [EMAIL_ADDRESS][DOMAIN_NAME]"
click at [1354, 98] on div "Save" at bounding box center [1358, 95] width 24 height 33
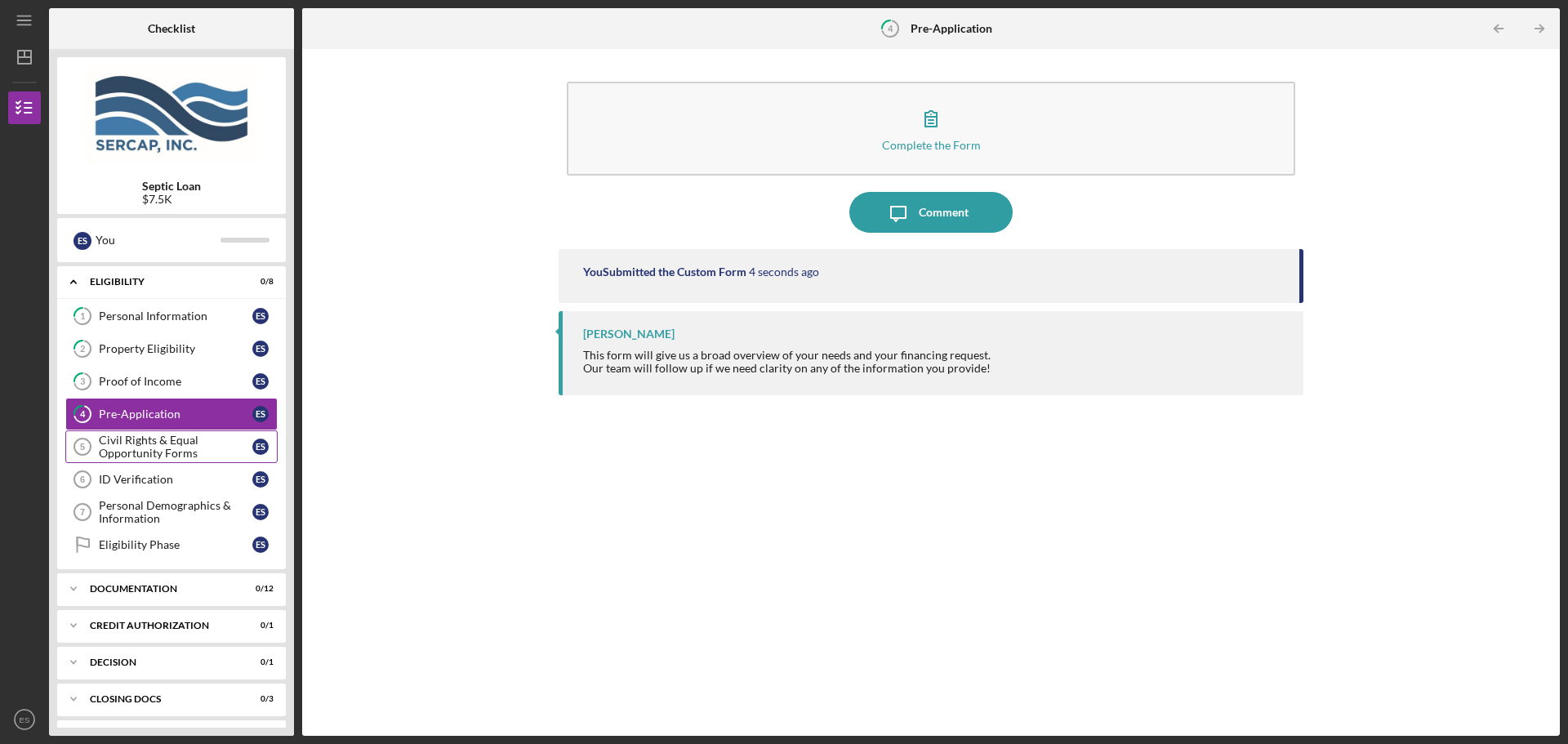
click at [199, 450] on div "Civil Rights & Equal Opportunity Forms" at bounding box center [176, 447] width 154 height 26
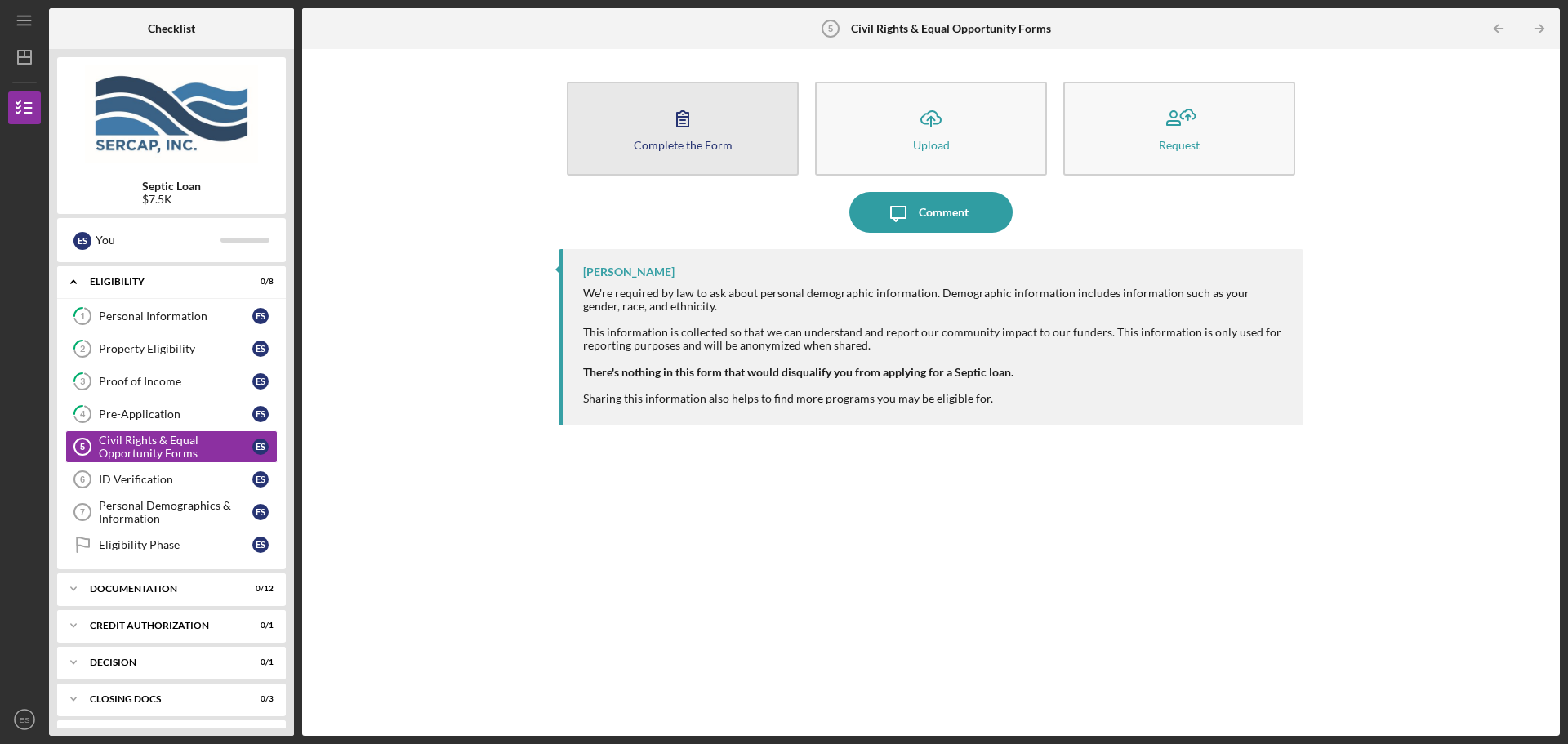
click at [713, 147] on div "Complete the Form" at bounding box center [683, 145] width 99 height 13
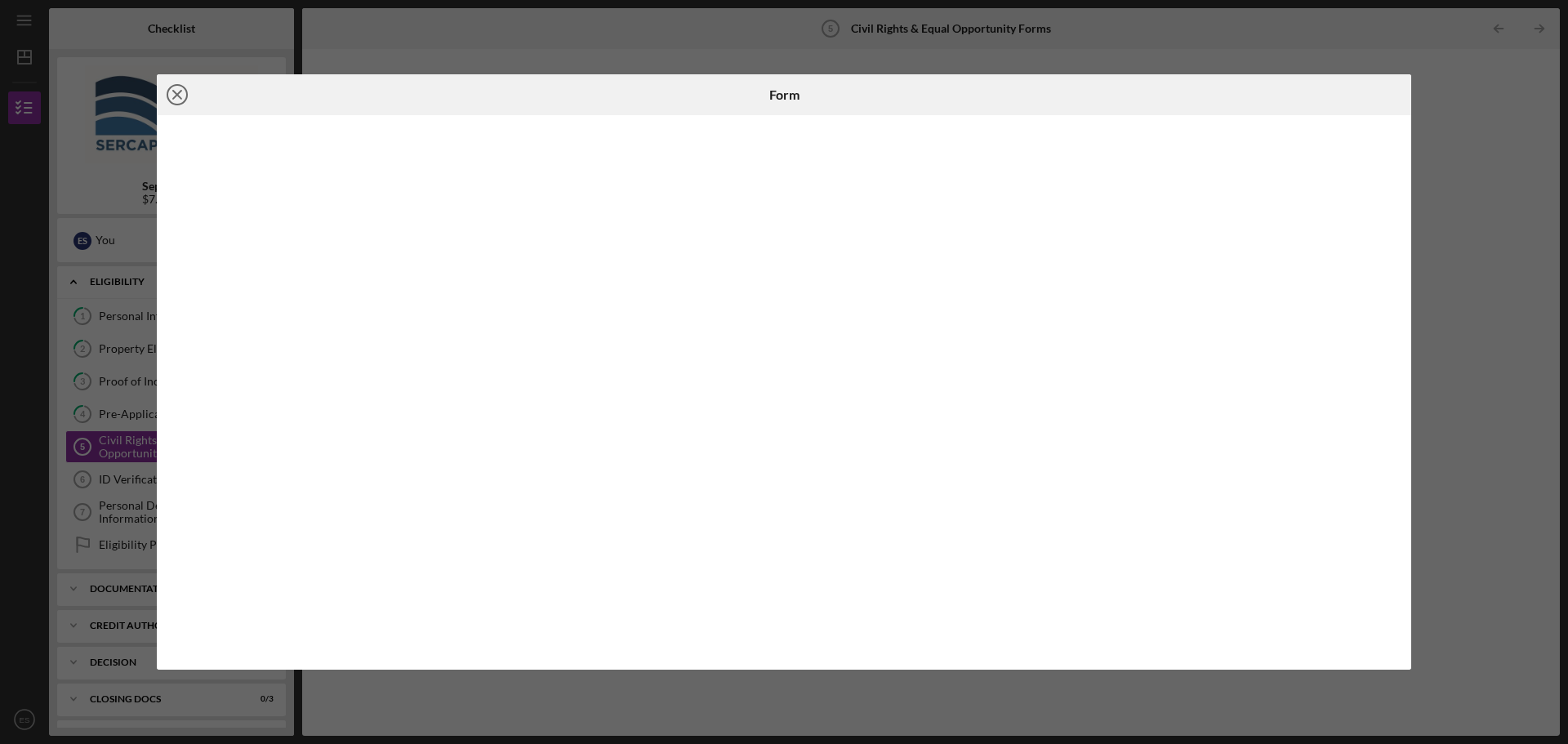
click at [176, 93] on line at bounding box center [177, 95] width 8 height 8
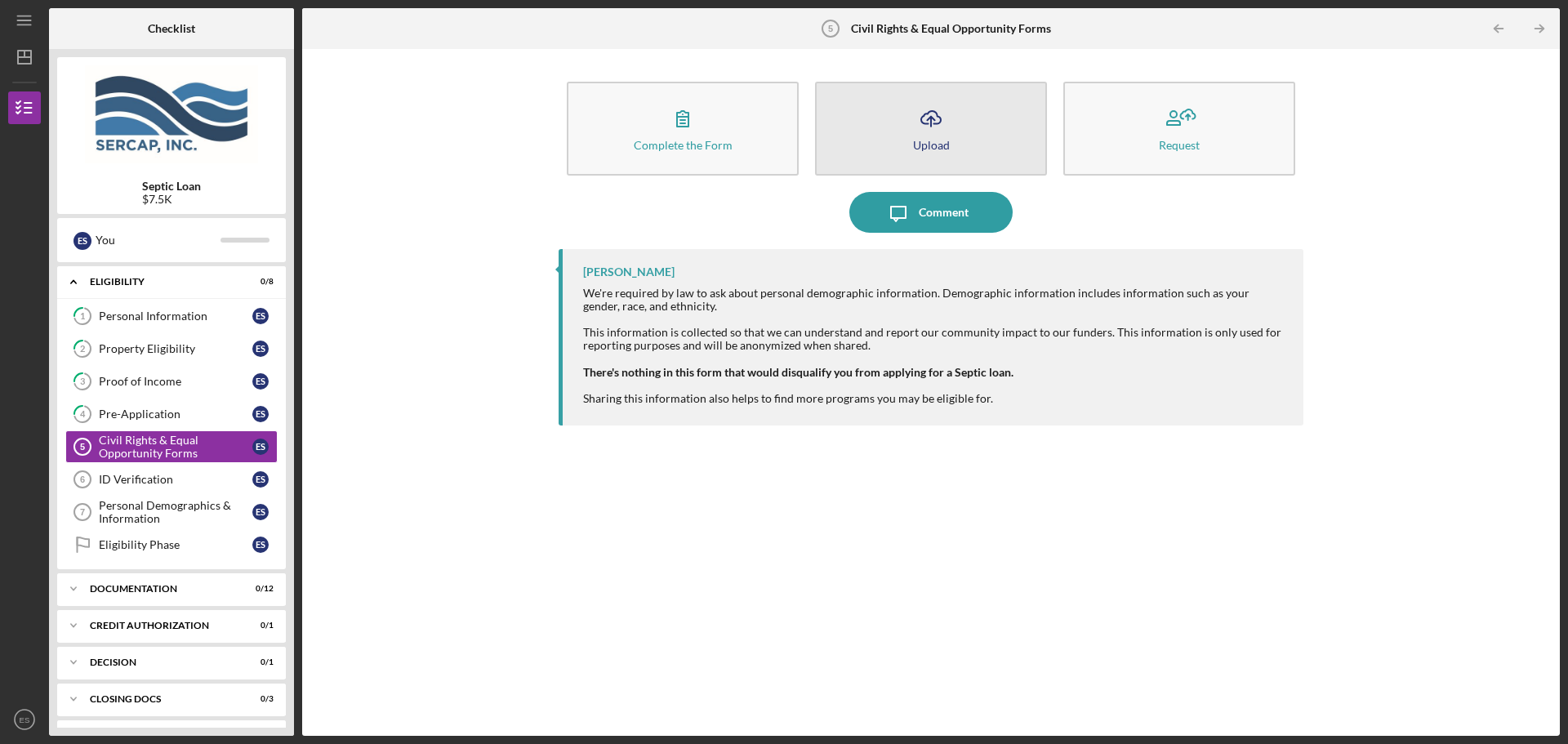
click at [964, 134] on button "Icon/Upload Upload" at bounding box center [931, 128] width 232 height 94
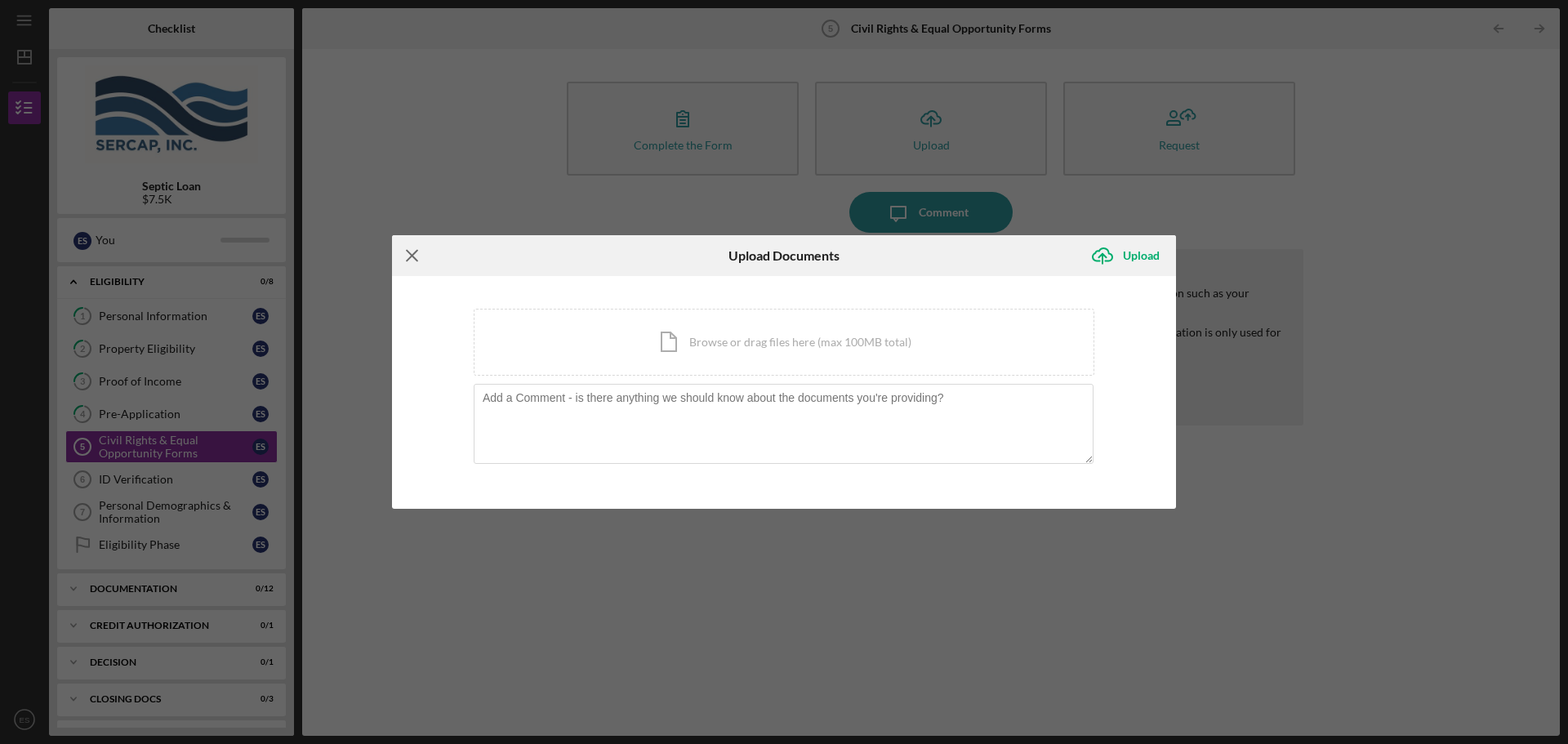
click at [406, 258] on icon "Icon/Menu Close" at bounding box center [413, 255] width 41 height 41
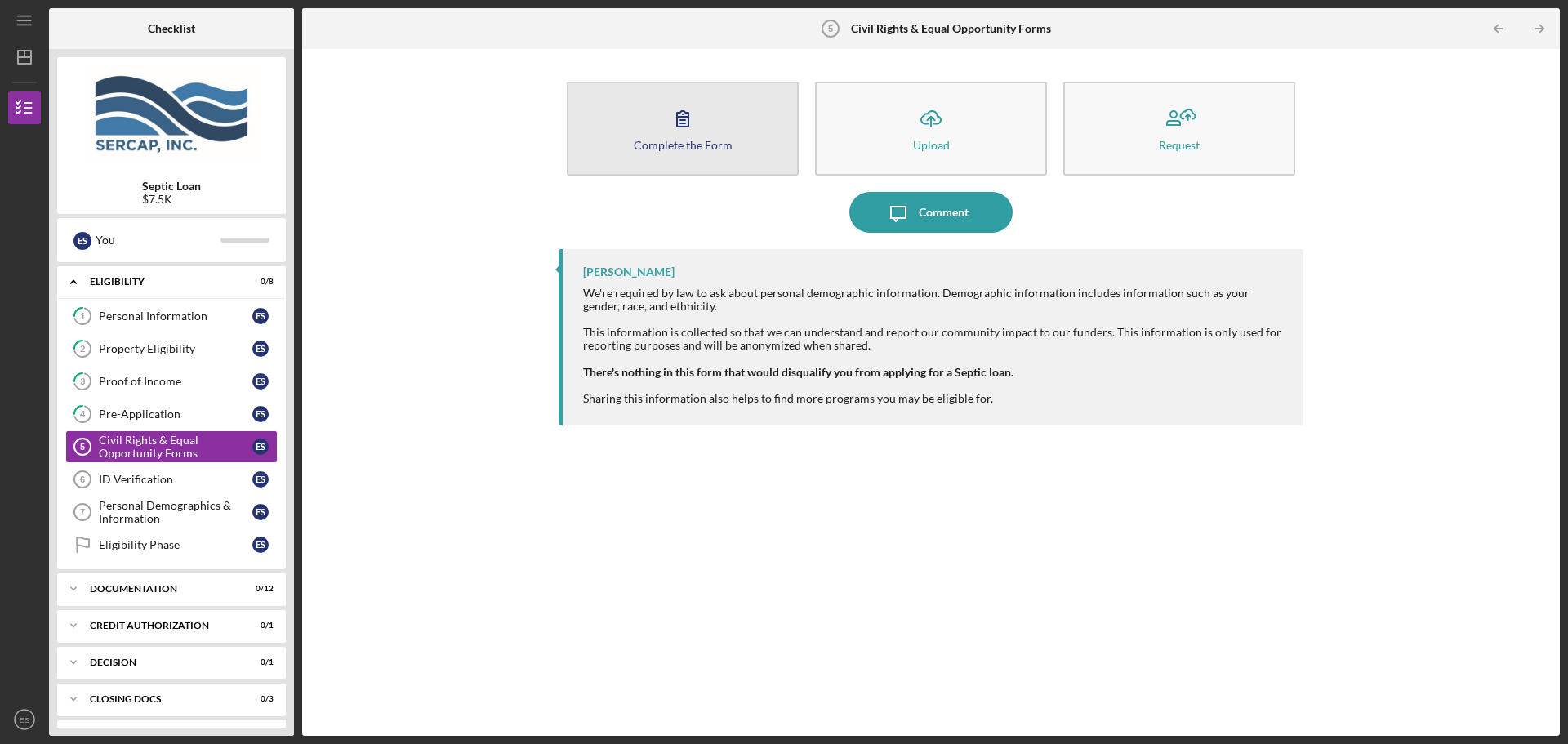
click at [696, 152] on button "Complete the Form Form" at bounding box center [683, 128] width 232 height 94
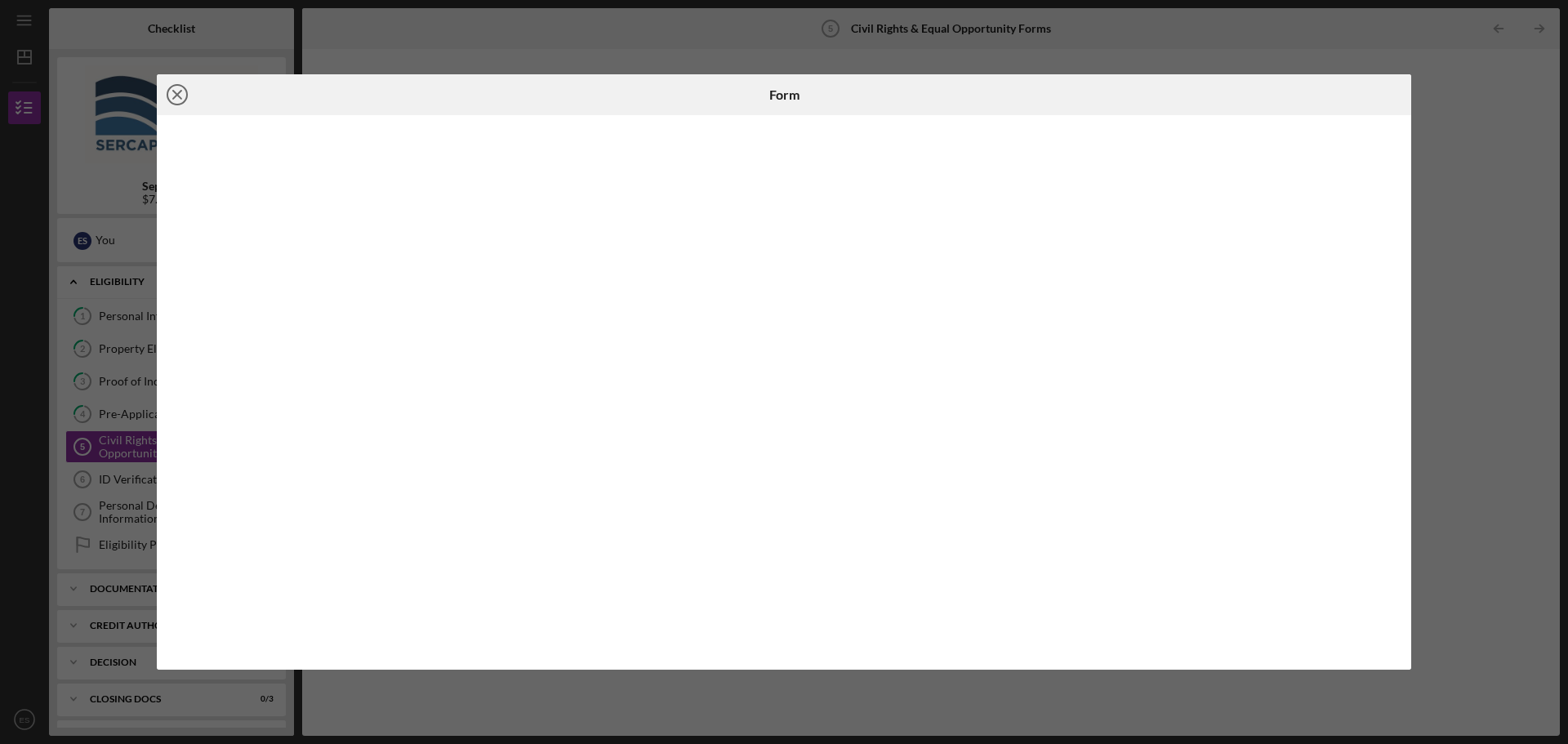
click at [179, 96] on line at bounding box center [177, 95] width 8 height 8
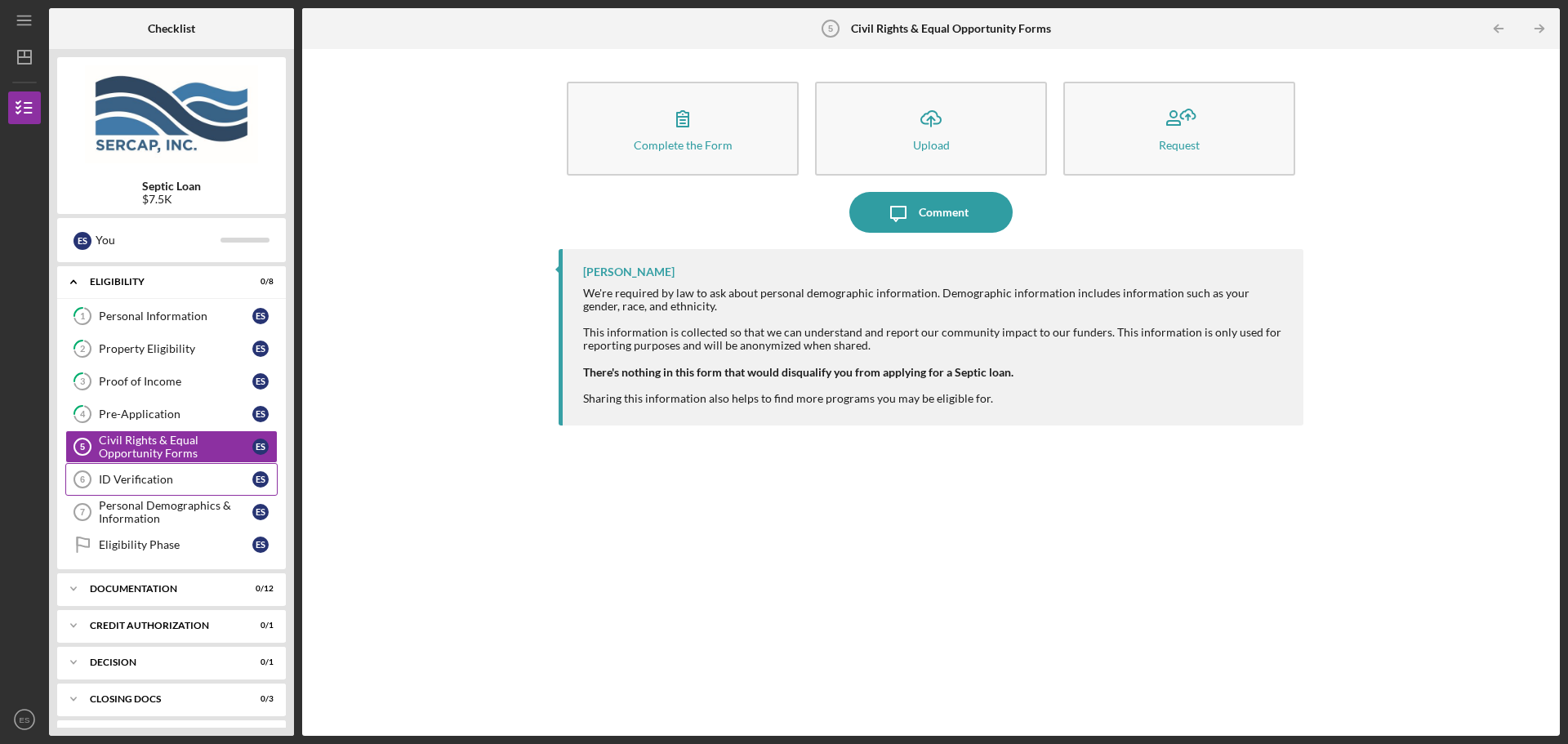
click at [202, 487] on link "ID Verification 6 ID Verification E S" at bounding box center [171, 480] width 213 height 33
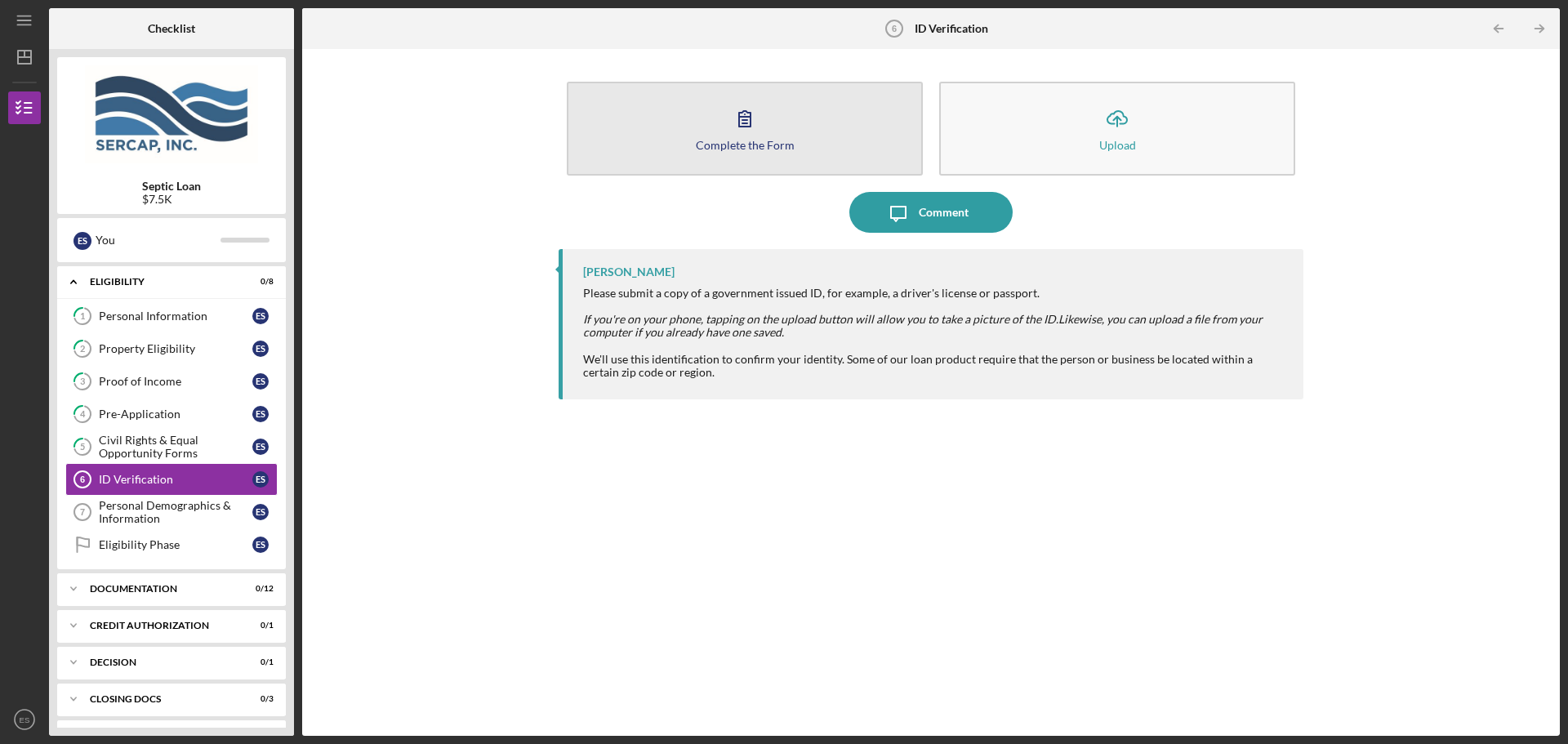
click at [822, 134] on button "Complete the Form Form" at bounding box center [745, 128] width 356 height 94
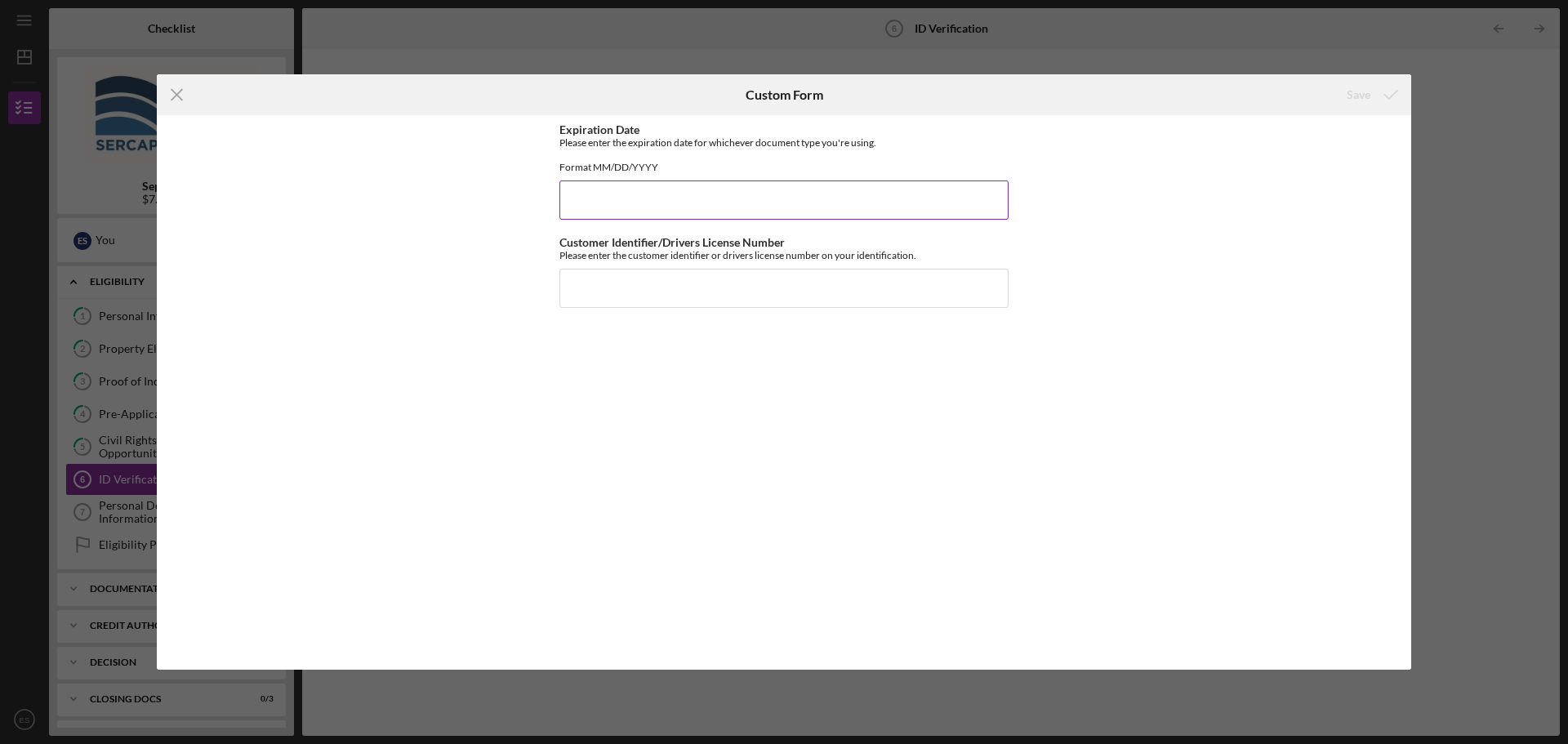
click at [771, 214] on input "Expiration Date" at bounding box center [783, 200] width 449 height 39
type input "[DATE]"
click at [777, 308] on input "Customer Identifier/Drivers License Number" at bounding box center [783, 288] width 449 height 39
type input "054853913"
click at [1363, 88] on div "Save" at bounding box center [1358, 95] width 24 height 33
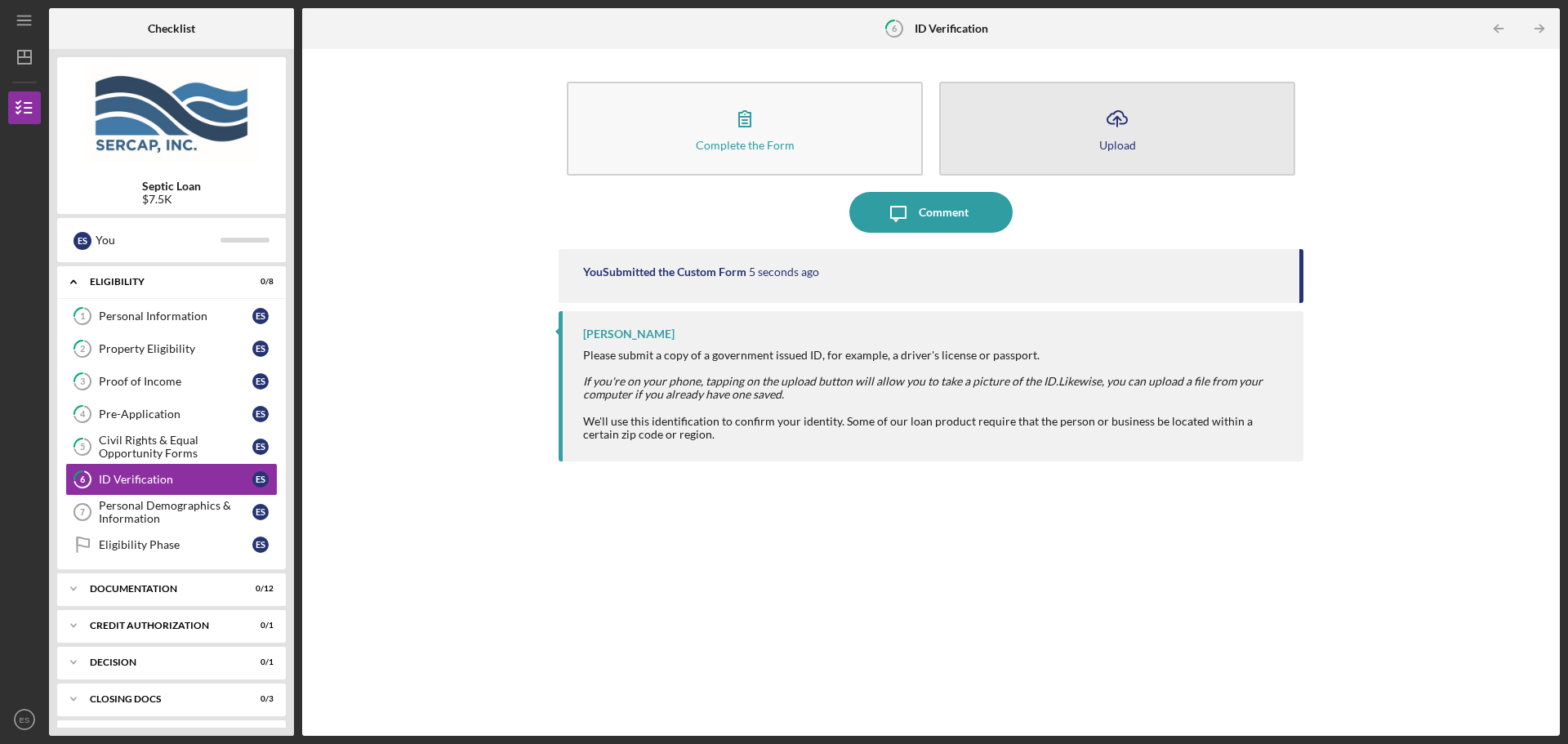
click at [1081, 120] on button "Icon/Upload Upload" at bounding box center [1117, 128] width 356 height 94
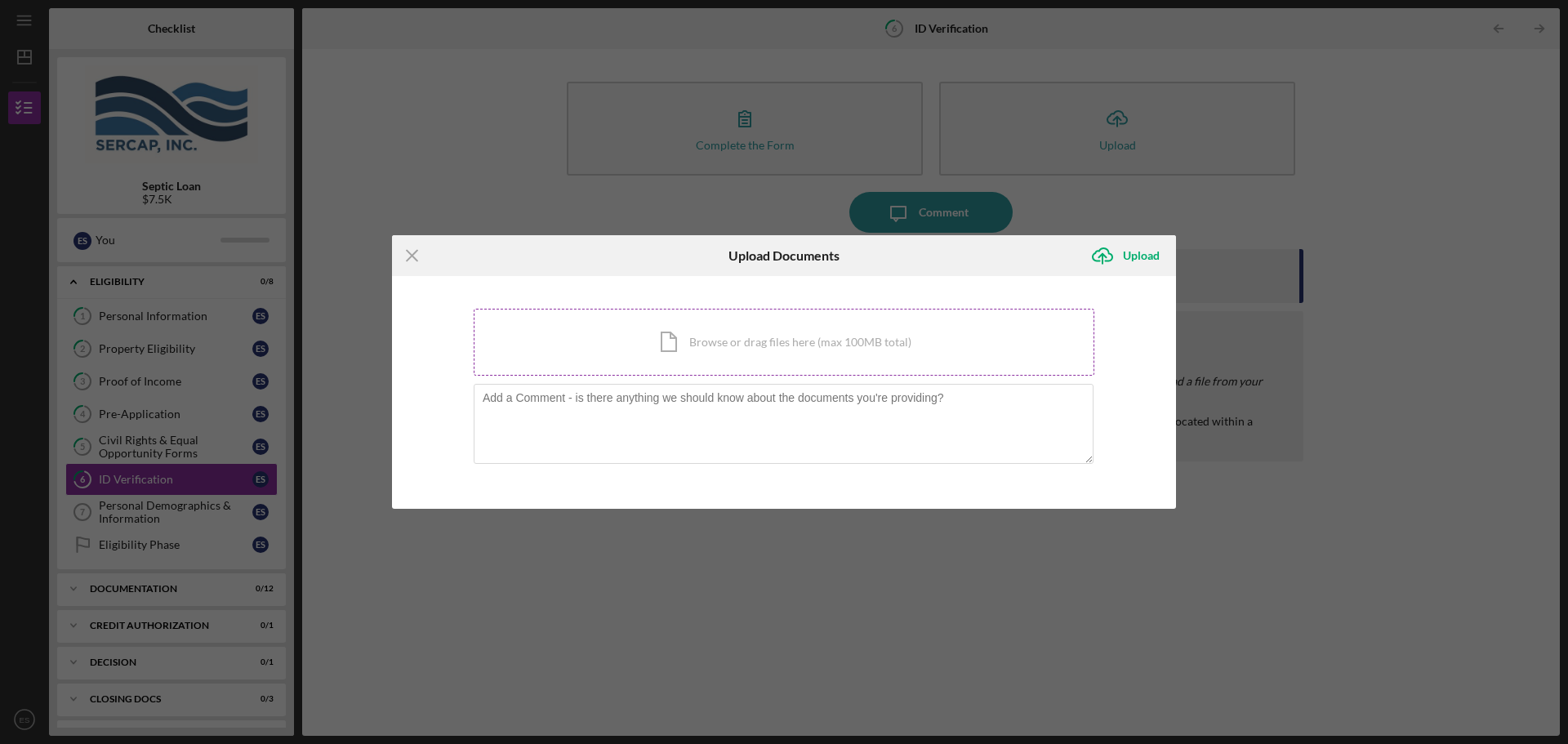
click at [778, 336] on div "Icon/Document Browse or drag files here (max 100MB total) Tap to choose files o…" at bounding box center [783, 342] width 621 height 67
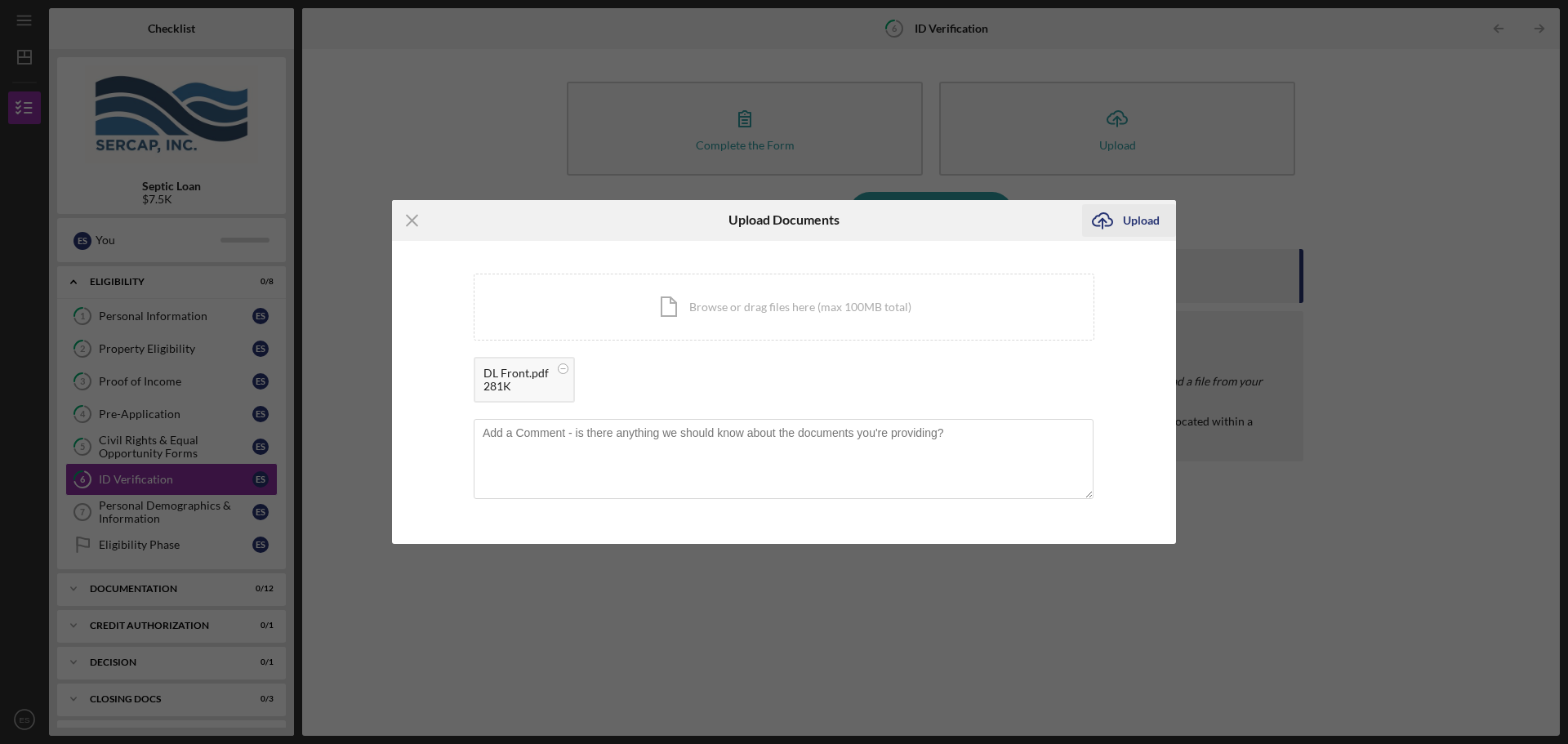
click at [1113, 223] on icon "Icon/Upload" at bounding box center [1103, 221] width 41 height 41
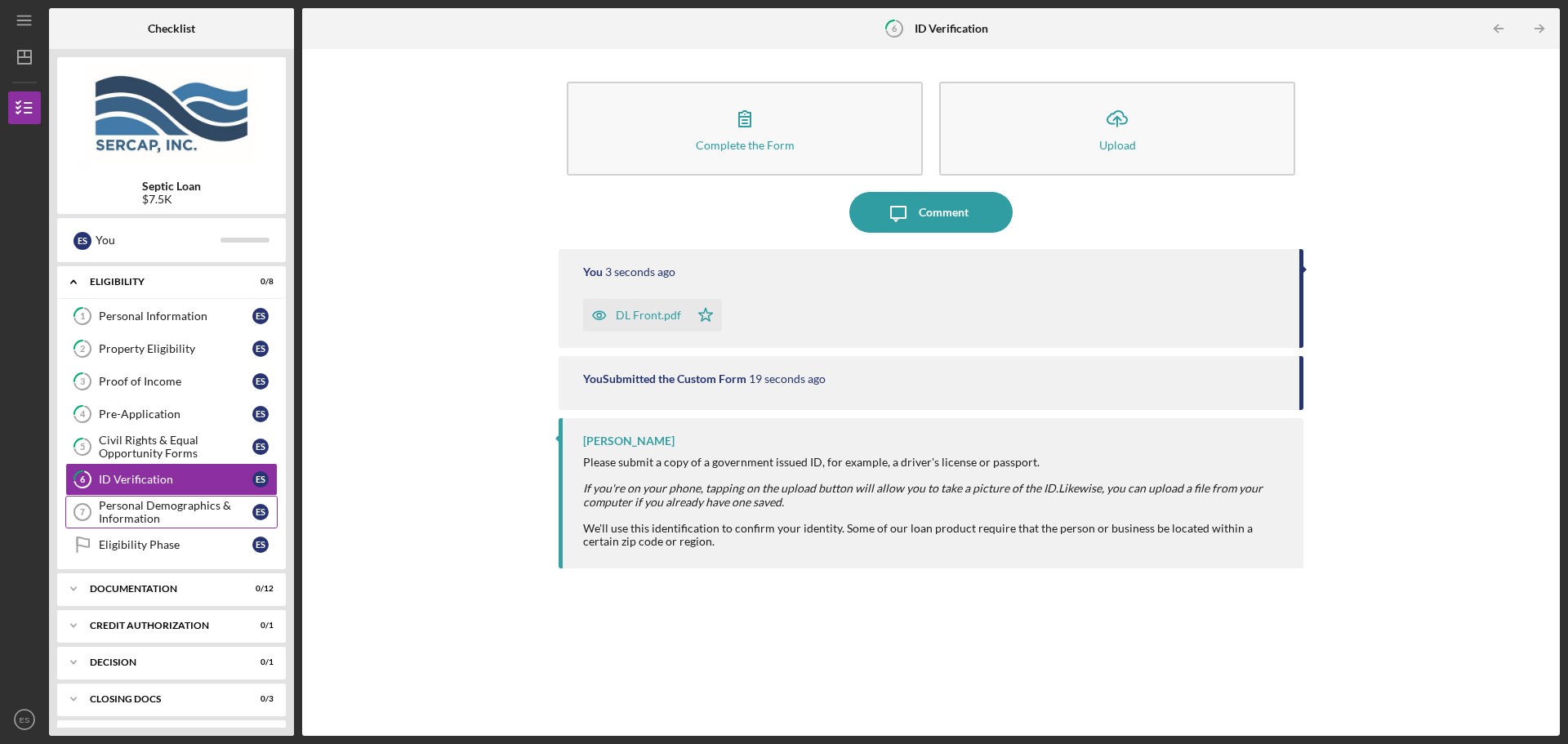
click at [221, 512] on div "Personal Demographics & Information" at bounding box center [176, 512] width 154 height 26
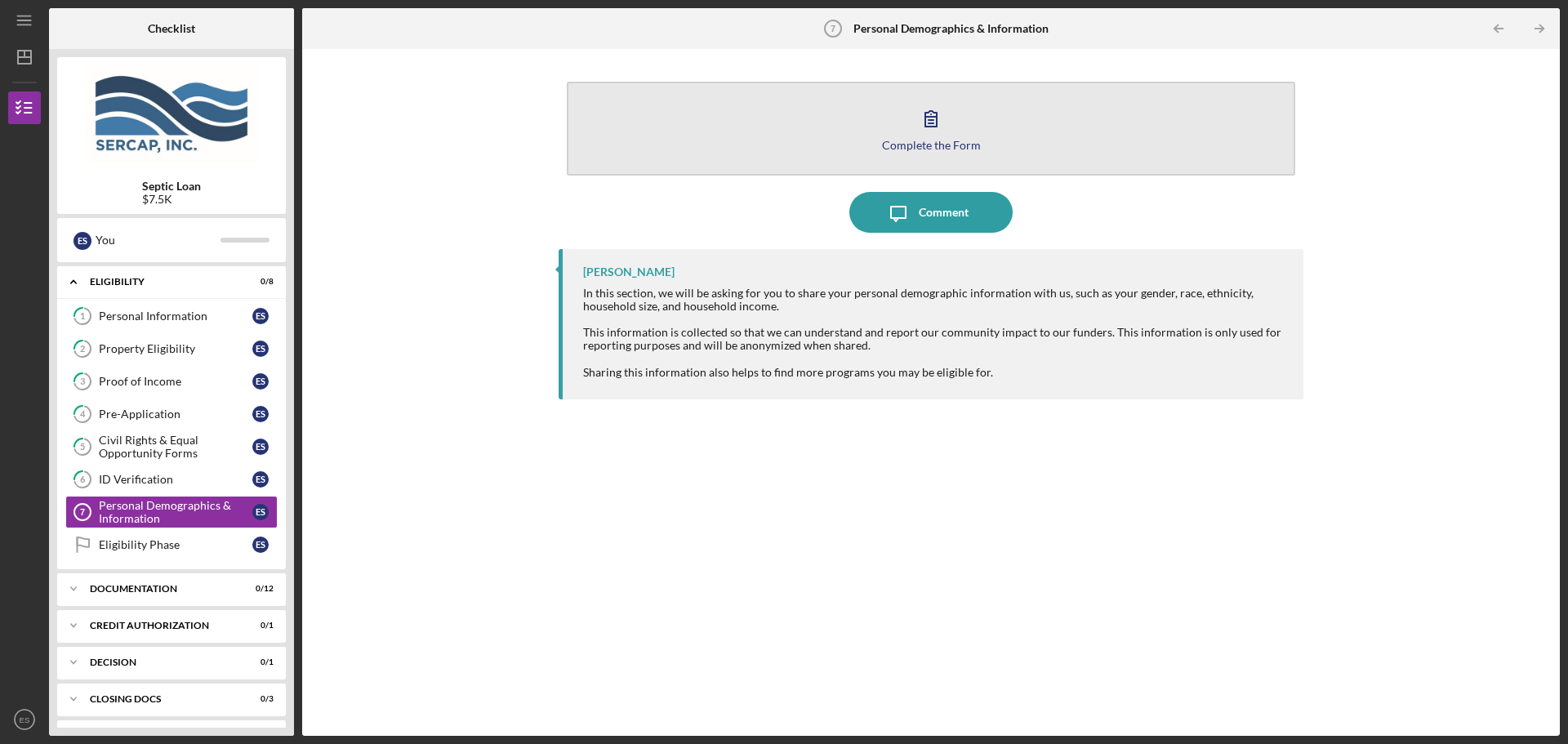
click at [924, 146] on div "Complete the Form" at bounding box center [931, 145] width 99 height 13
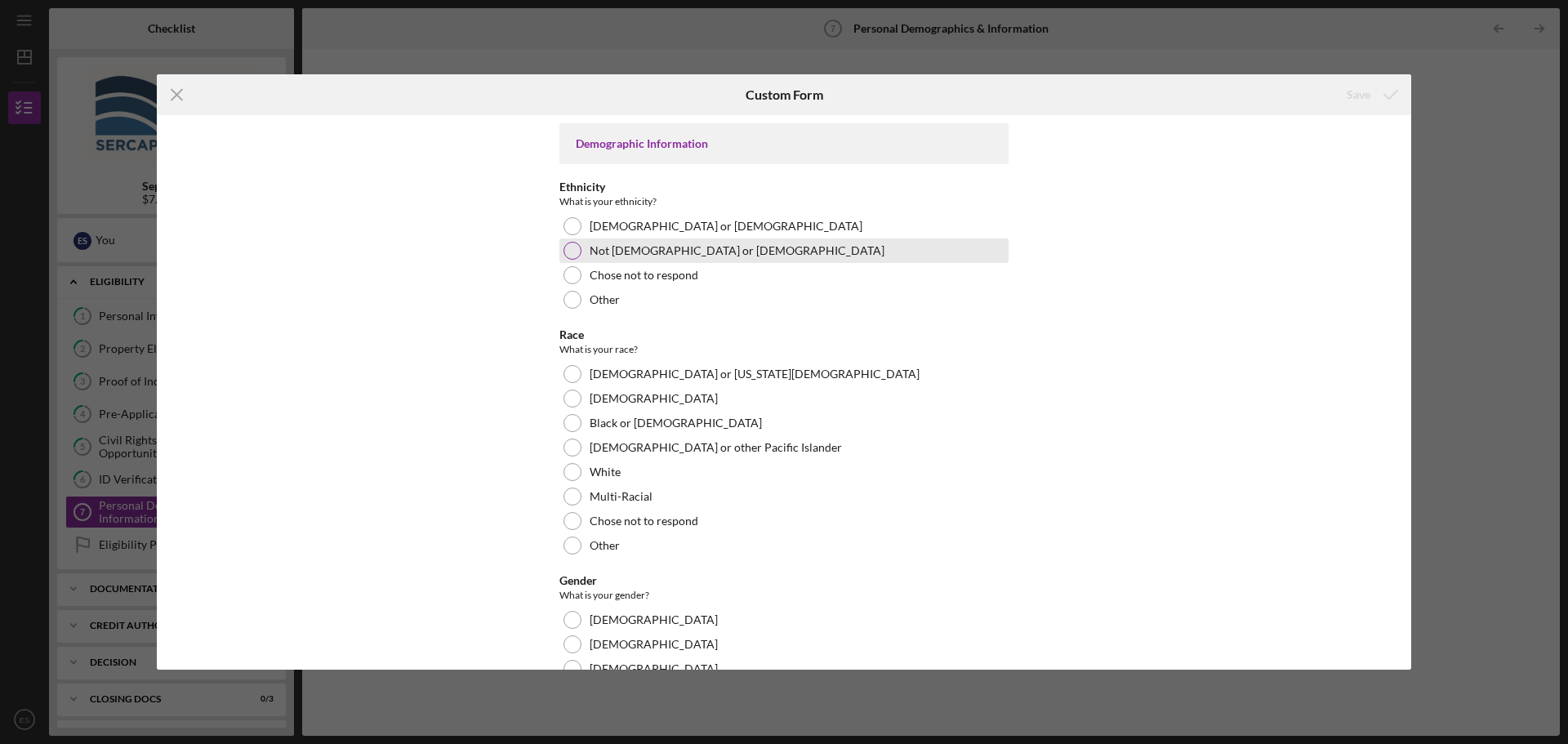
click at [569, 251] on div at bounding box center [572, 251] width 18 height 18
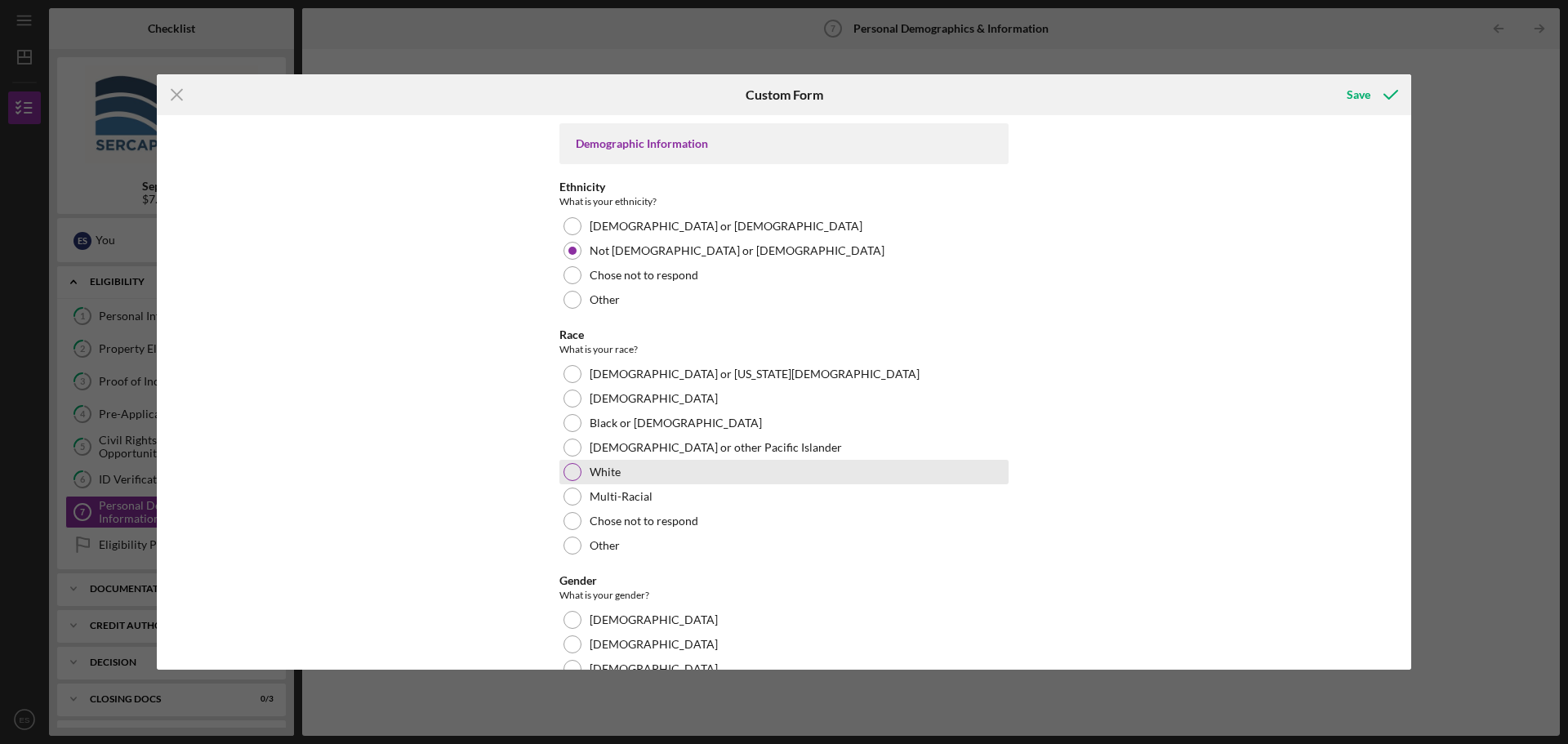
scroll to position [163, 0]
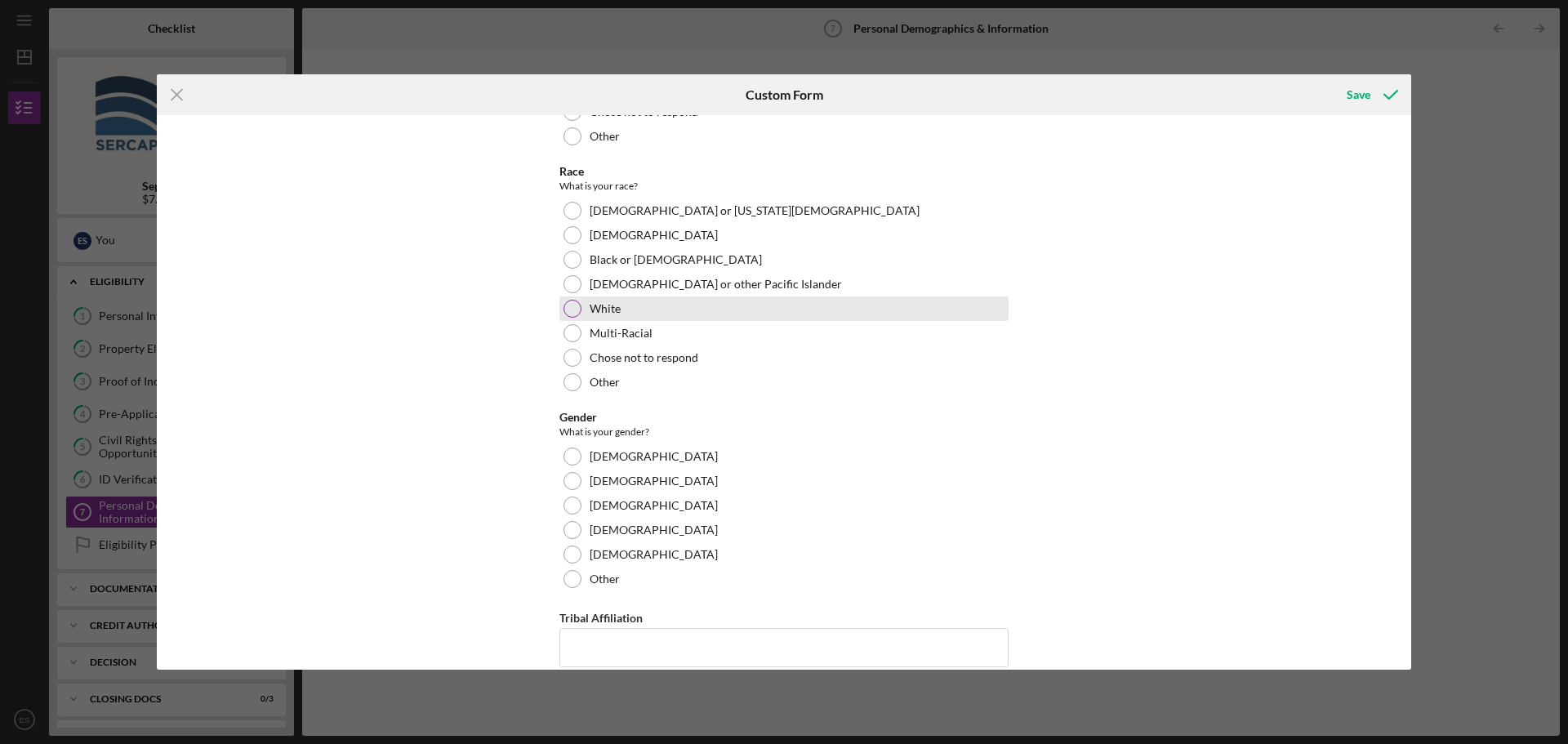
click at [575, 307] on div at bounding box center [572, 309] width 18 height 18
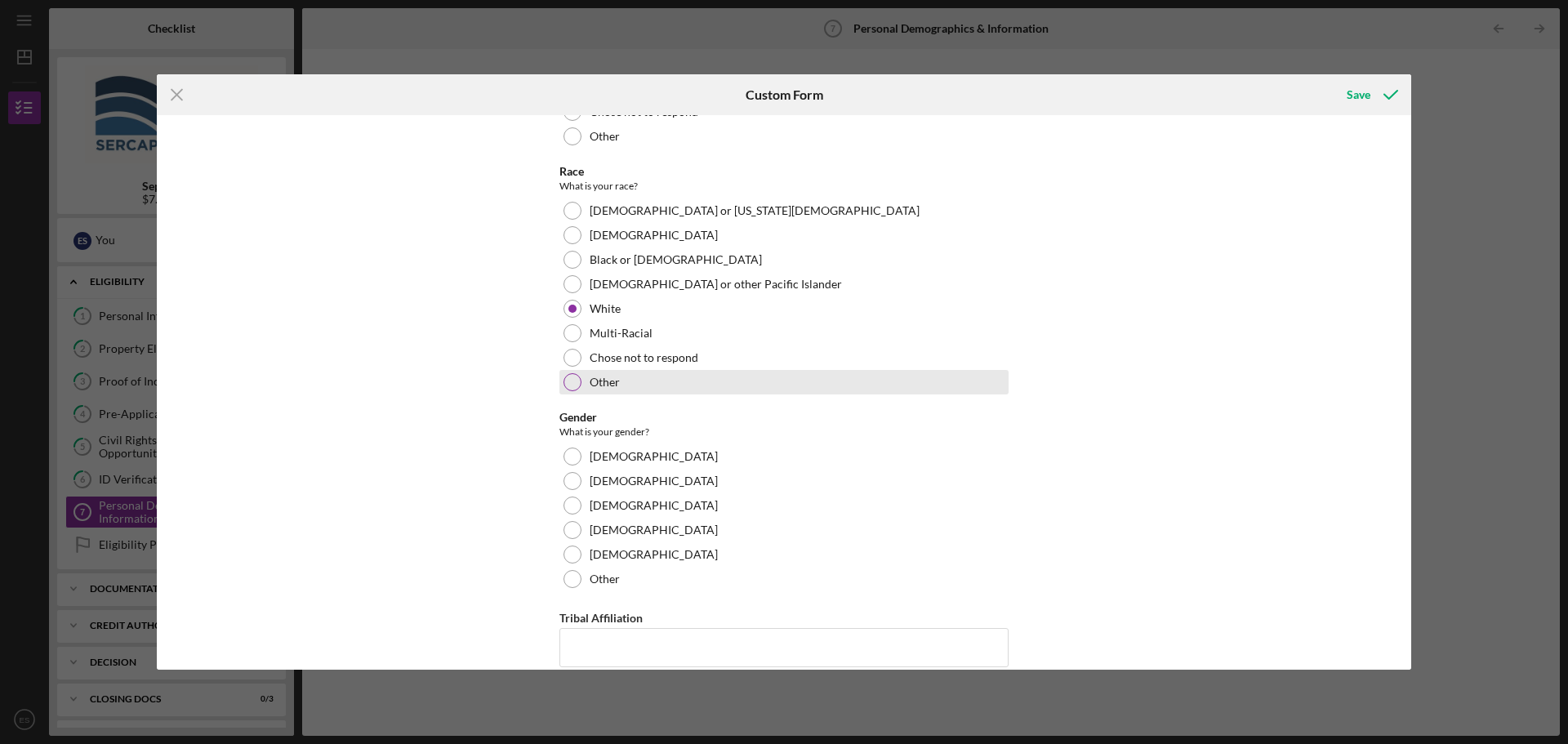
scroll to position [268, 0]
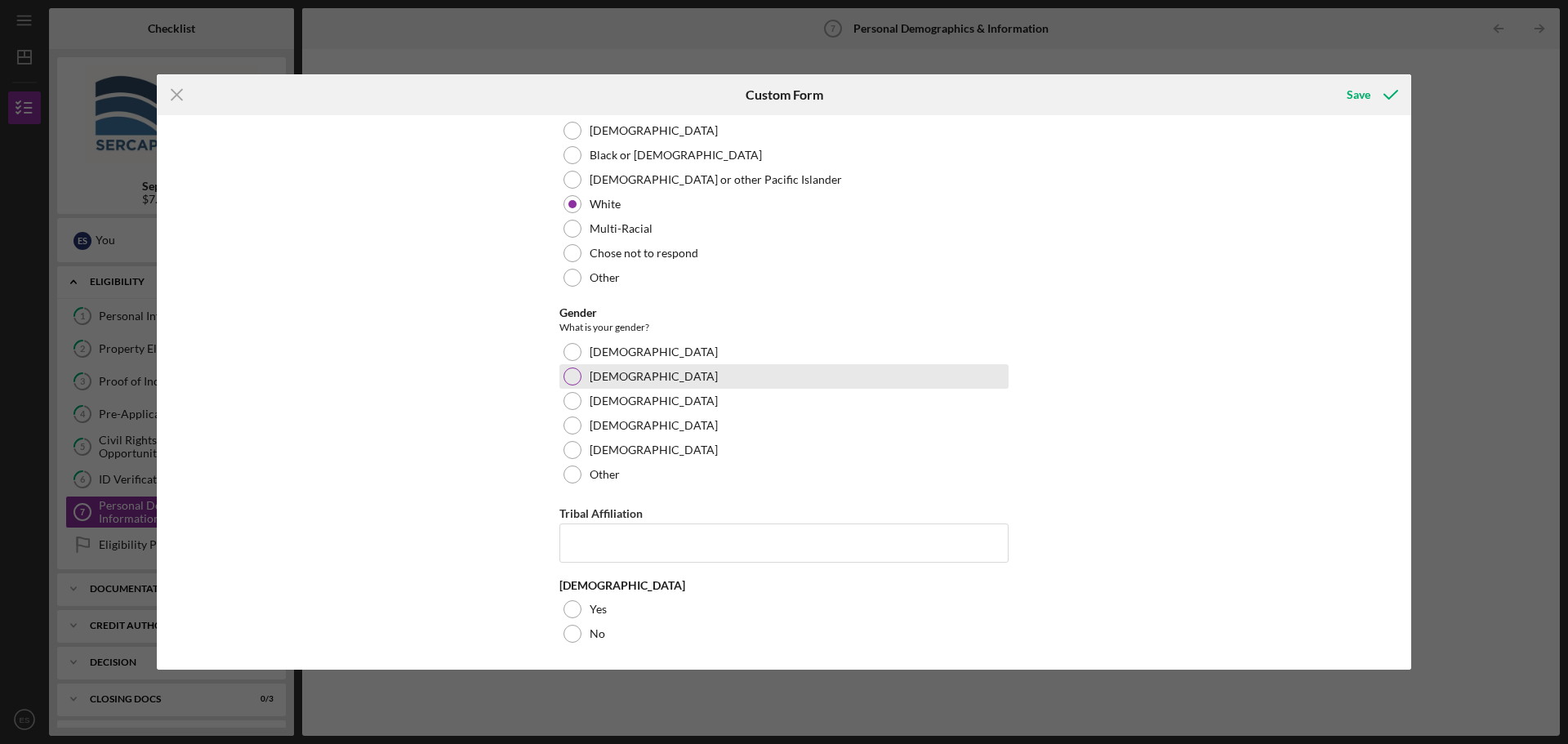
click at [565, 377] on div at bounding box center [572, 377] width 18 height 18
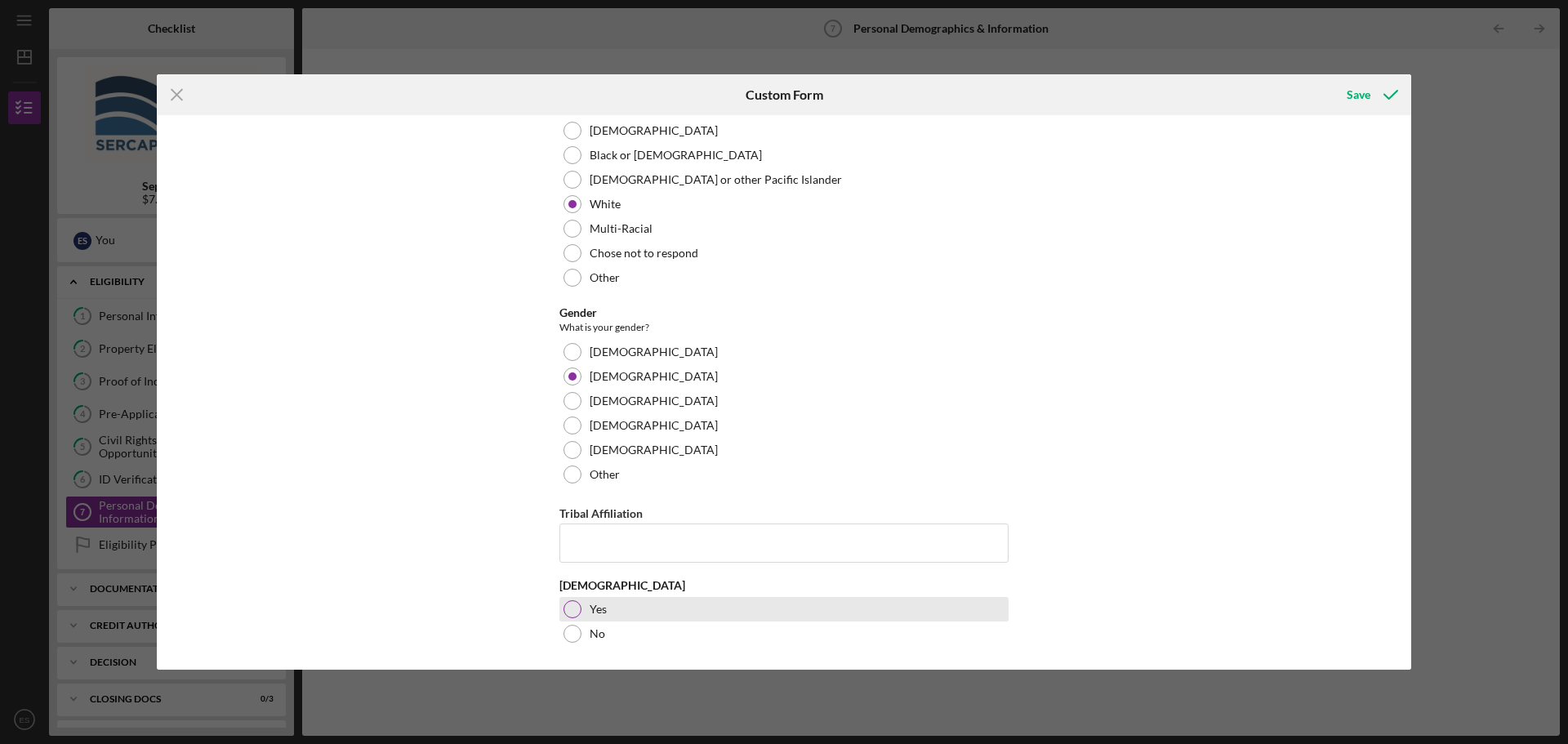
click at [579, 611] on div at bounding box center [572, 609] width 18 height 18
click at [1363, 91] on div "Save" at bounding box center [1358, 95] width 24 height 33
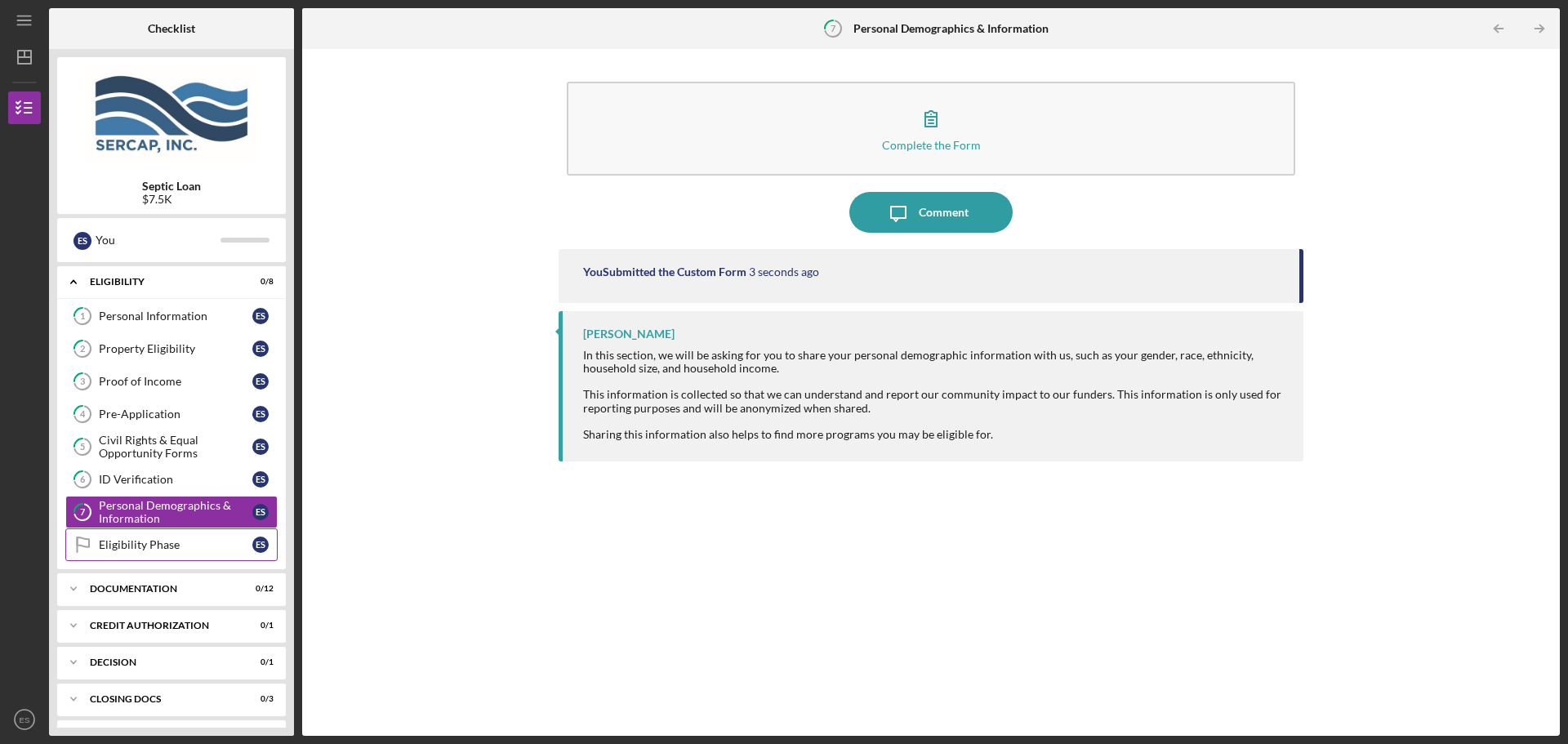
click at [157, 542] on div "Eligibility Phase" at bounding box center [176, 545] width 154 height 13
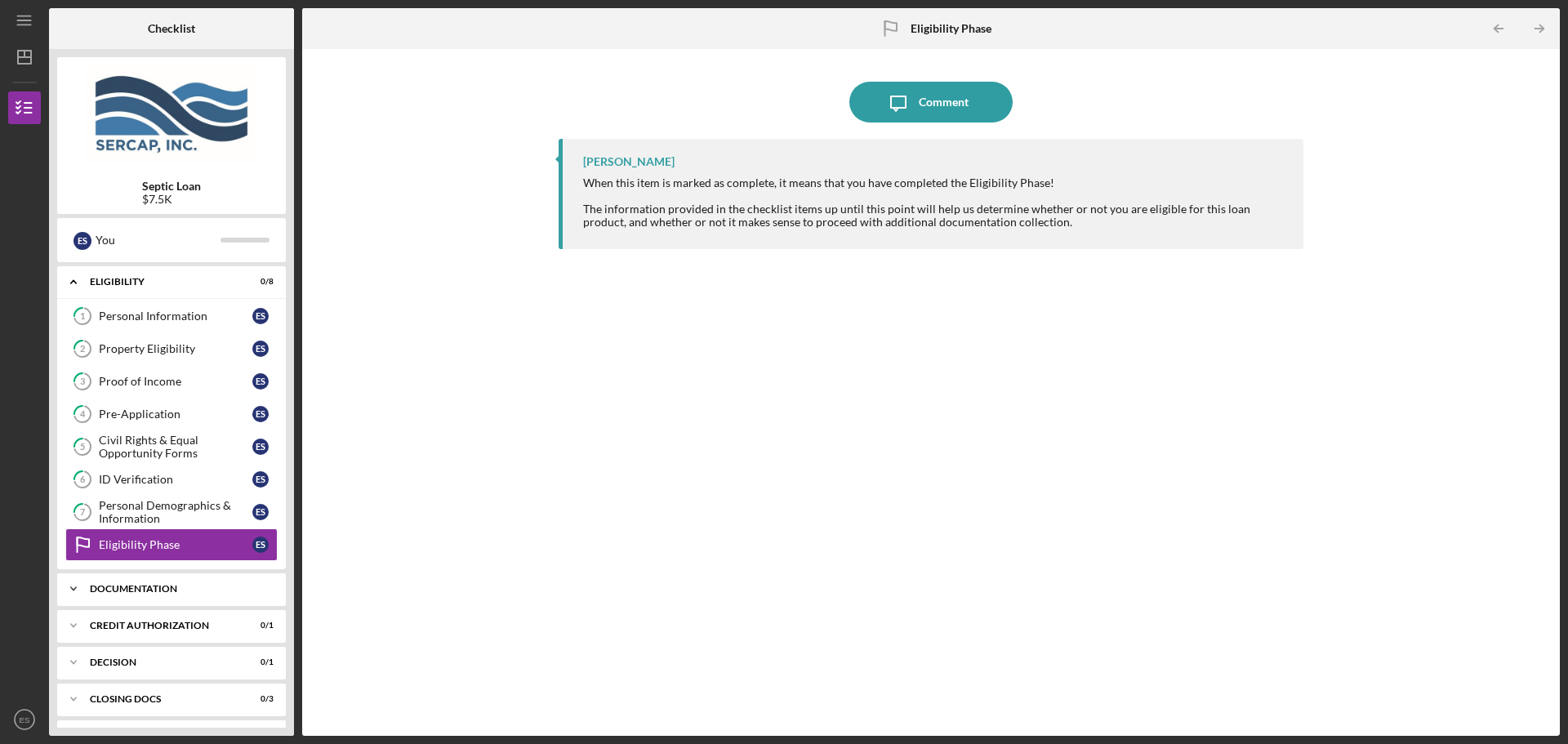
click at [187, 592] on div "Documentation" at bounding box center [178, 589] width 176 height 10
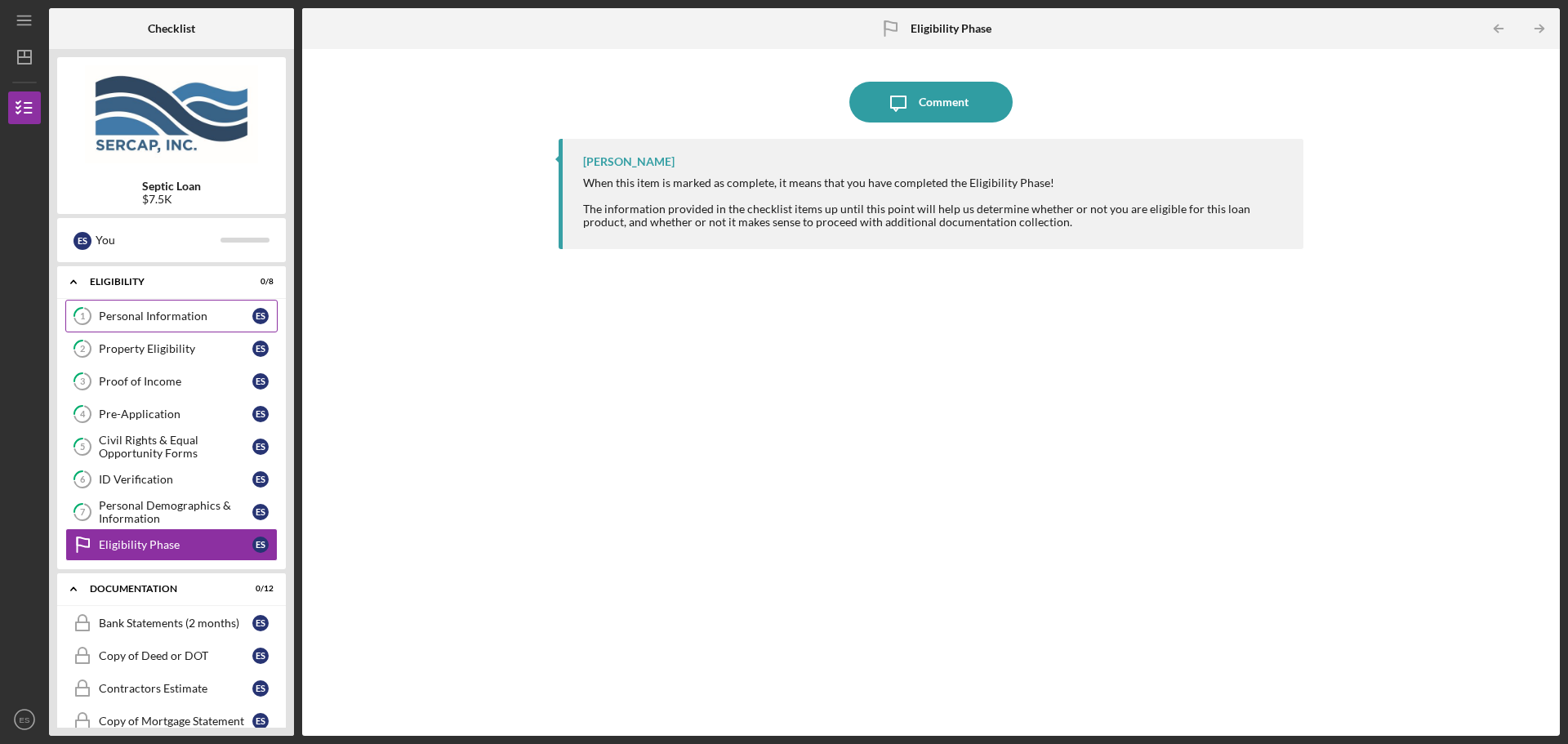
click at [219, 321] on div "Personal Information" at bounding box center [176, 316] width 154 height 13
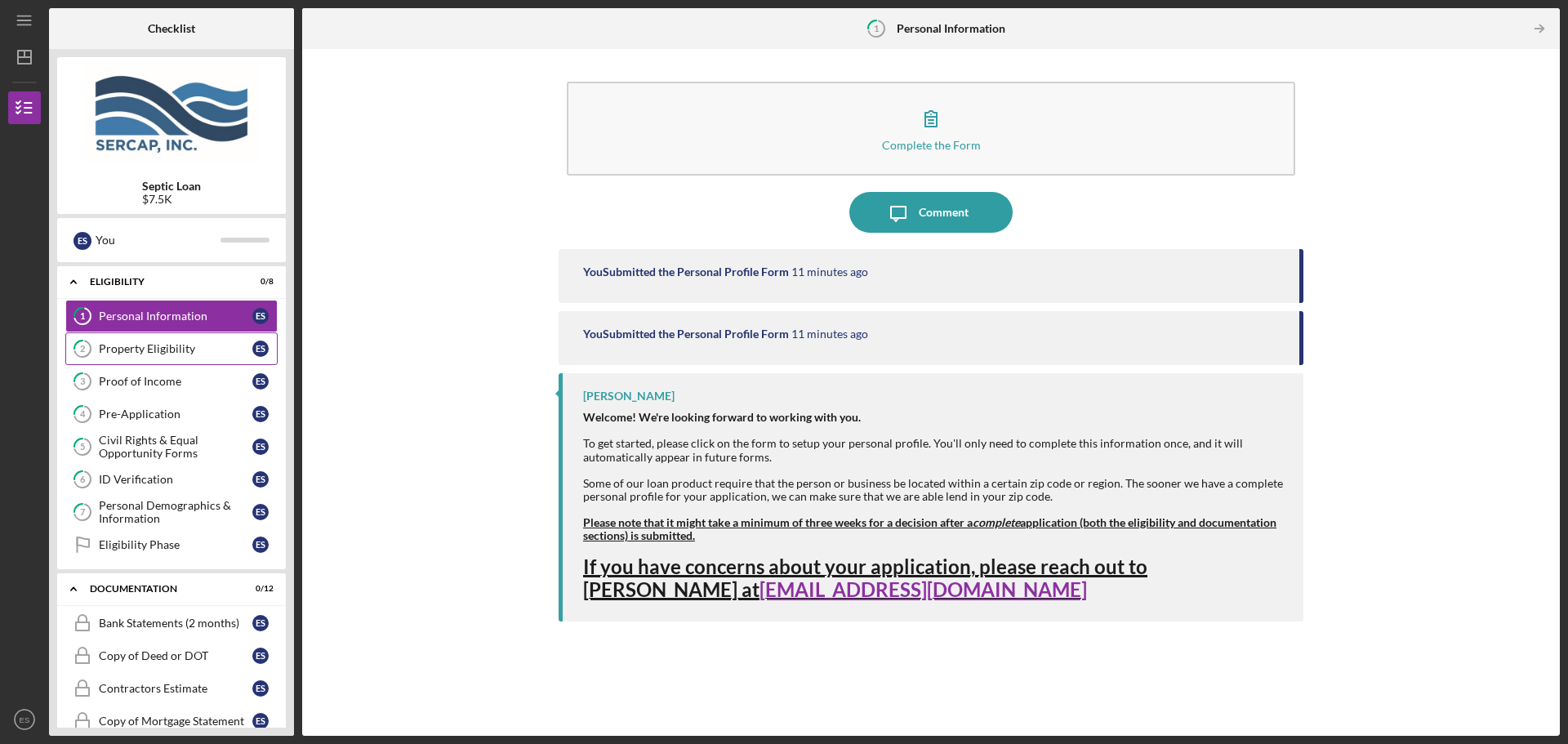
click at [211, 349] on div "Property Eligibility" at bounding box center [176, 348] width 154 height 13
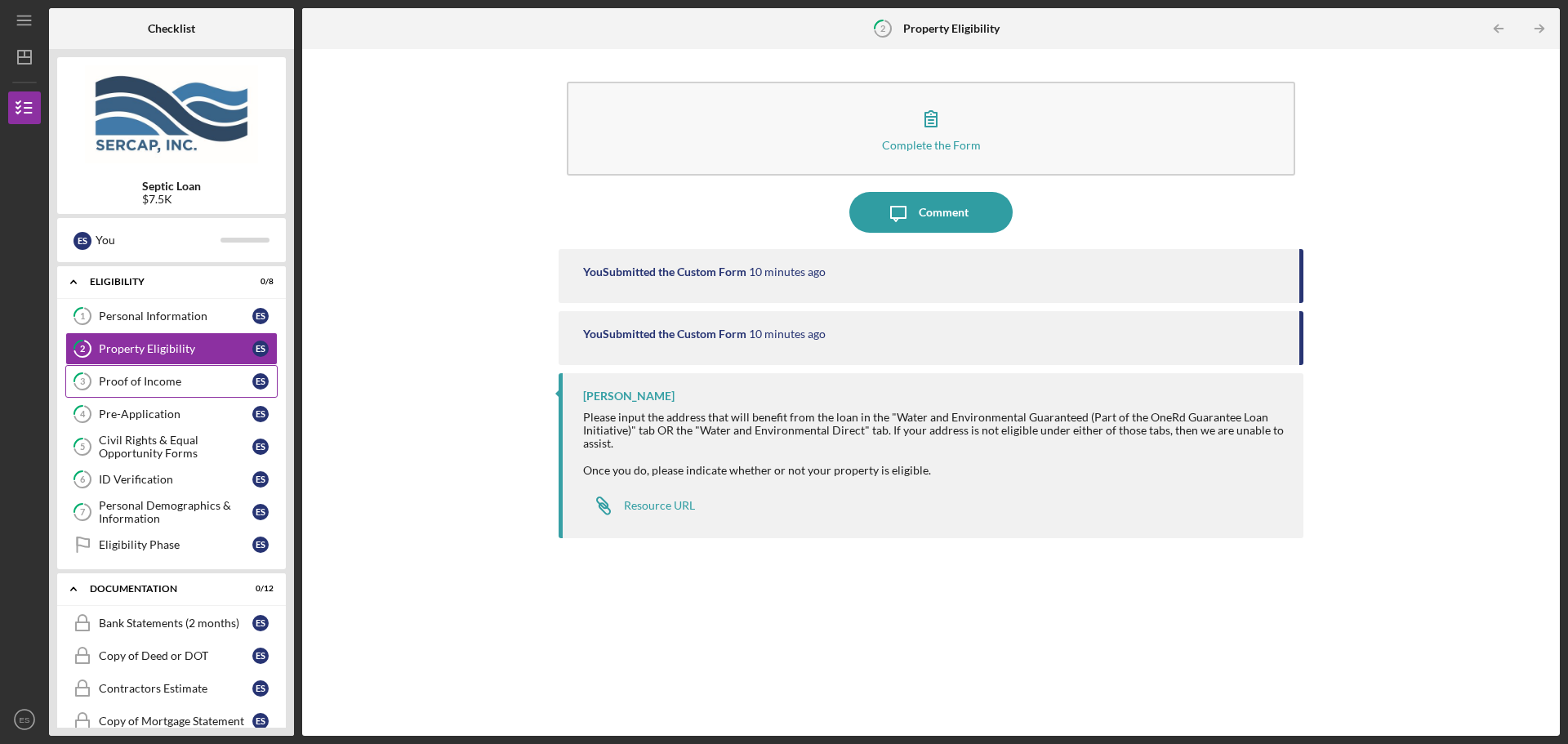
click at [192, 372] on link "3 Proof of Income E S" at bounding box center [171, 381] width 213 height 33
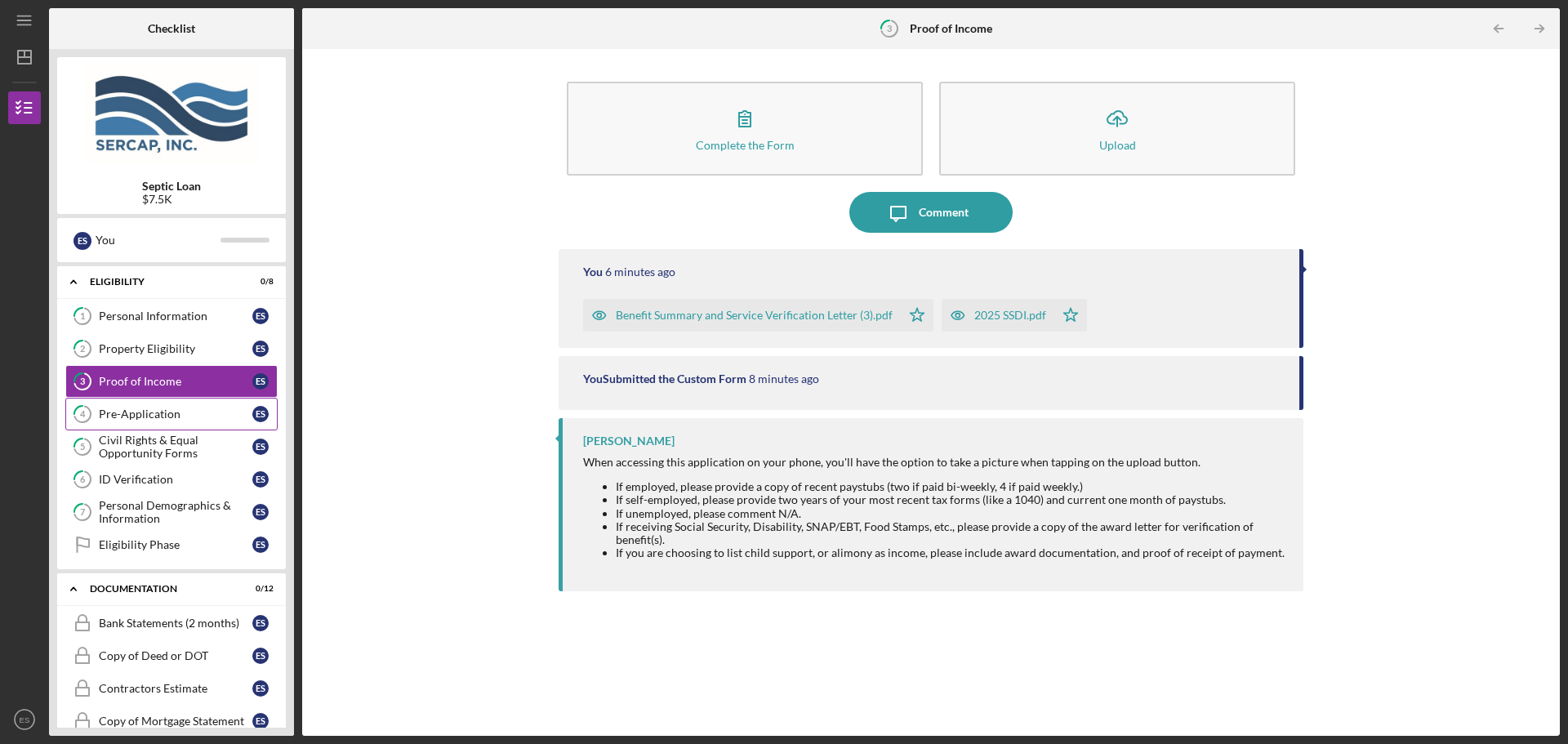
click at [184, 406] on link "4 Pre-Application E S" at bounding box center [171, 414] width 213 height 33
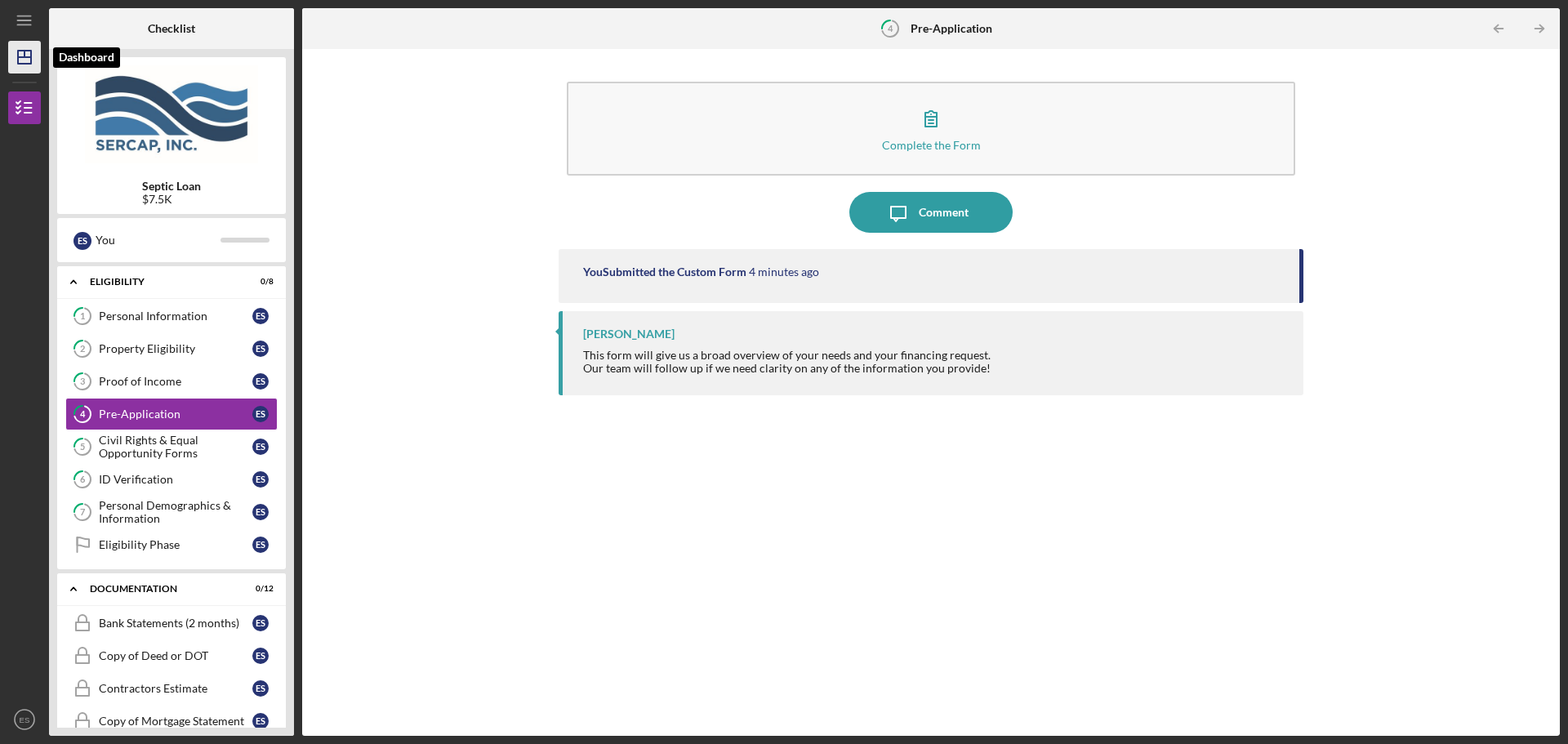
click at [28, 60] on icon "Icon/Dashboard" at bounding box center [25, 57] width 41 height 41
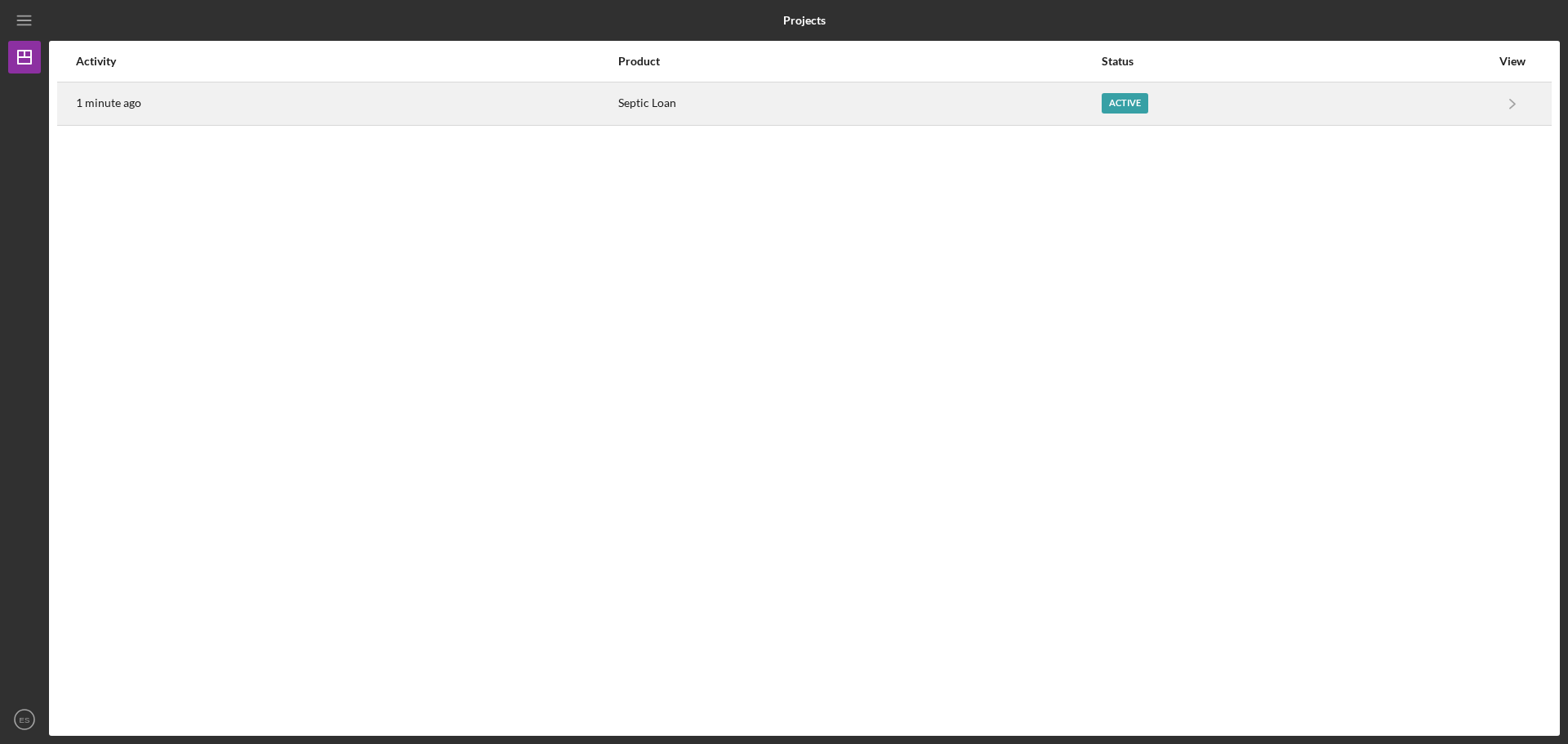
click at [770, 109] on div "Septic Loan" at bounding box center [859, 104] width 482 height 41
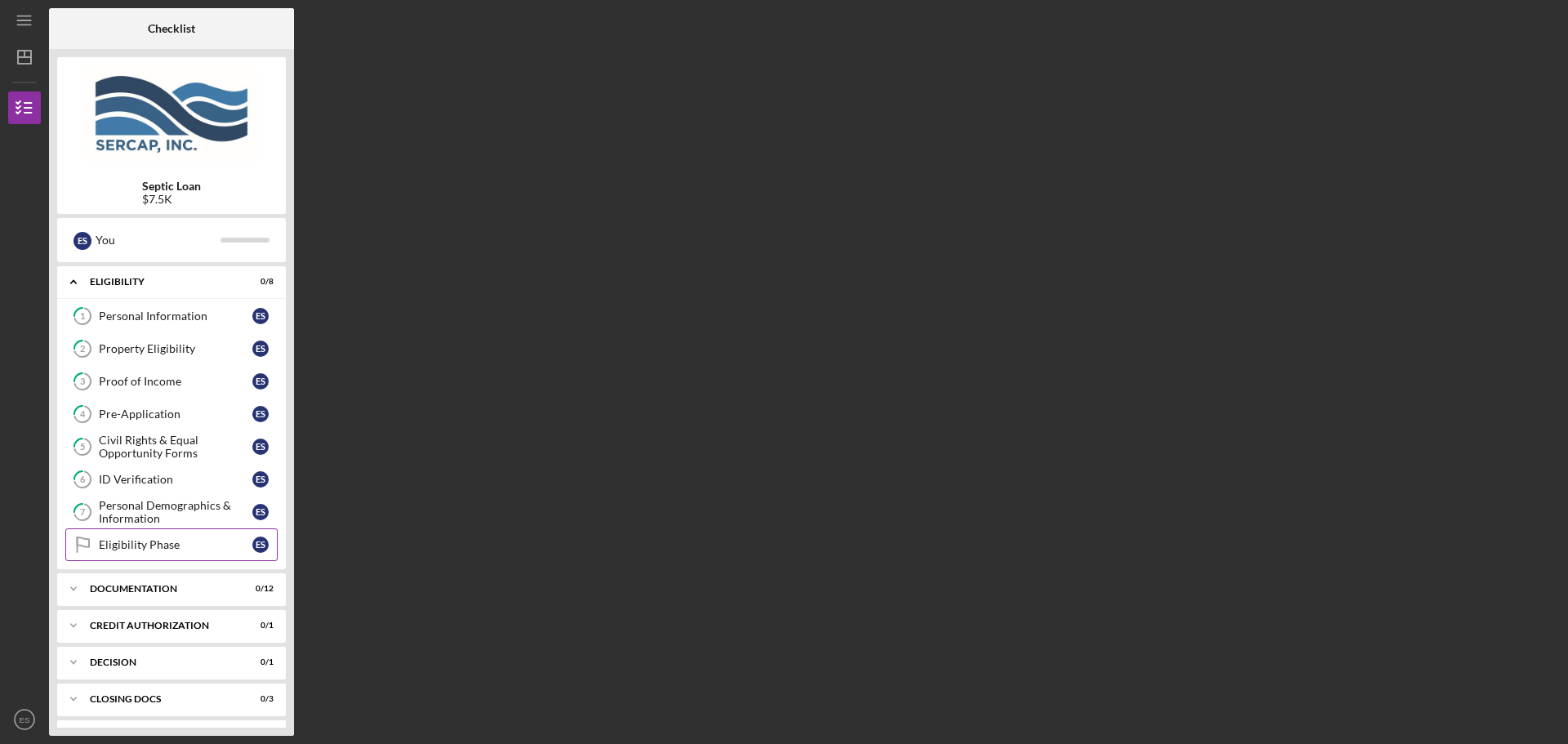
click at [174, 540] on div "Eligibility Phase" at bounding box center [176, 545] width 154 height 13
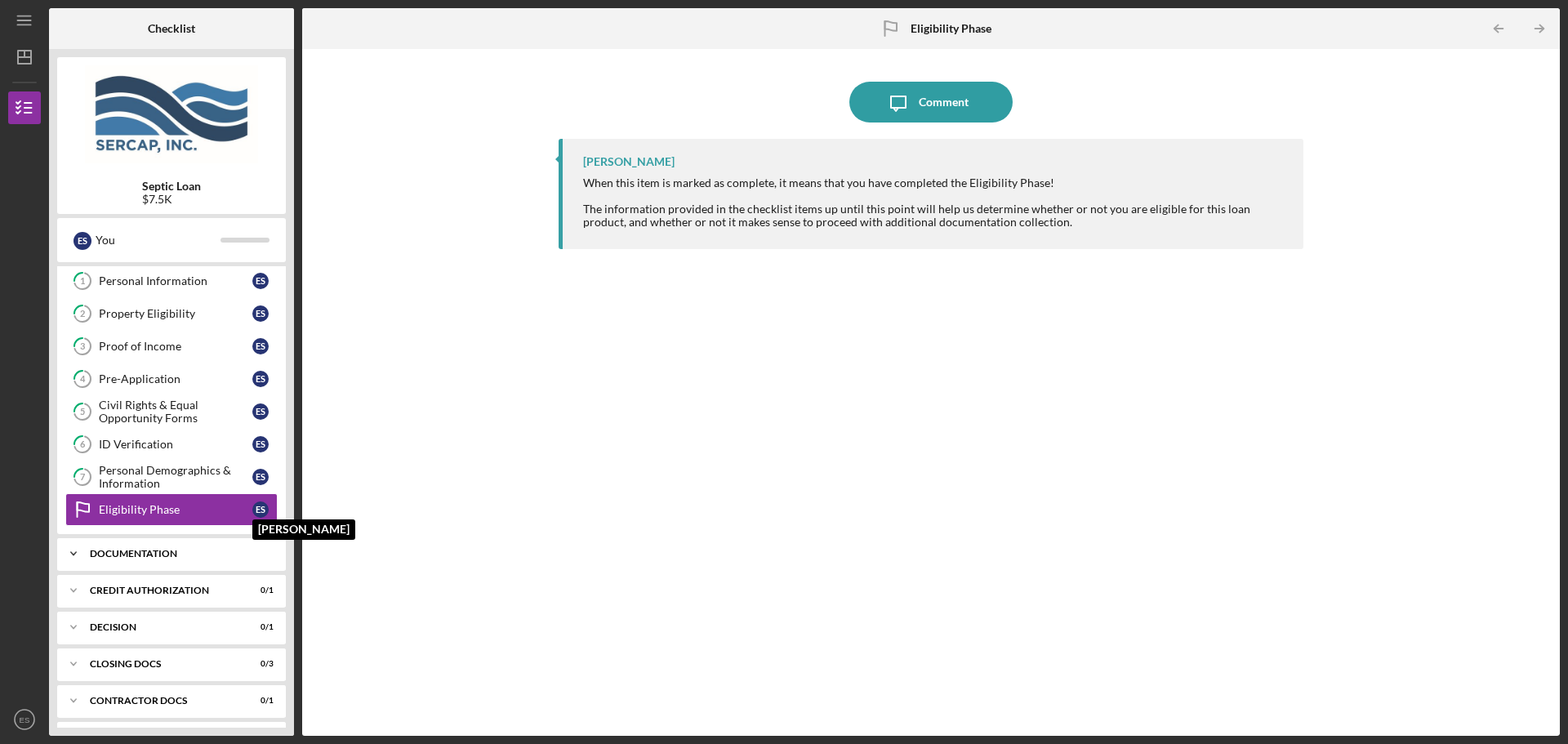
scroll to position [71, 0]
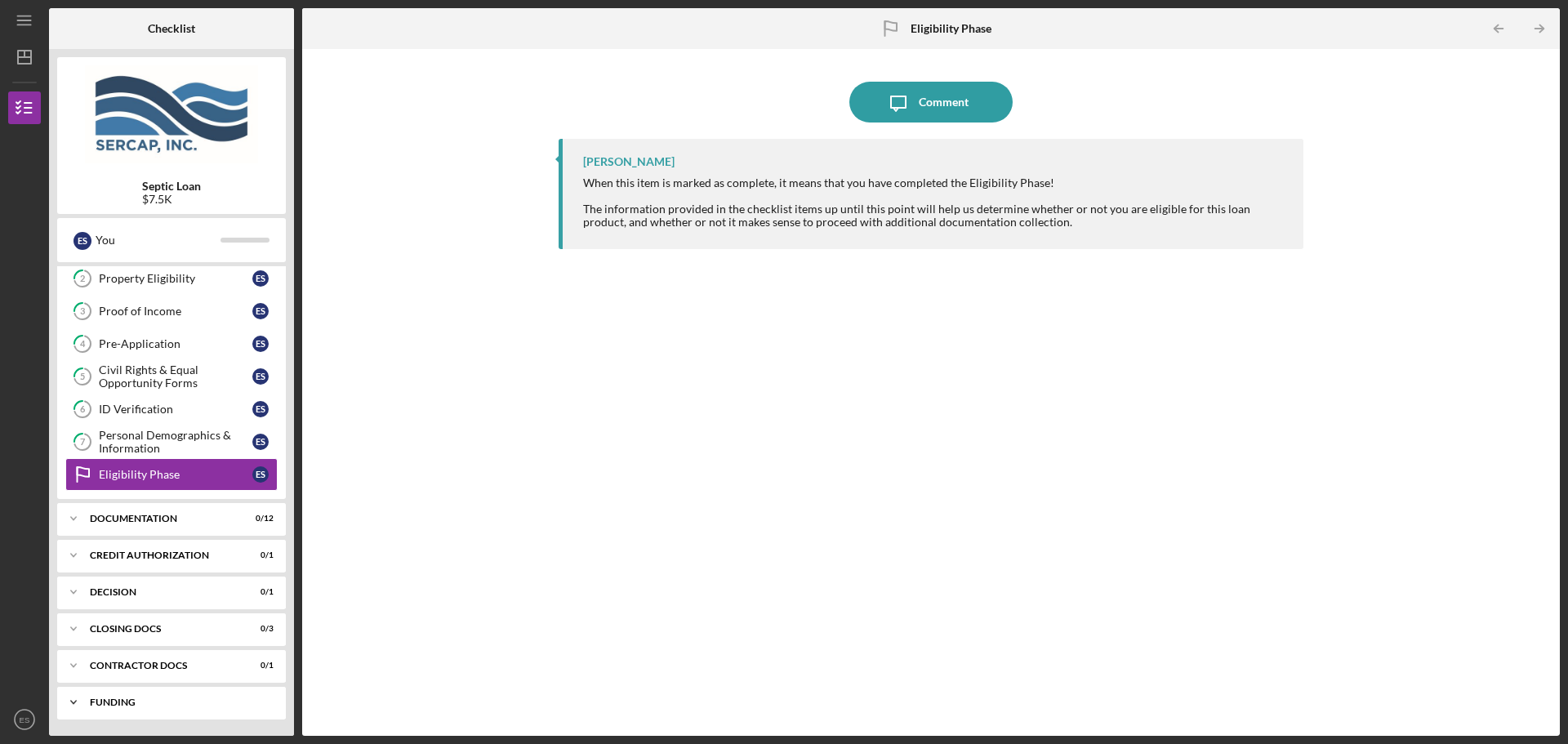
click at [172, 703] on div "Funding" at bounding box center [178, 702] width 176 height 10
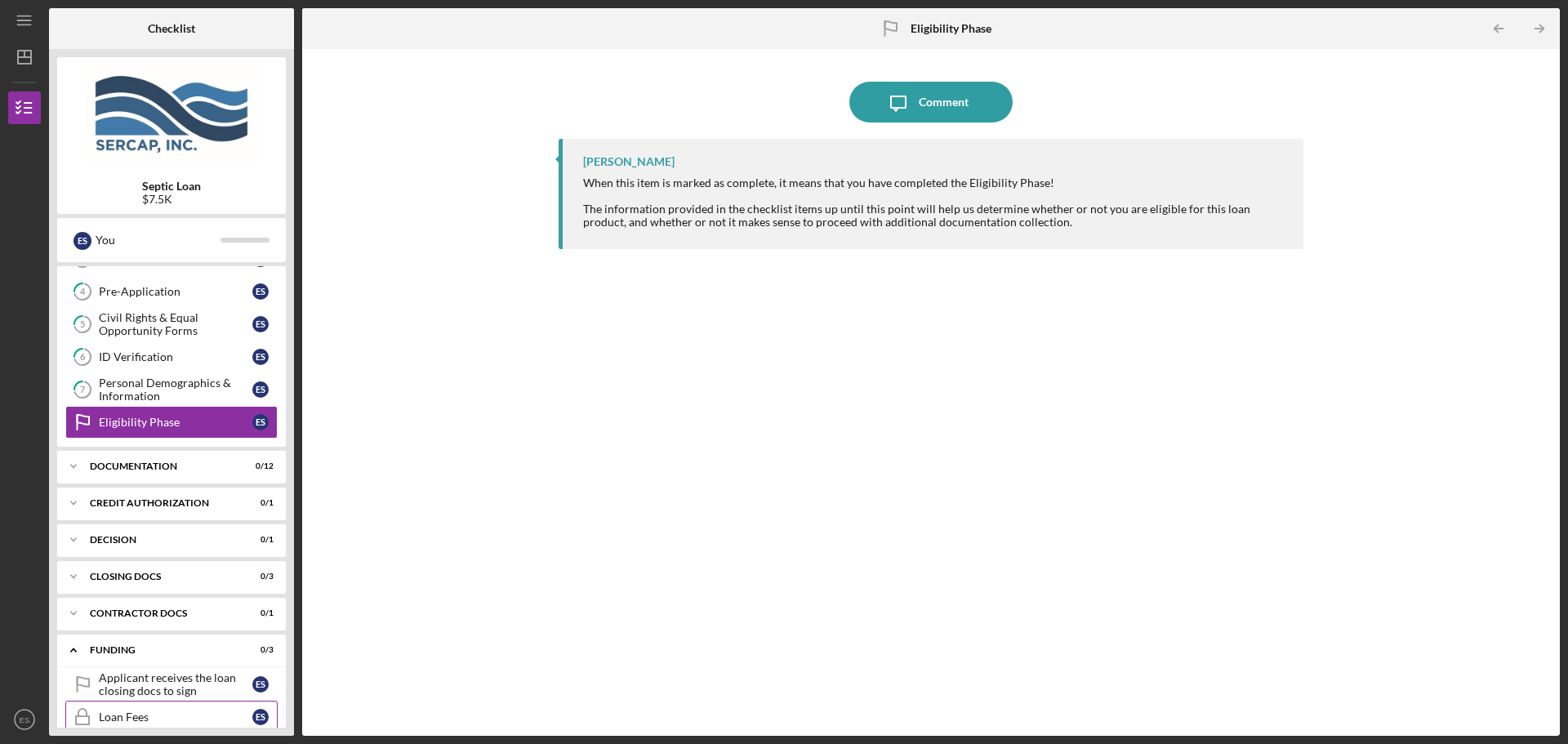
scroll to position [177, 0]
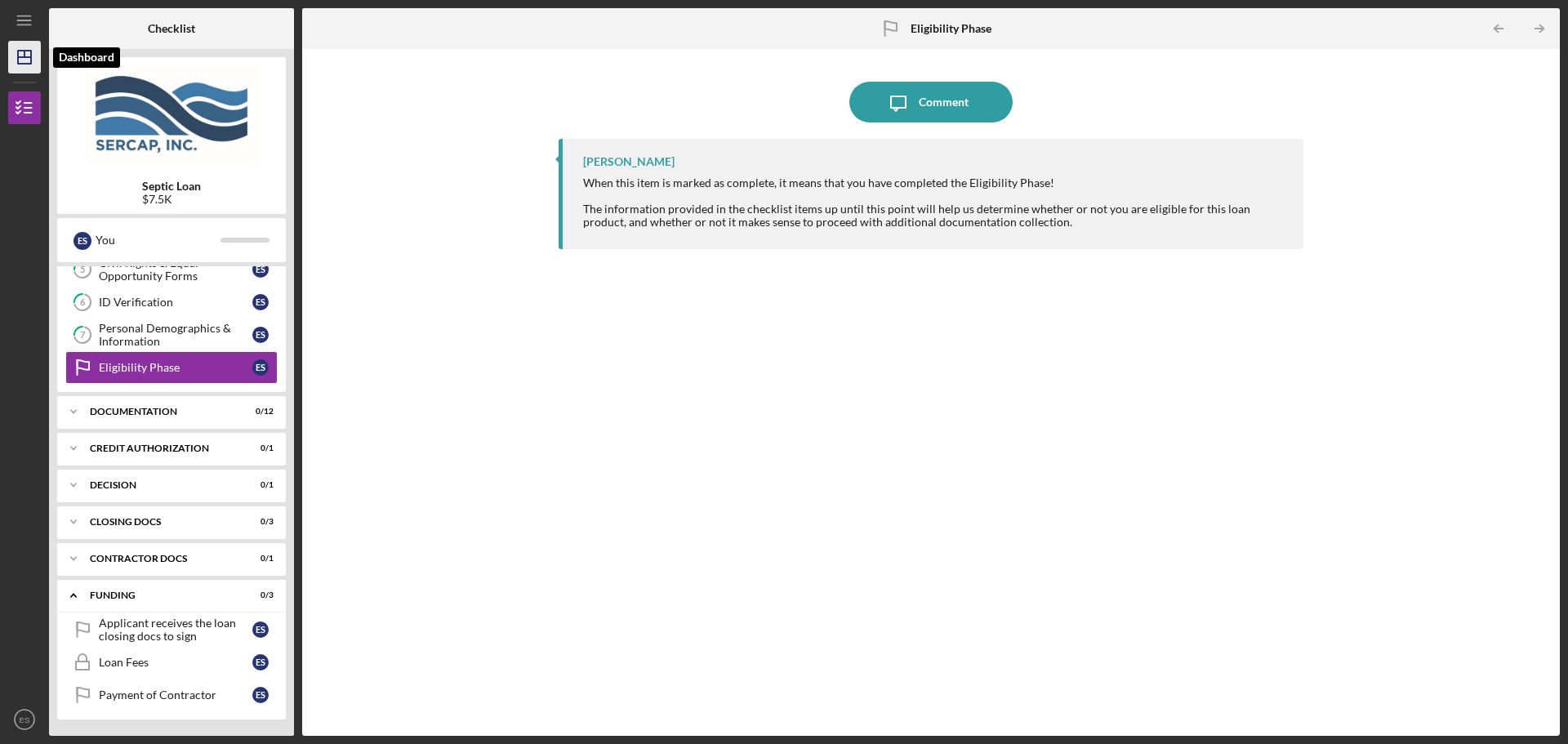
click at [31, 59] on polygon "button" at bounding box center [24, 57] width 13 height 13
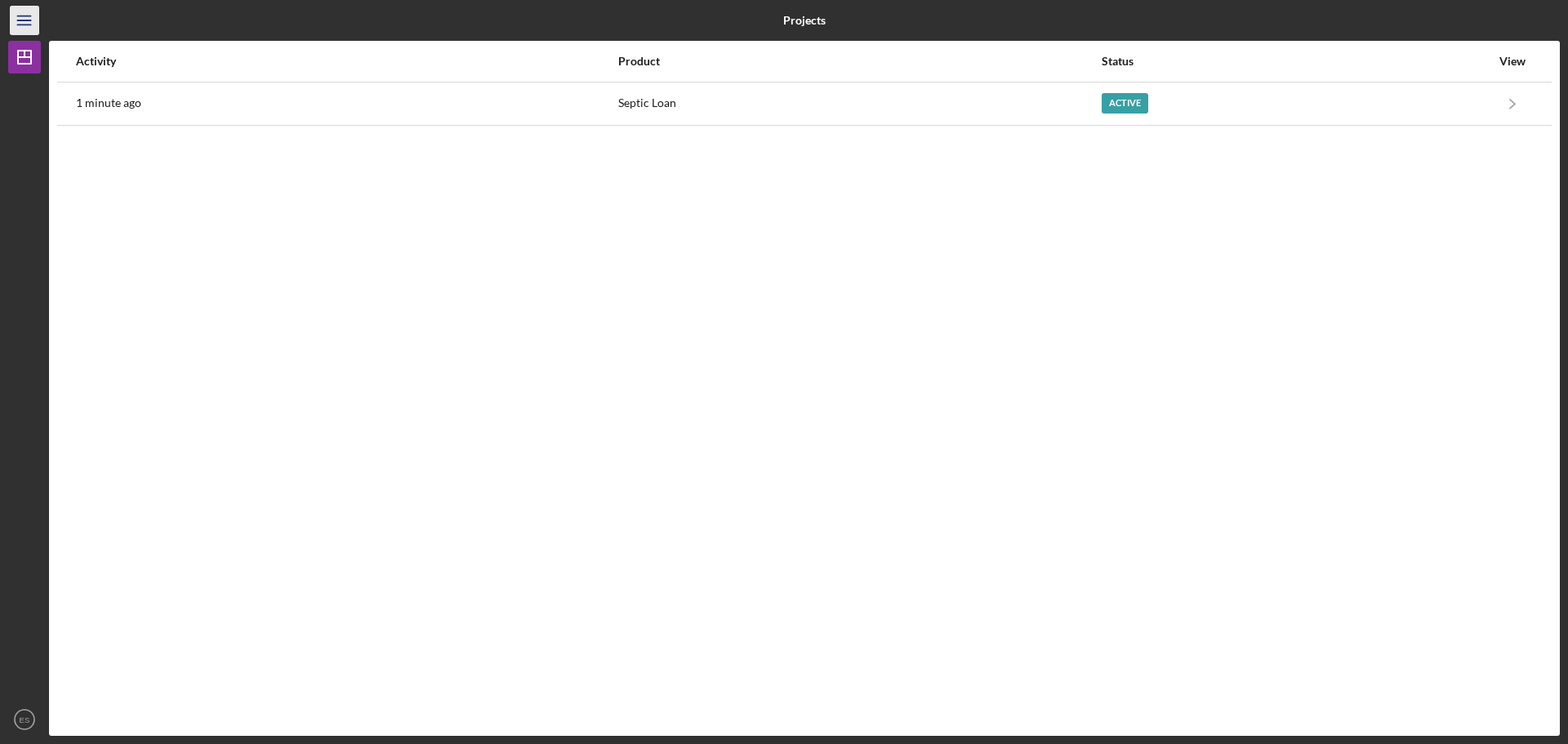
click at [33, 19] on icon "Icon/Menu" at bounding box center [24, 21] width 37 height 37
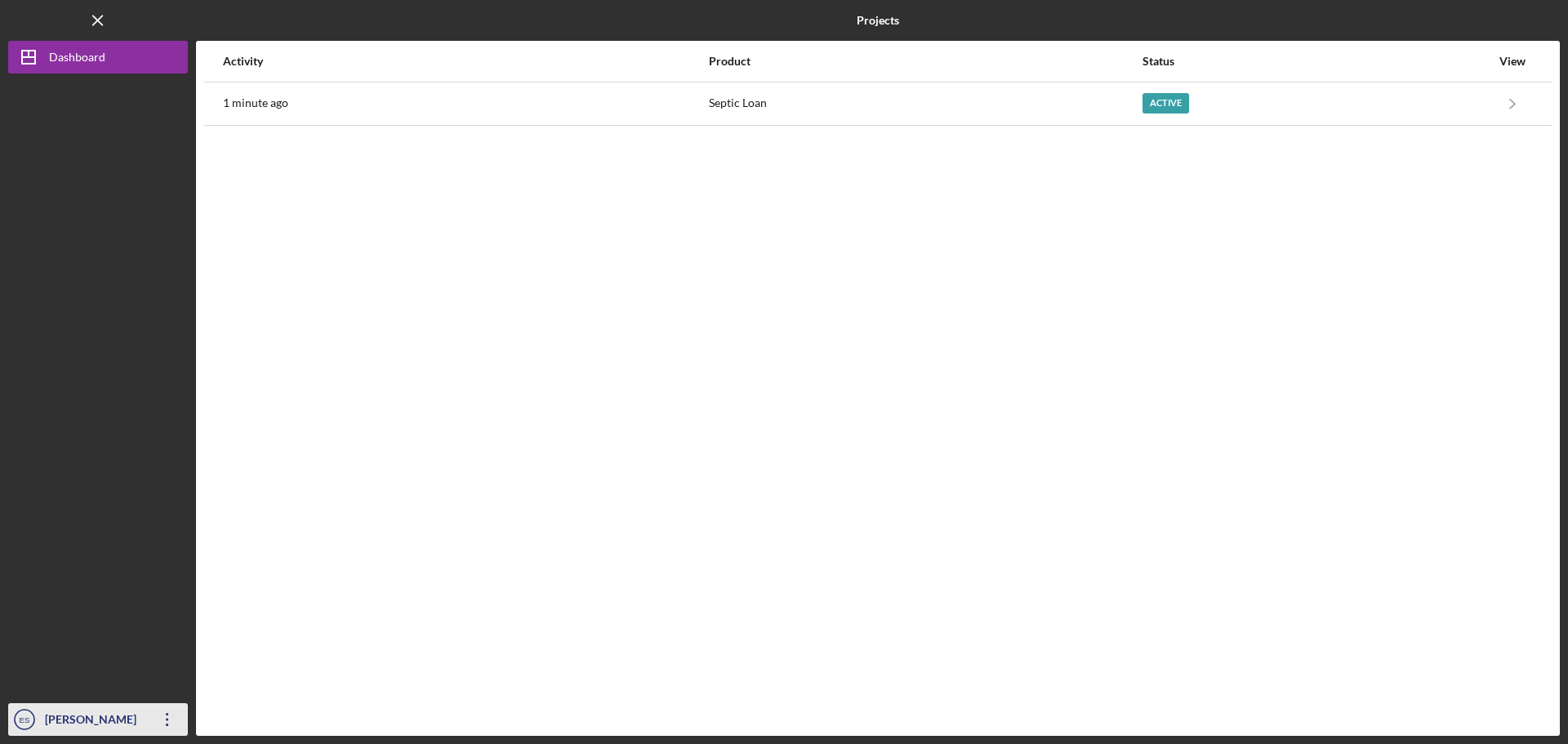
click at [151, 718] on icon "Icon/Overflow" at bounding box center [168, 720] width 41 height 41
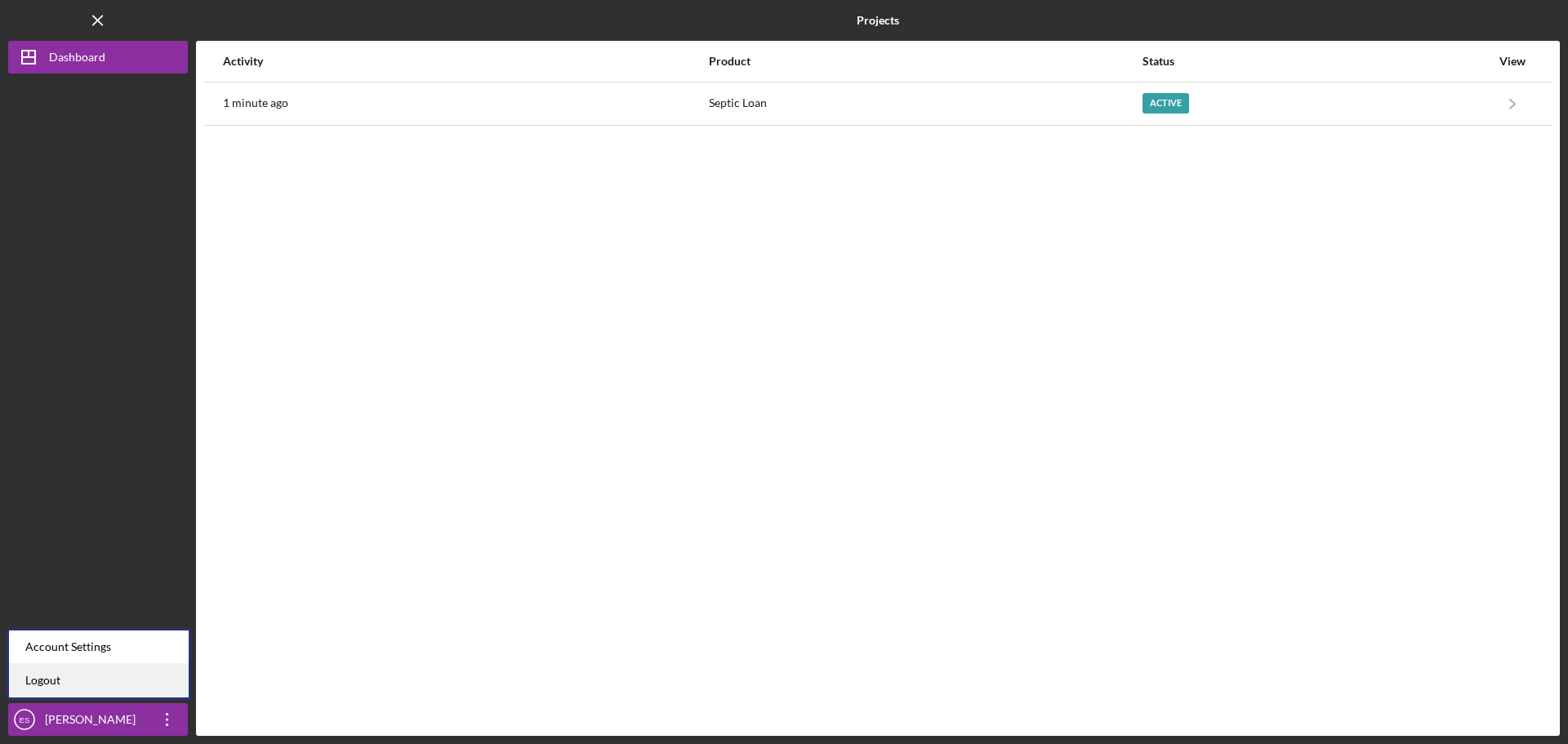
click at [138, 671] on link "Logout" at bounding box center [98, 681] width 179 height 33
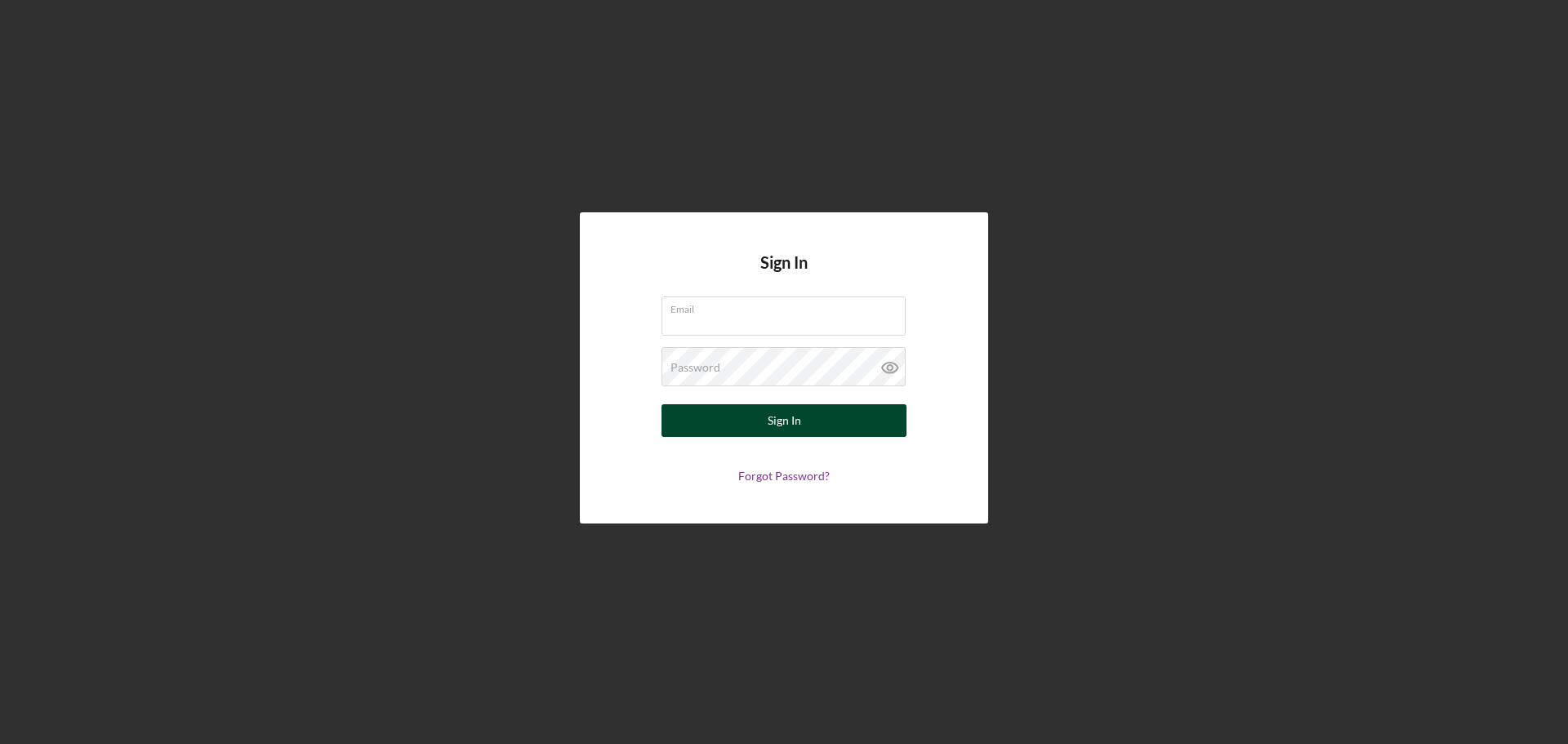
type input "[EMAIL_ADDRESS][DOMAIN_NAME]"
